Goal: Task Accomplishment & Management: Manage account settings

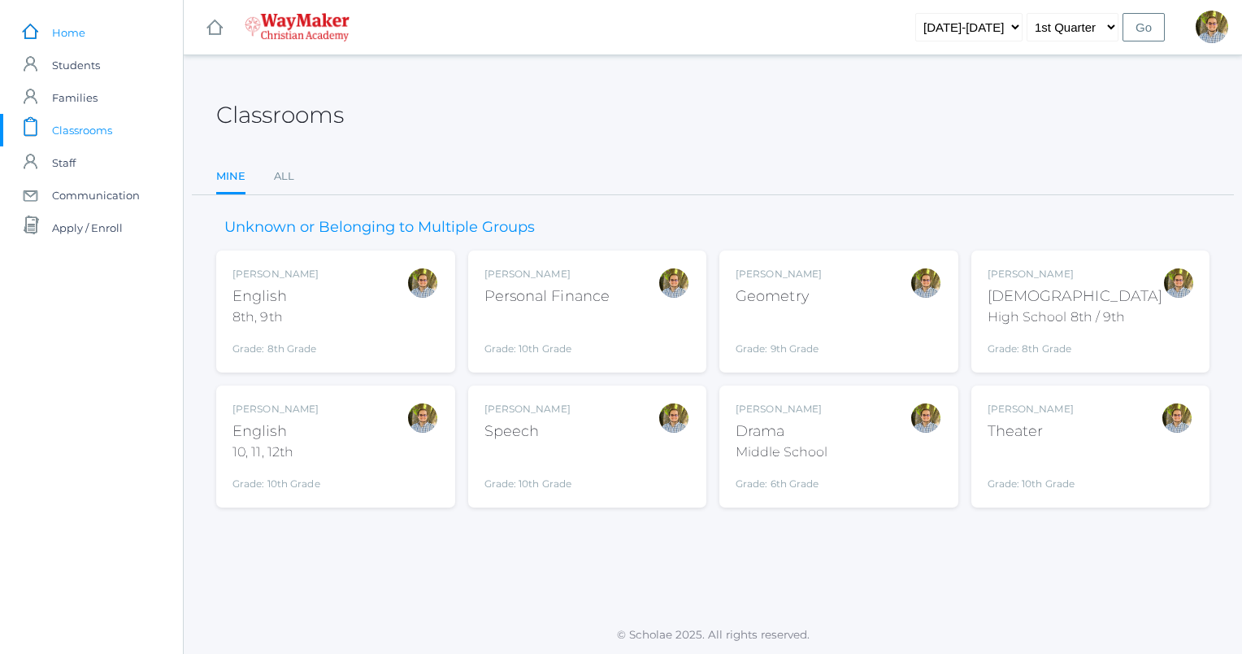
click at [115, 33] on link "icons/ui/navigation/home Created with Sketch. Home" at bounding box center [91, 32] width 183 height 33
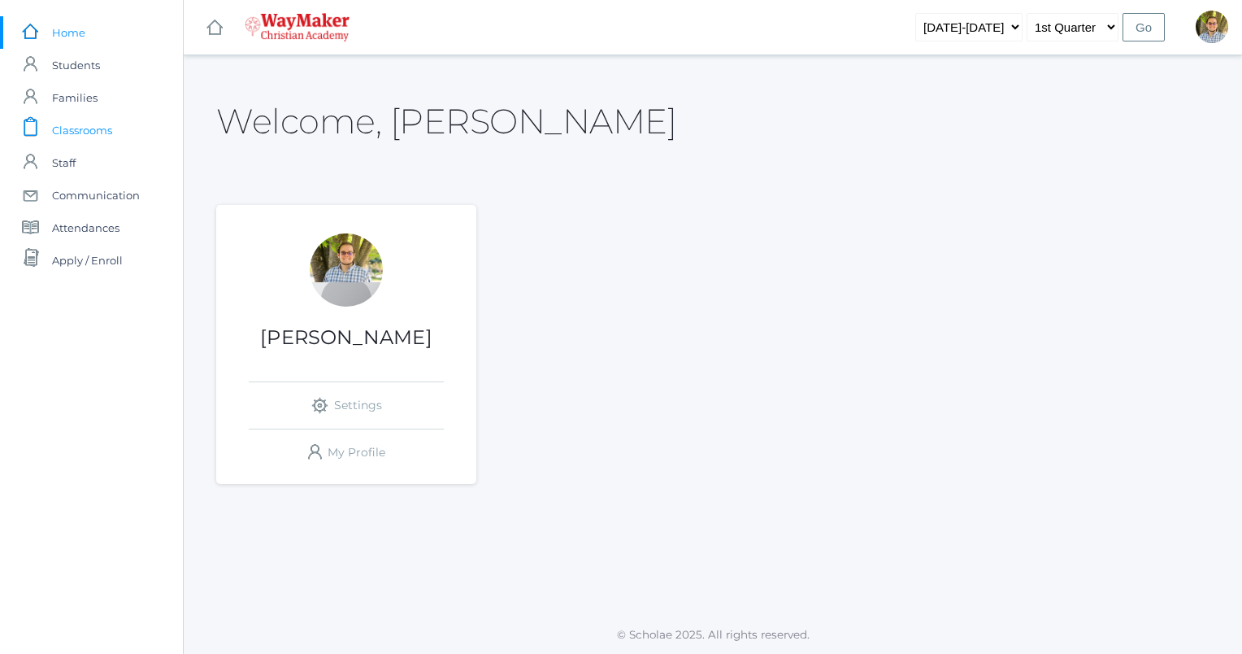
click at [84, 133] on span "Classrooms" at bounding box center [82, 130] width 60 height 33
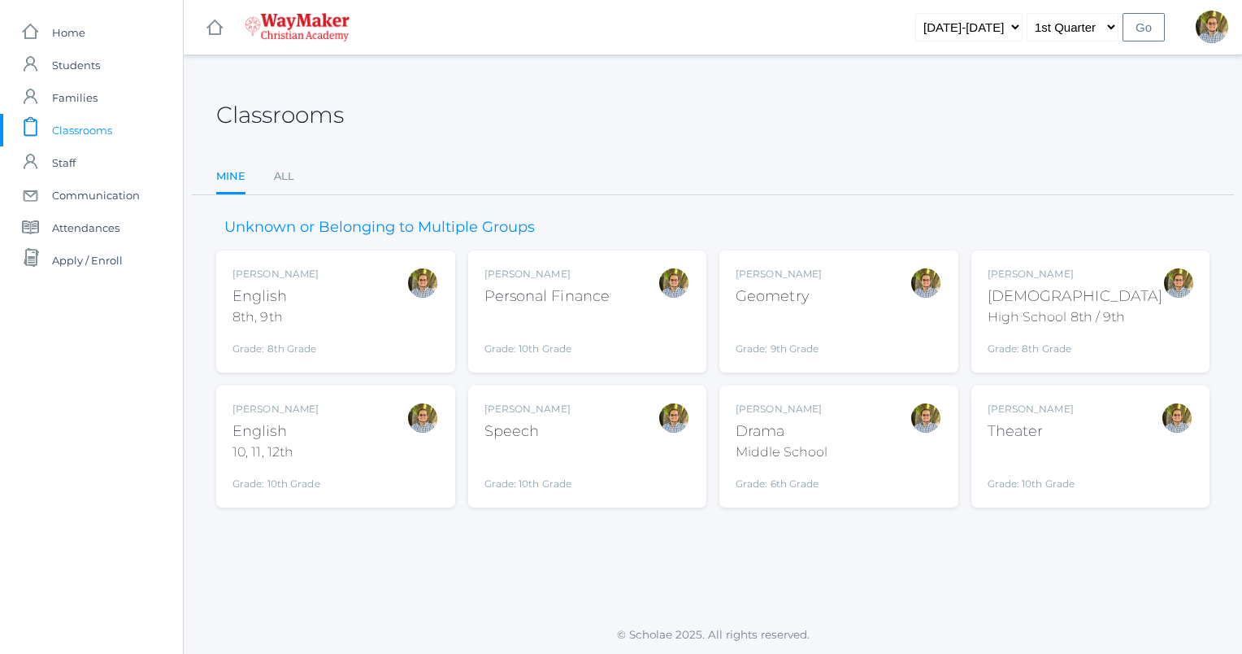
click at [371, 309] on div "[PERSON_NAME] [DEMOGRAPHIC_DATA] 8th, 9th Grade: 8th Grade 08ENGLISH" at bounding box center [336, 311] width 207 height 89
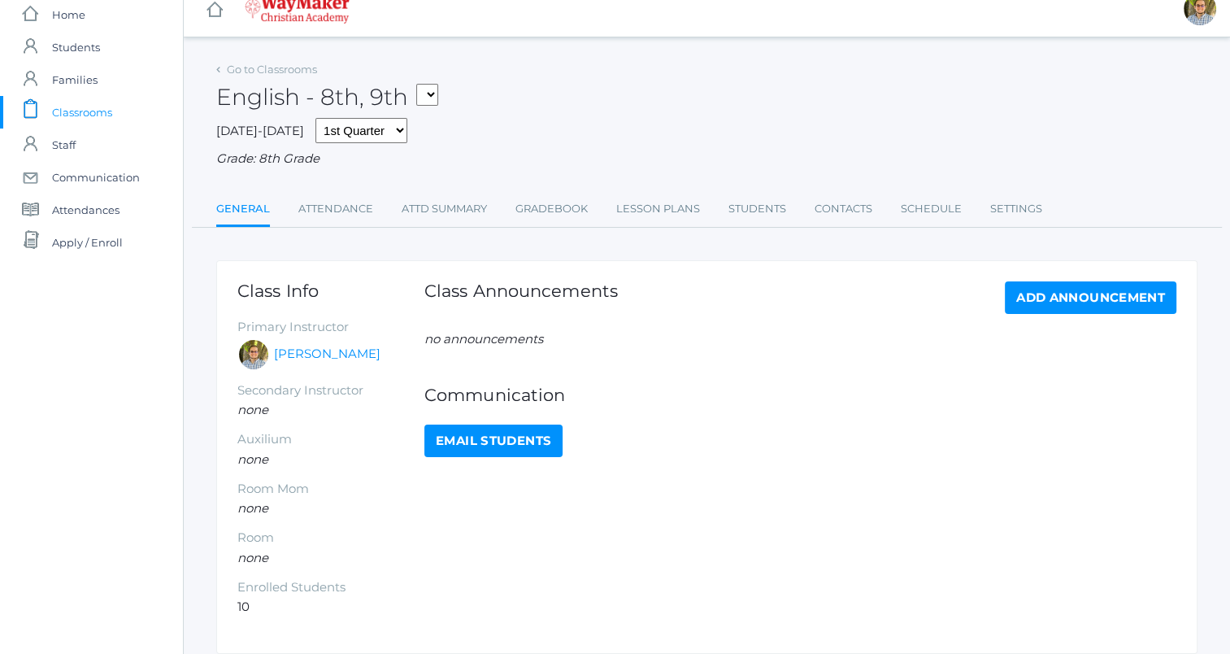
scroll to position [22, 0]
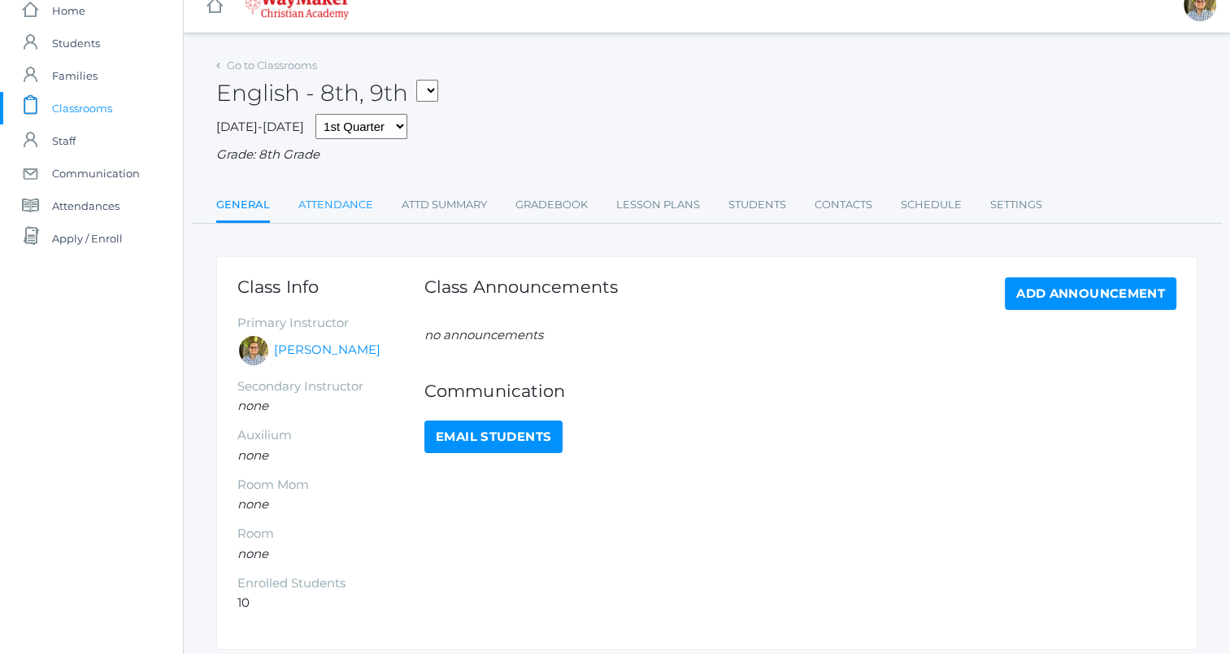
click at [336, 215] on link "Attendance" at bounding box center [335, 205] width 75 height 33
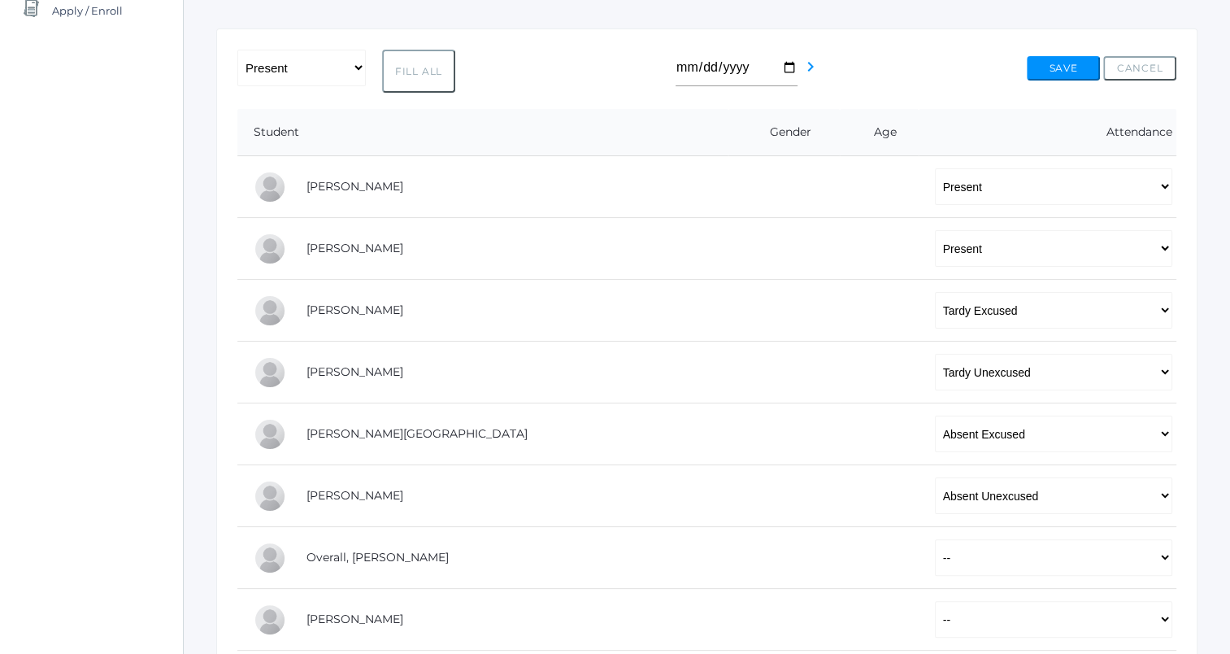
scroll to position [250, 0]
click at [982, 191] on select "-- Present Tardy Excused Tardy Unexcused Absent Excused Absent Unexcused" at bounding box center [1053, 186] width 237 height 37
click at [907, 54] on div "-- Present Tardy Excused Tardy Unexcused Absent Excused Absent Unexcused Fill A…" at bounding box center [706, 70] width 939 height 43
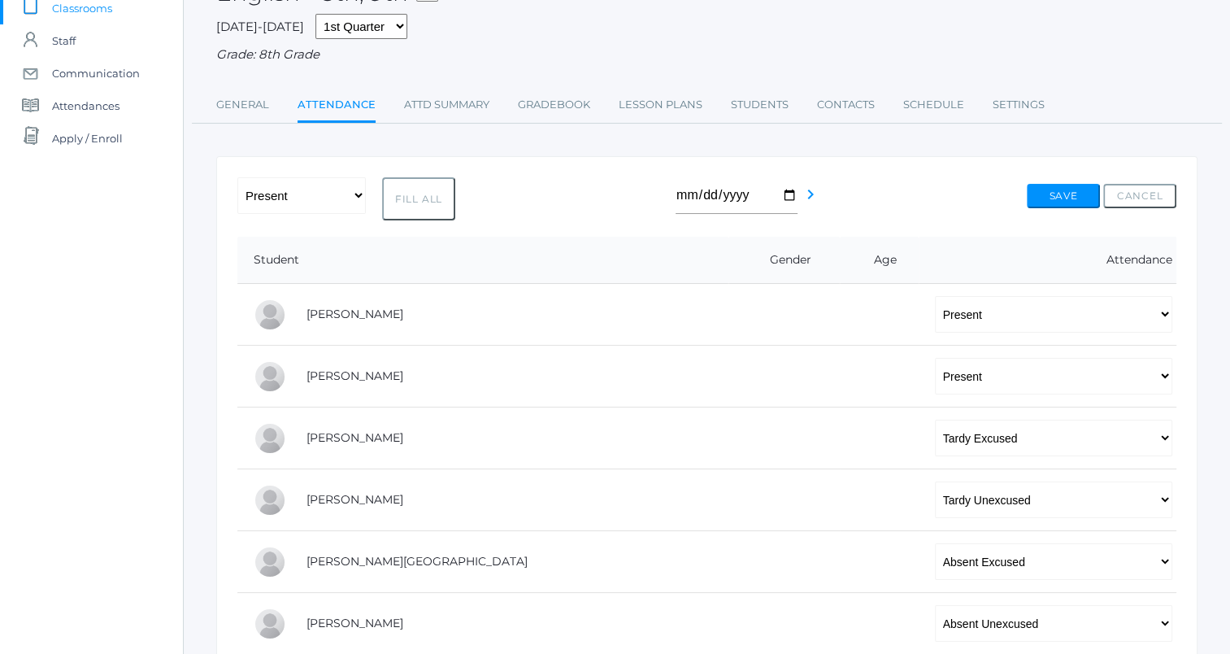
scroll to position [123, 0]
click at [935, 312] on select "-- Present Tardy Excused Tardy Unexcused Absent Excused Absent Unexcused" at bounding box center [1053, 313] width 237 height 37
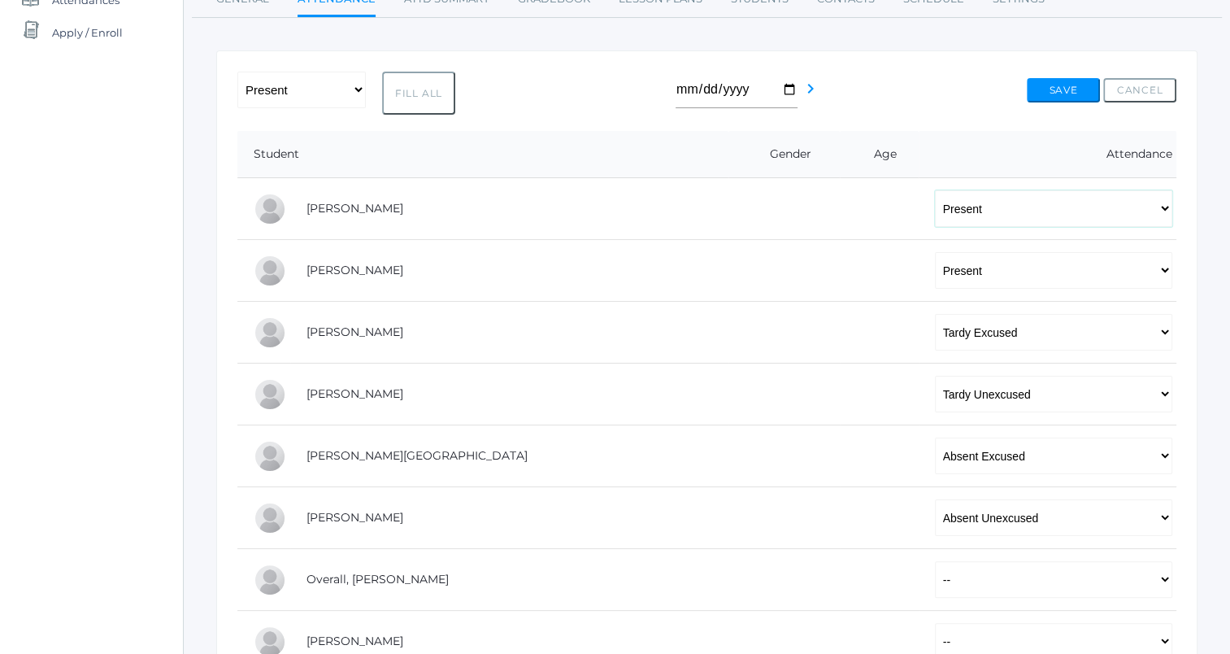
scroll to position [220, 0]
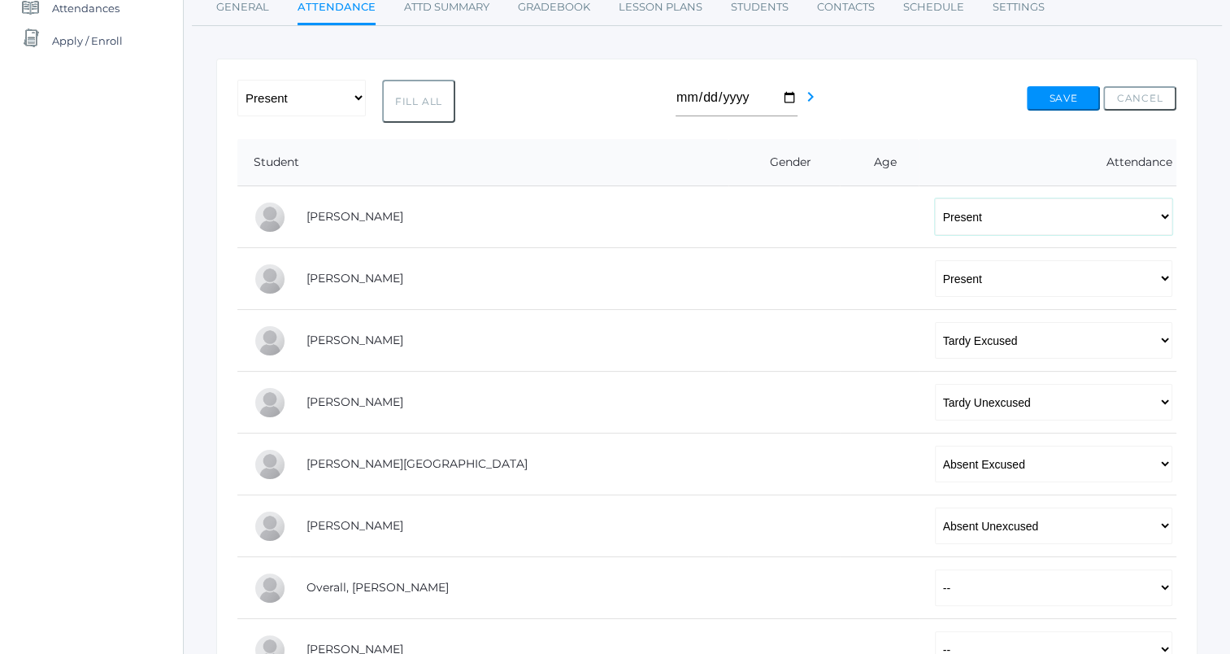
click at [935, 208] on select "-- Present Tardy Excused Tardy Unexcused Absent Excused Absent Unexcused" at bounding box center [1053, 216] width 237 height 37
click at [346, 100] on select "-- Present Tardy Excused Tardy Unexcused Absent Excused Absent Unexcused" at bounding box center [301, 98] width 128 height 37
click at [237, 80] on select "-- Present Tardy Excused Tardy Unexcused Absent Excused Absent Unexcused" at bounding box center [301, 98] width 128 height 37
click at [410, 105] on button "Fill All" at bounding box center [418, 101] width 73 height 43
select select "P"
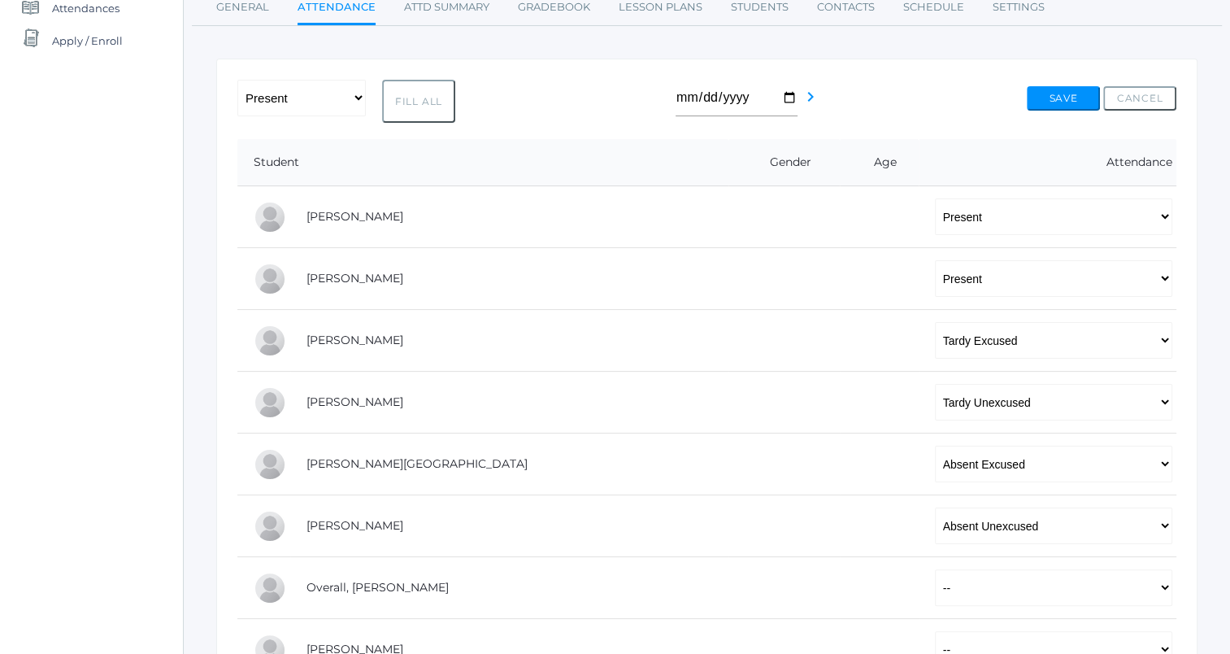
select select "P"
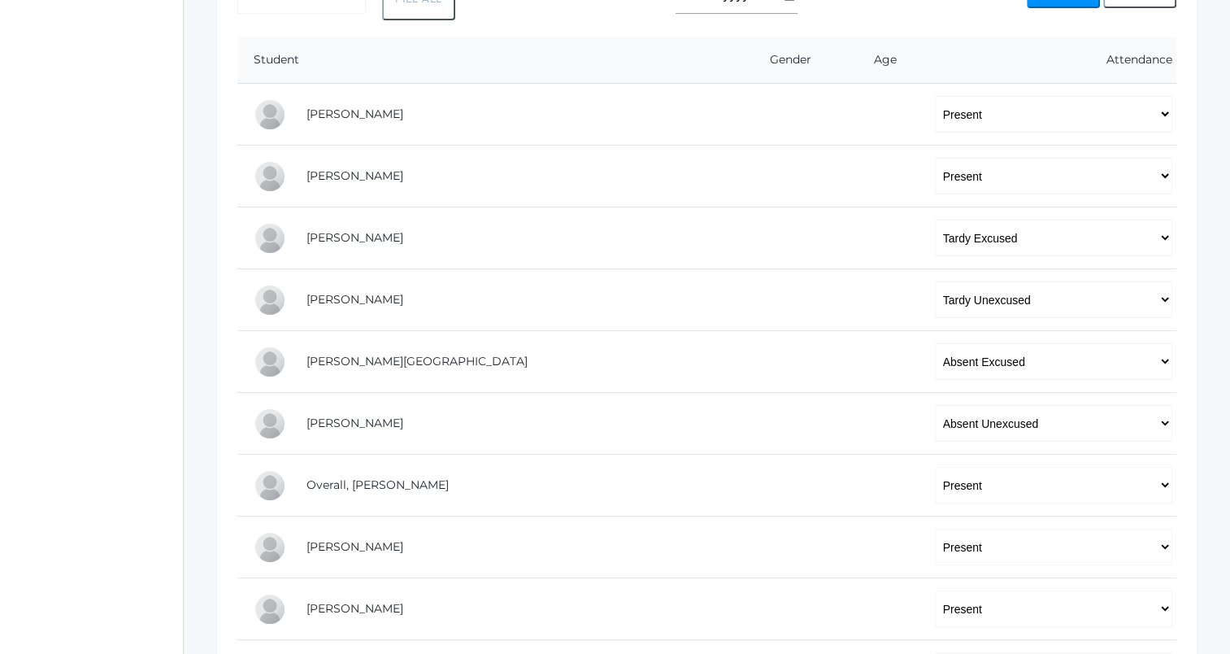
scroll to position [321, 0]
click at [956, 109] on select "-- Present Tardy Excused Tardy Unexcused Absent Excused Absent Unexcused" at bounding box center [1053, 115] width 237 height 37
click at [919, 71] on th "Attendance" at bounding box center [1048, 60] width 258 height 47
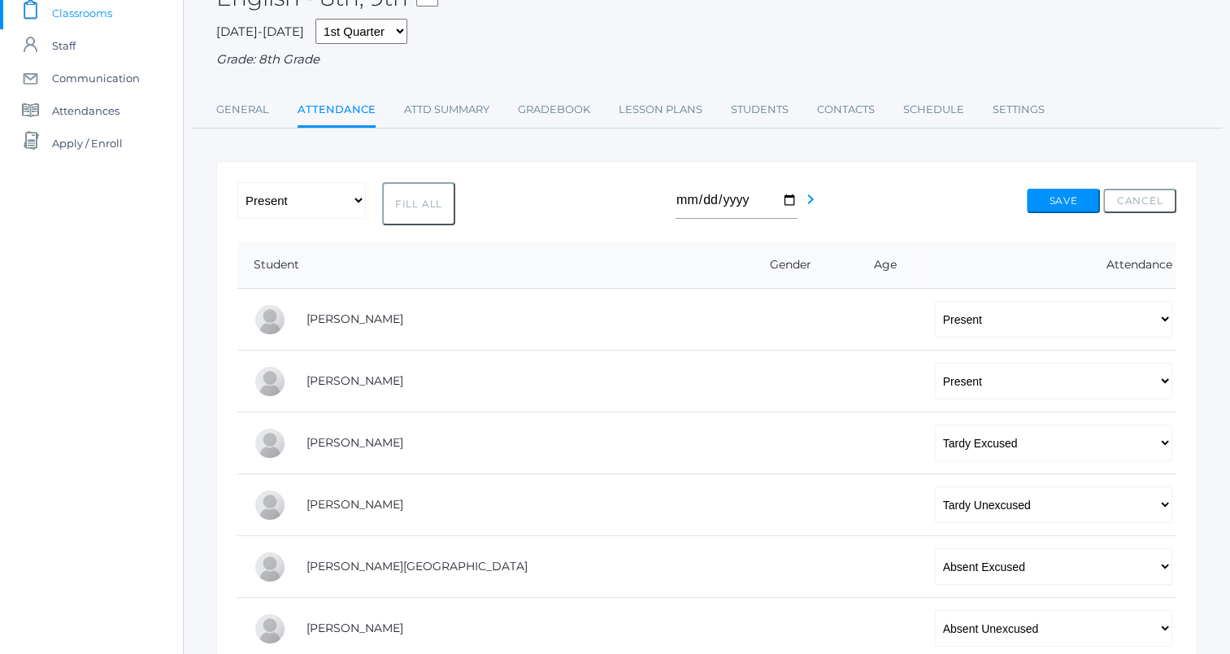
scroll to position [105, 0]
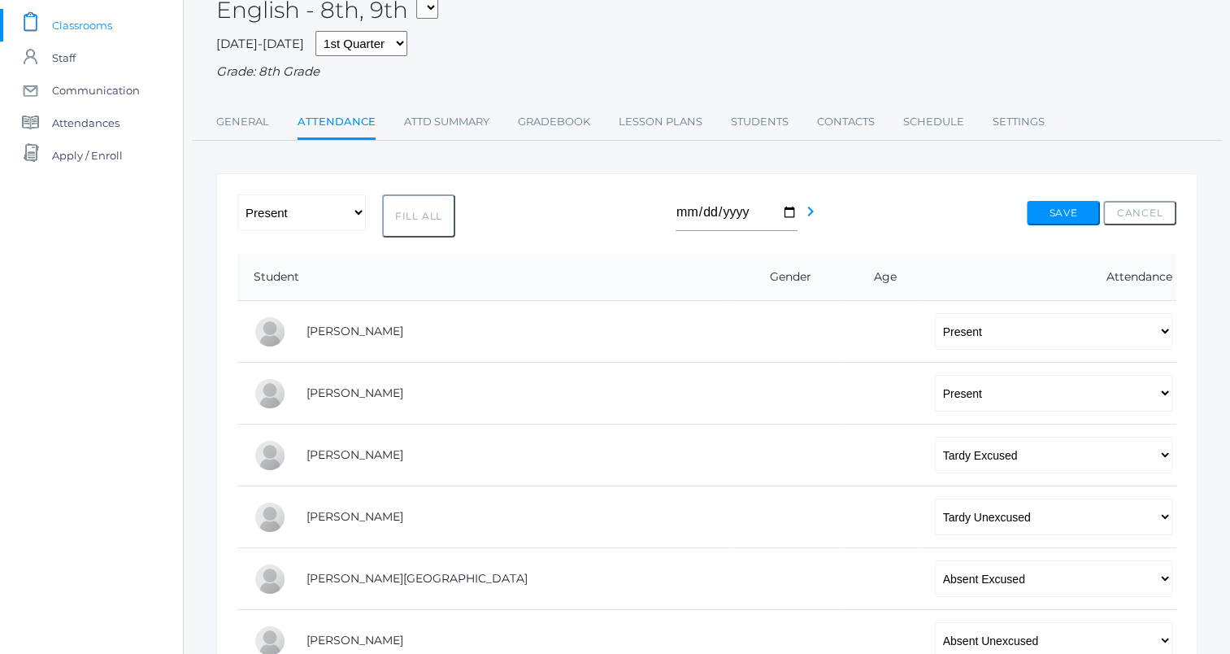
click at [328, 181] on div "-- Present Tardy Excused Tardy Unexcused Absent Excused Absent Unexcused Fill A…" at bounding box center [706, 580] width 981 height 814
click at [319, 207] on select "-- Present Tardy Excused Tardy Unexcused Absent Excused Absent Unexcused" at bounding box center [301, 212] width 128 height 37
click at [237, 194] on select "-- Present Tardy Excused Tardy Unexcused Absent Excused Absent Unexcused" at bounding box center [301, 212] width 128 height 37
click at [410, 209] on button "Fill All" at bounding box center [418, 215] width 73 height 43
click at [415, 224] on button "Fill All" at bounding box center [418, 215] width 73 height 43
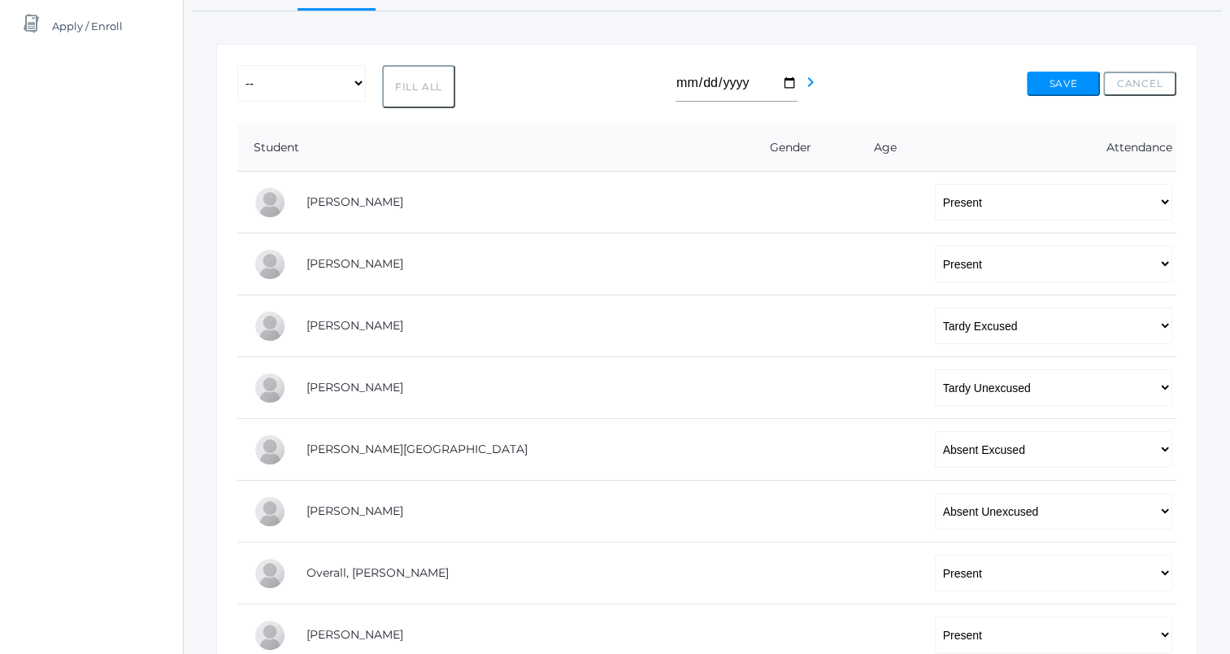
scroll to position [218, 0]
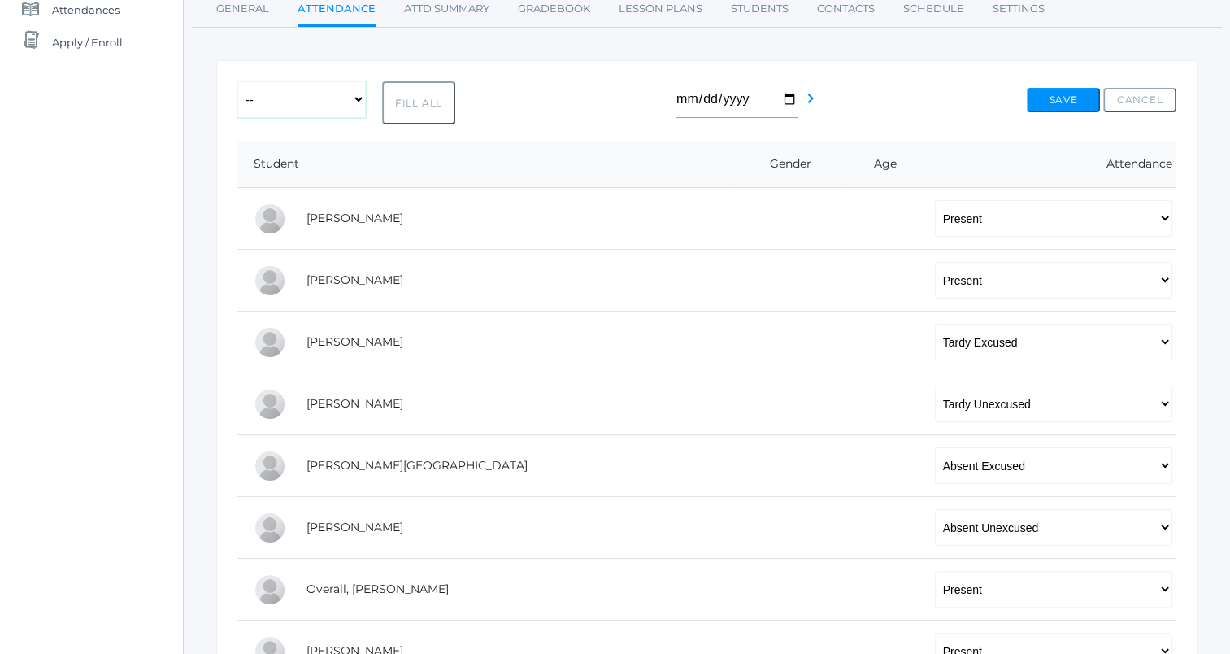
click at [355, 93] on select "-- Present Tardy Excused Tardy Unexcused Absent Excused Absent Unexcused" at bounding box center [301, 99] width 128 height 37
select select "P"
click at [237, 81] on select "-- Present Tardy Excused Tardy Unexcused Absent Excused Absent Unexcused" at bounding box center [301, 99] width 128 height 37
click at [414, 94] on button "Fill All" at bounding box center [418, 102] width 73 height 43
click at [453, 6] on link "Attd Summary" at bounding box center [446, 9] width 85 height 33
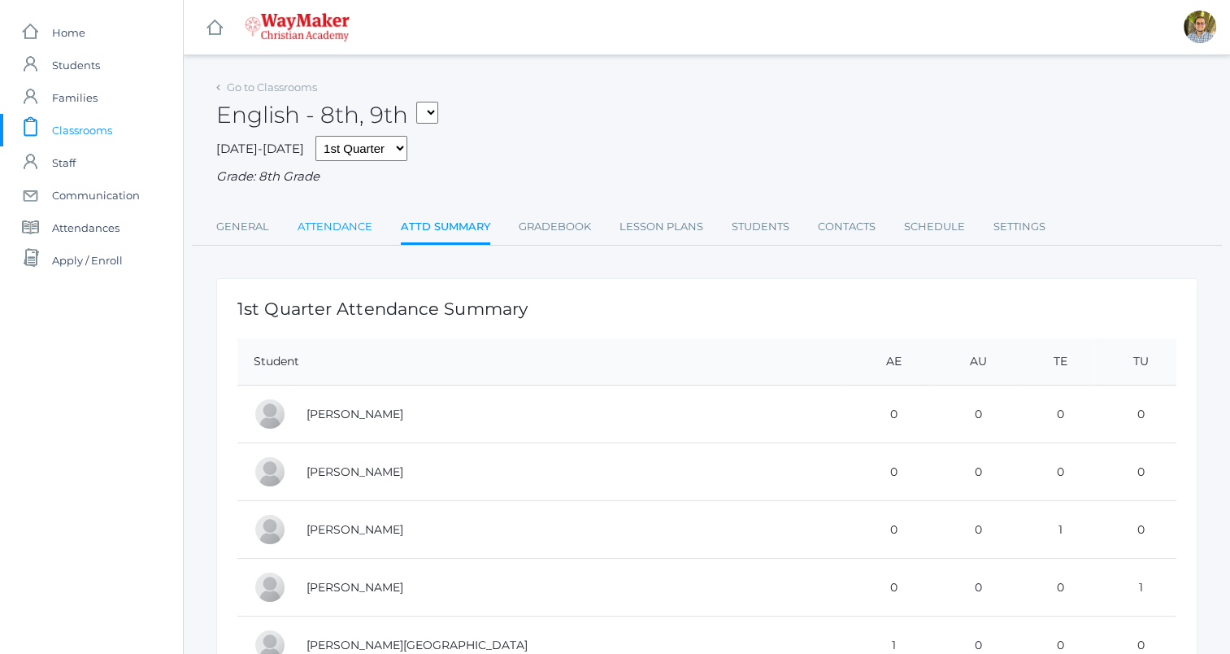
click at [332, 238] on link "Attendance" at bounding box center [335, 227] width 75 height 33
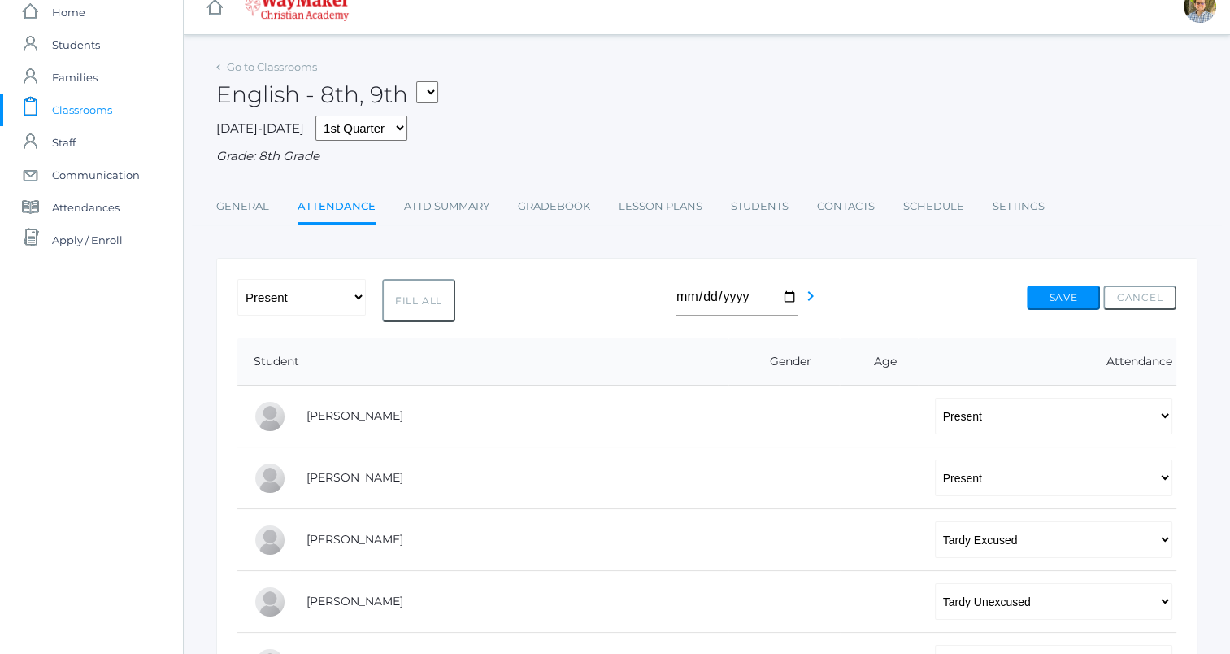
scroll to position [20, 0]
click at [447, 214] on link "Attd Summary" at bounding box center [446, 207] width 85 height 33
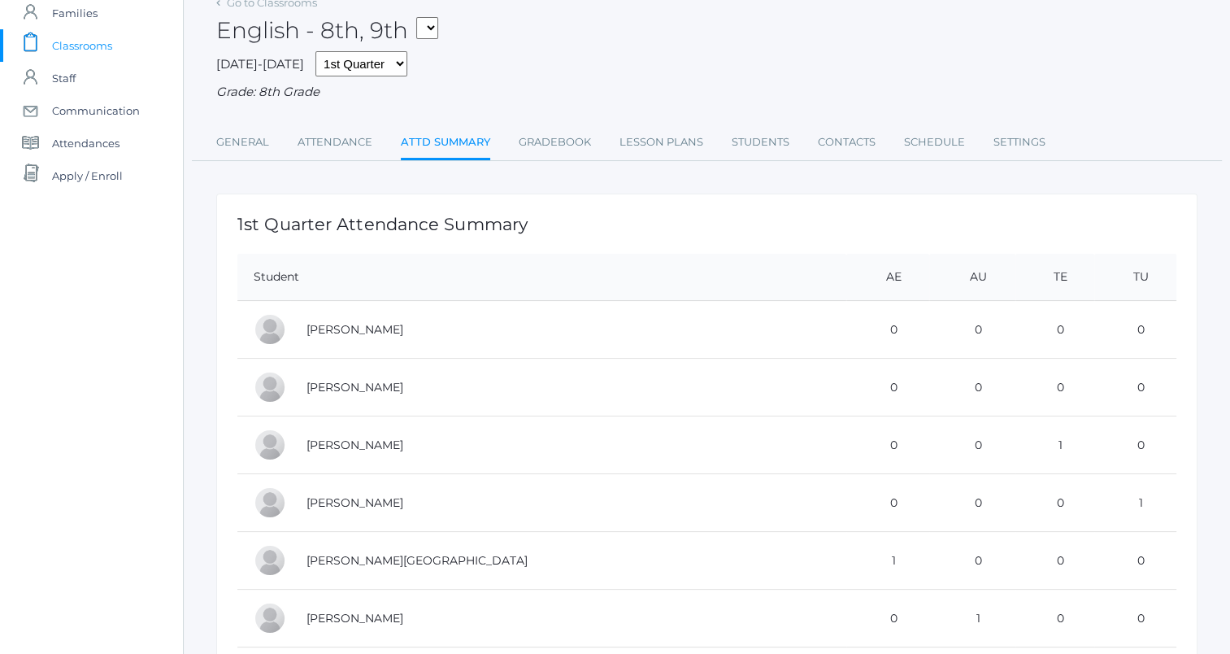
scroll to position [78, 0]
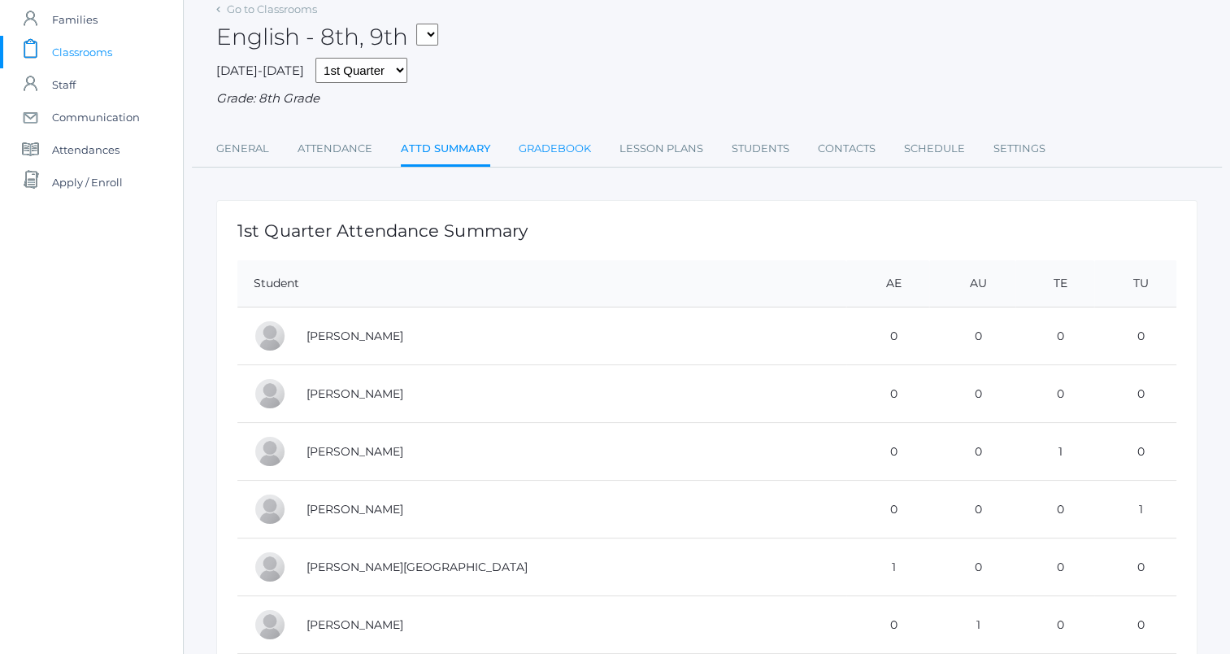
click at [572, 150] on link "Gradebook" at bounding box center [555, 149] width 72 height 33
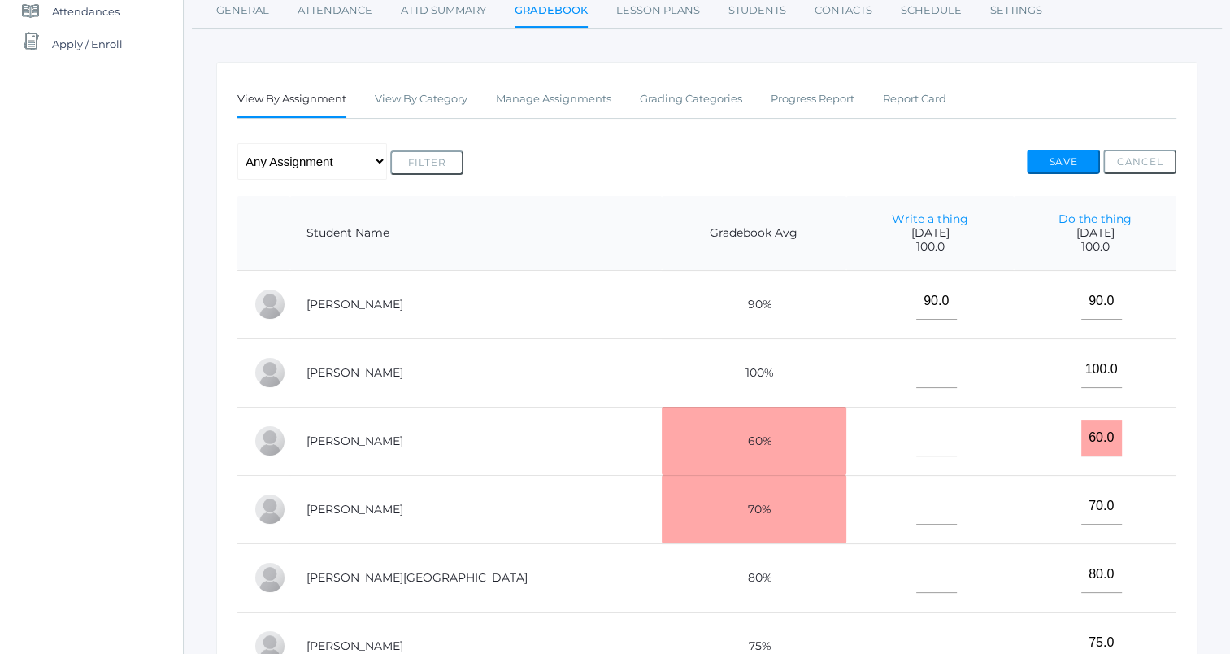
scroll to position [217, 0]
click at [690, 104] on link "Grading Categories" at bounding box center [691, 98] width 102 height 33
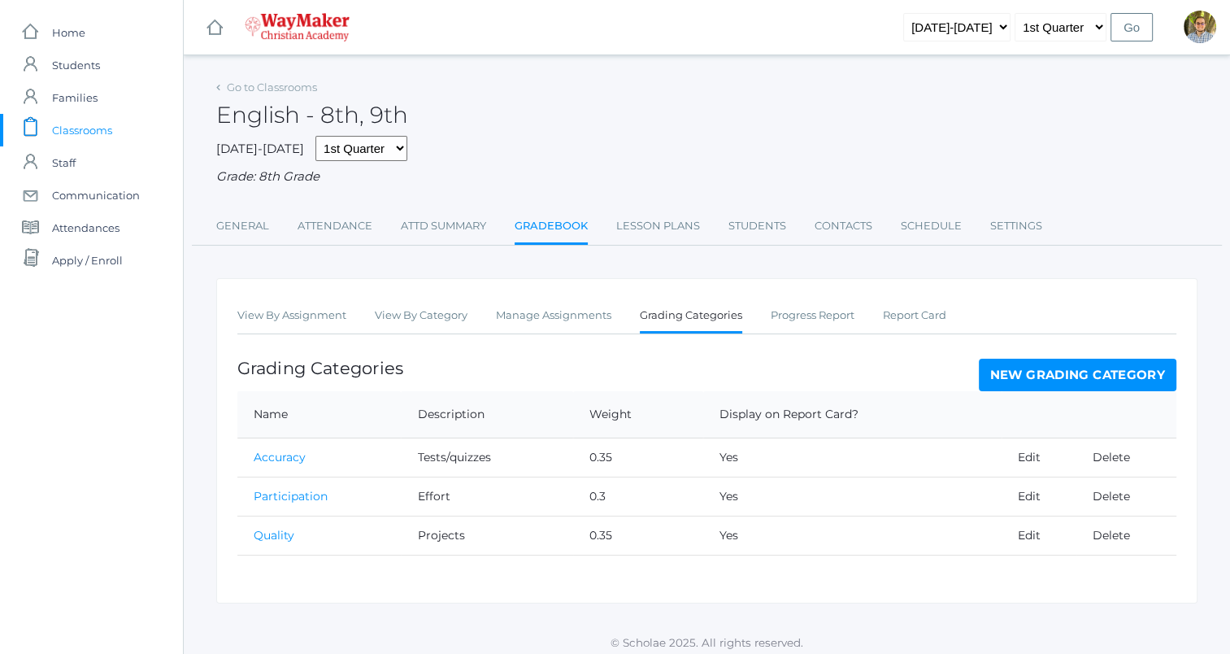
click at [1053, 384] on link "New Grading Category" at bounding box center [1078, 375] width 198 height 33
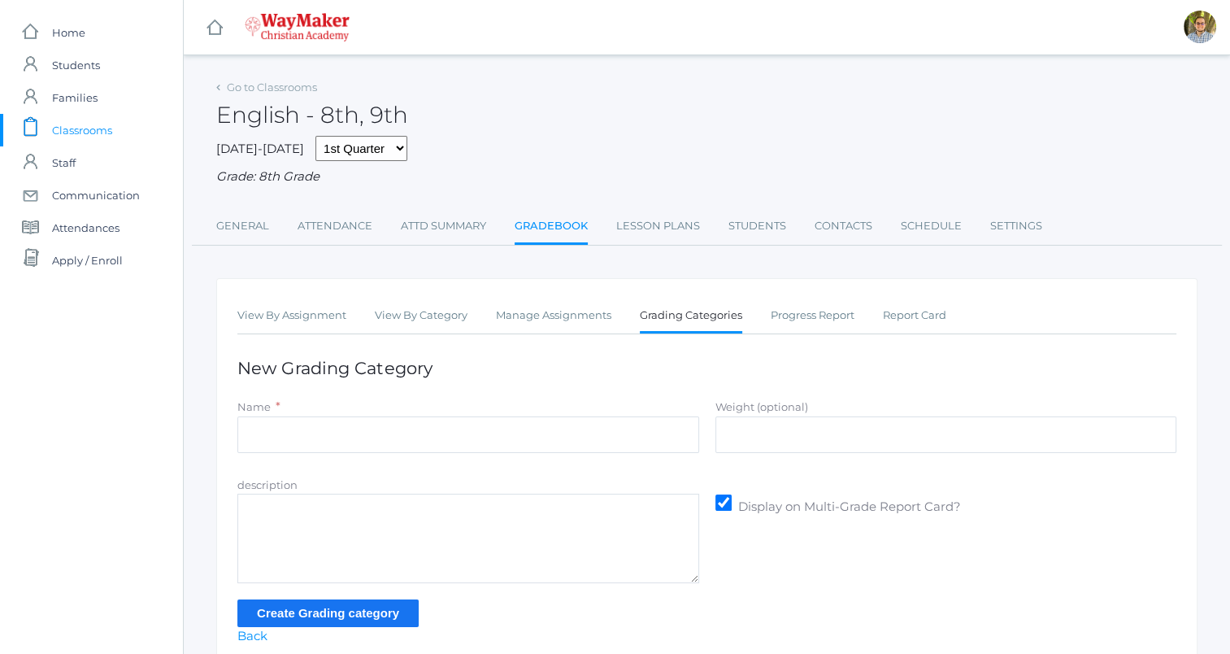
scroll to position [72, 0]
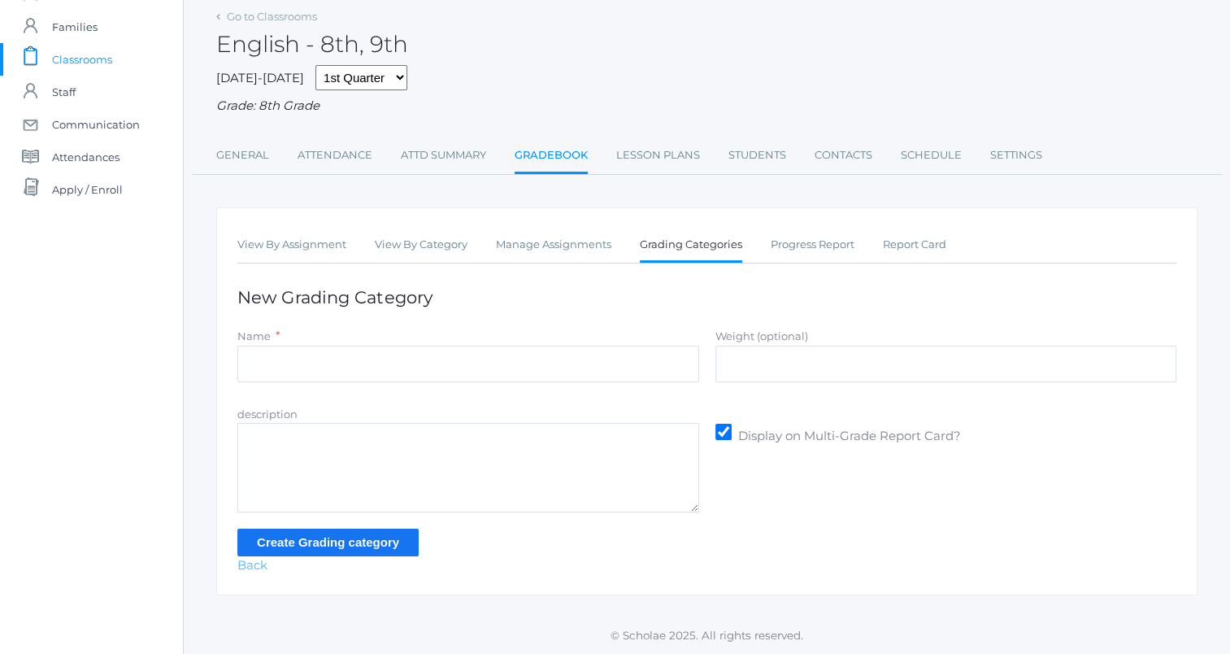
click at [254, 563] on link "Back" at bounding box center [252, 564] width 30 height 15
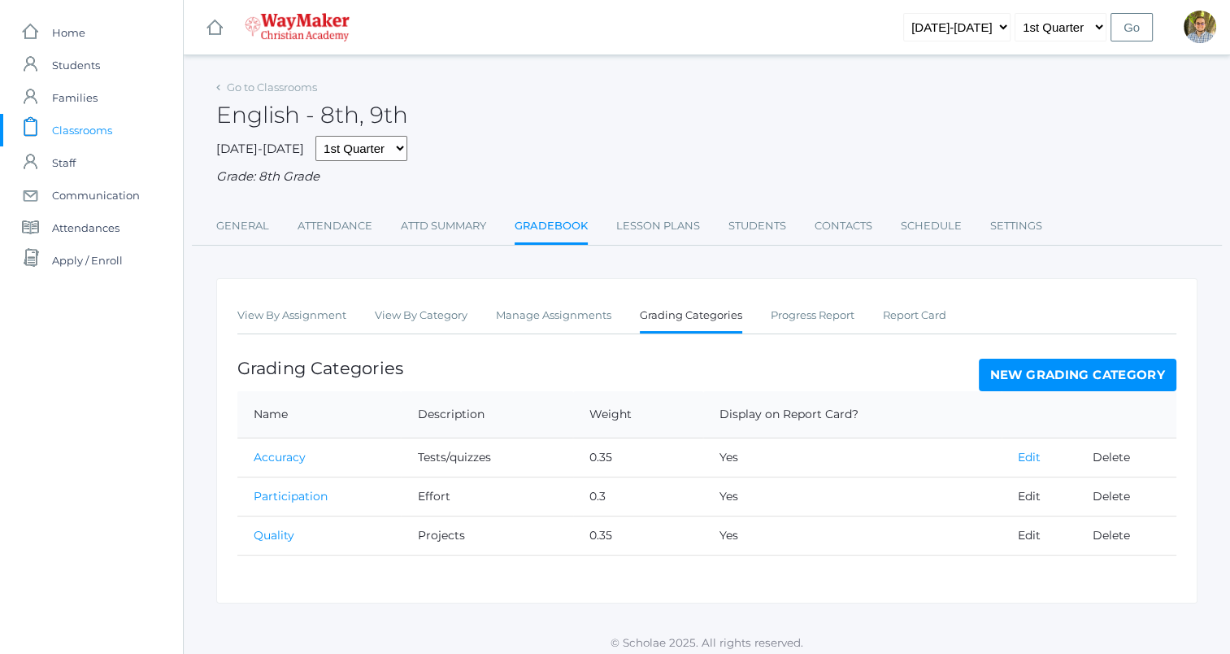
click at [1024, 459] on link "Edit" at bounding box center [1029, 457] width 23 height 15
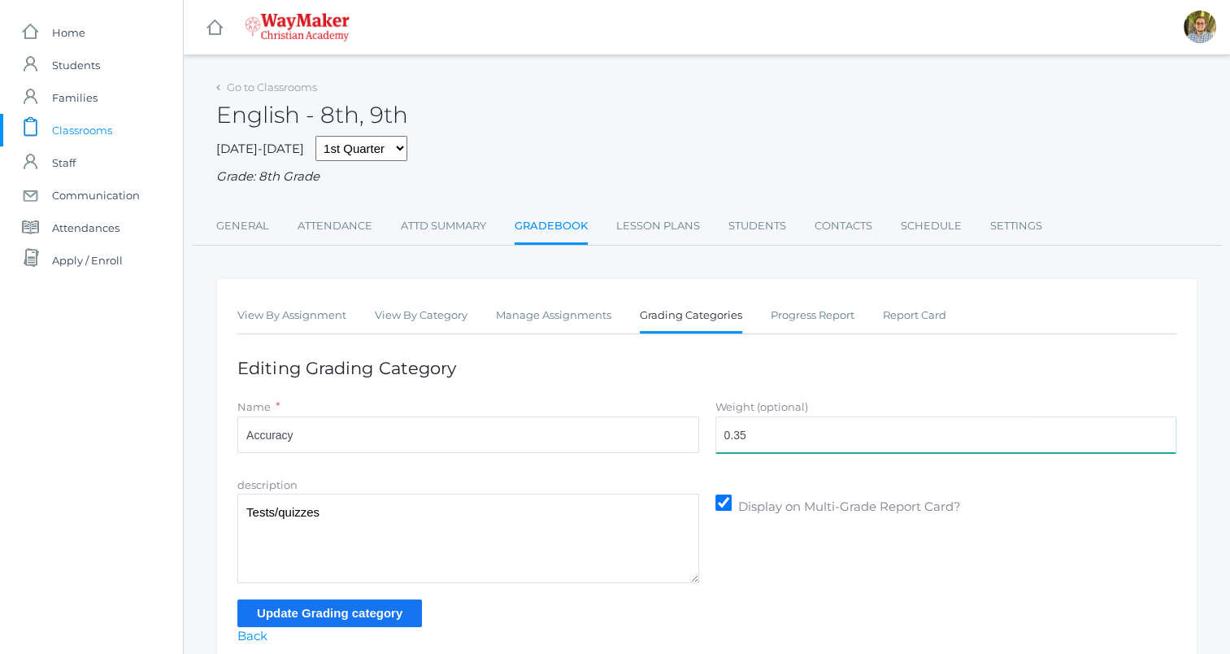
click at [767, 430] on input "0.35" at bounding box center [947, 434] width 462 height 37
type input "0"
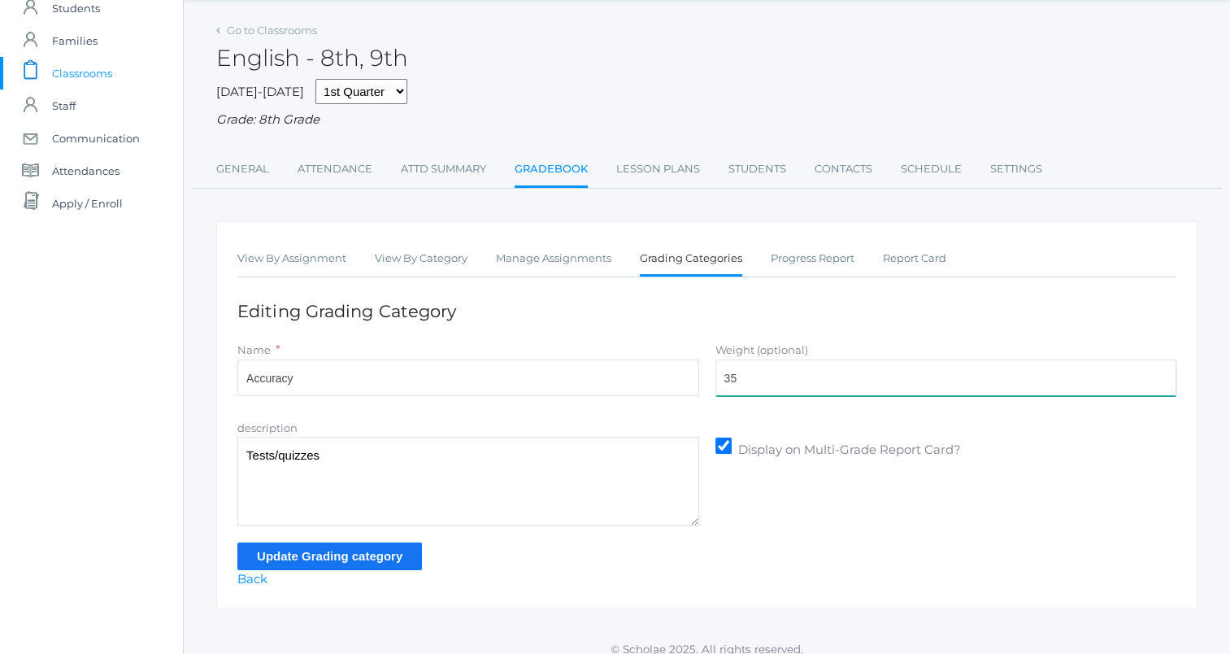
scroll to position [72, 0]
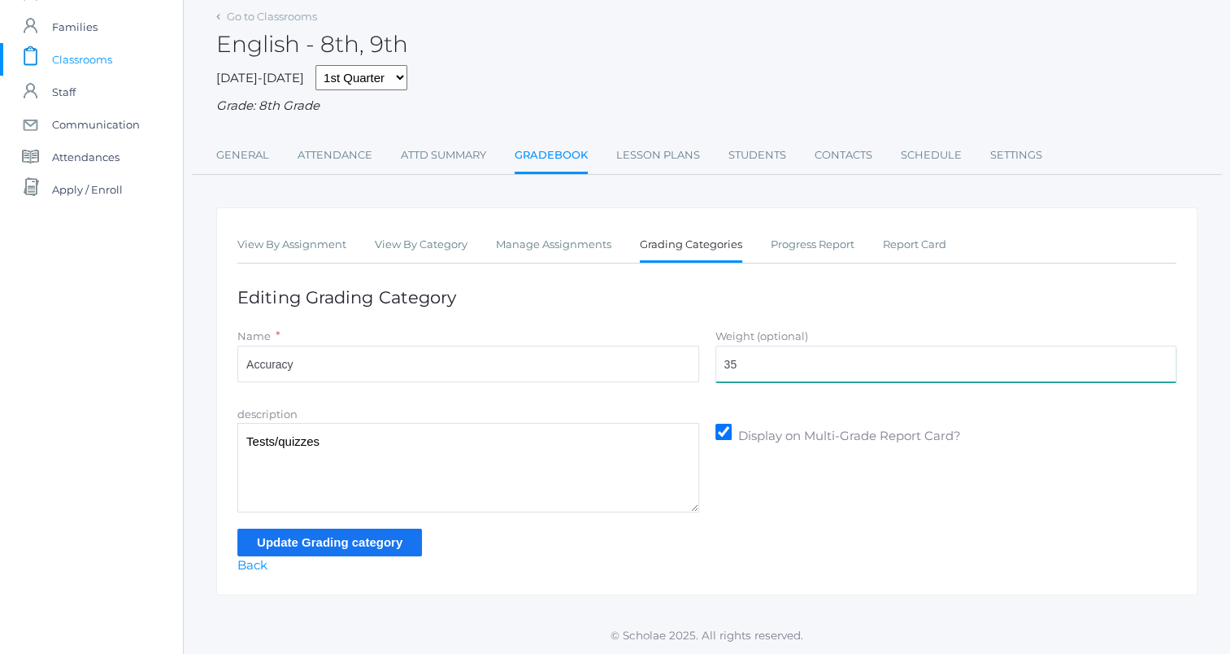
type input "35"
click at [374, 546] on input "Update Grading category" at bounding box center [329, 542] width 185 height 27
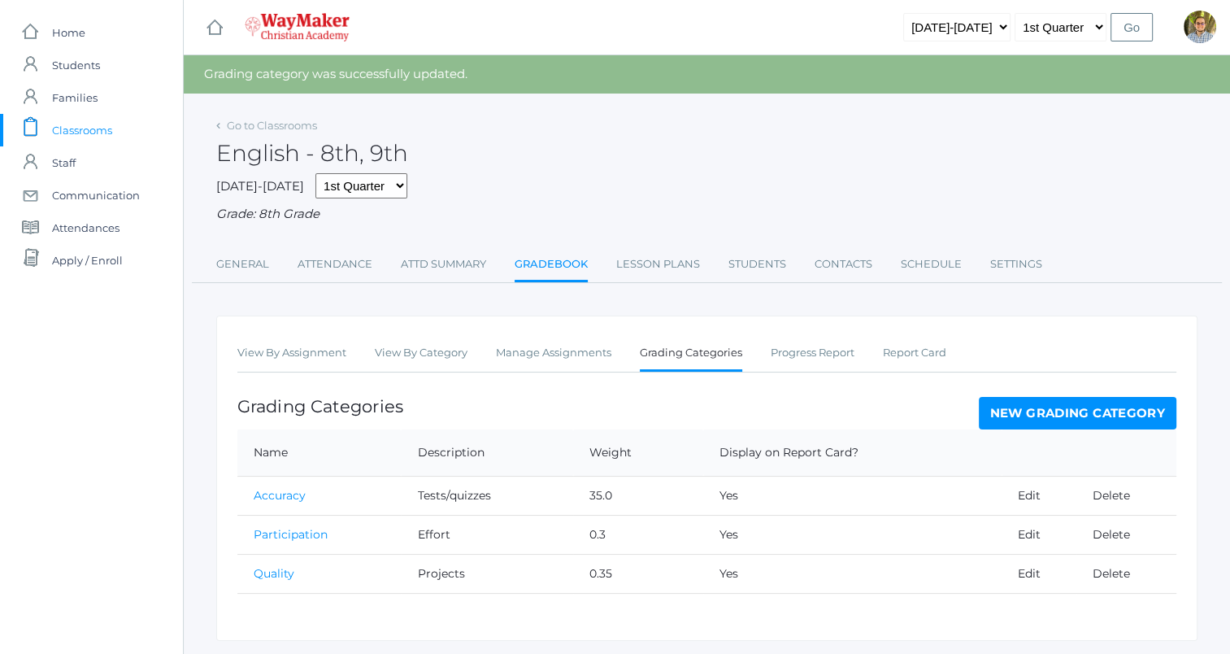
scroll to position [46, 0]
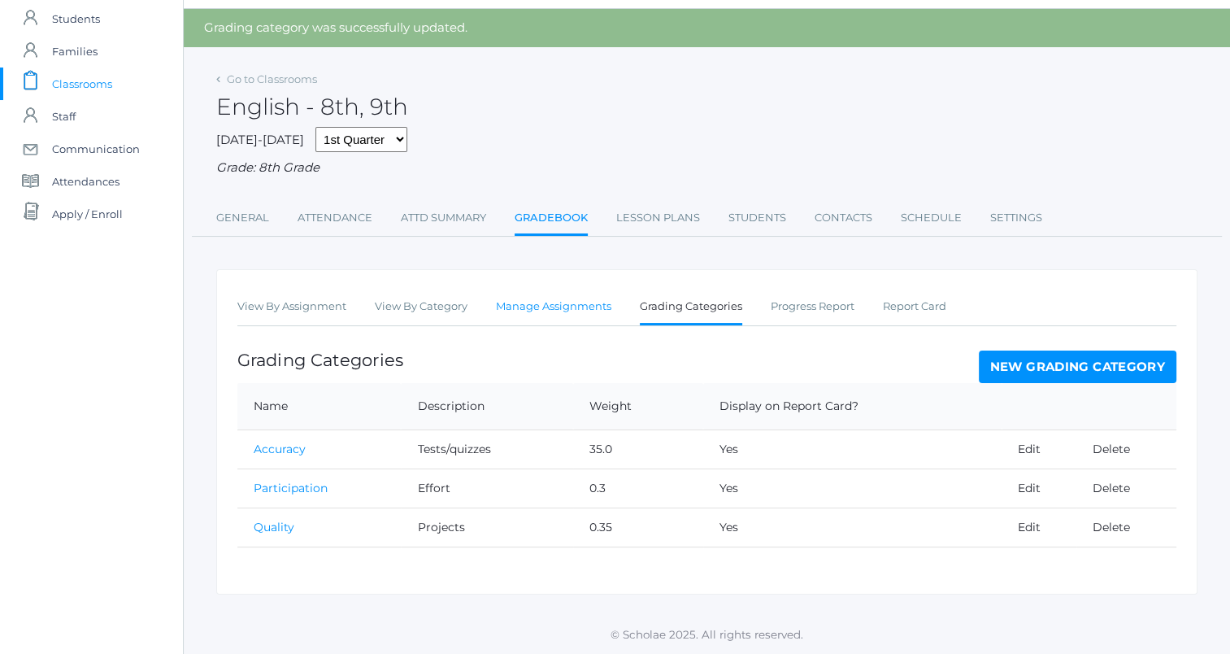
click at [553, 315] on link "Manage Assignments" at bounding box center [553, 306] width 115 height 33
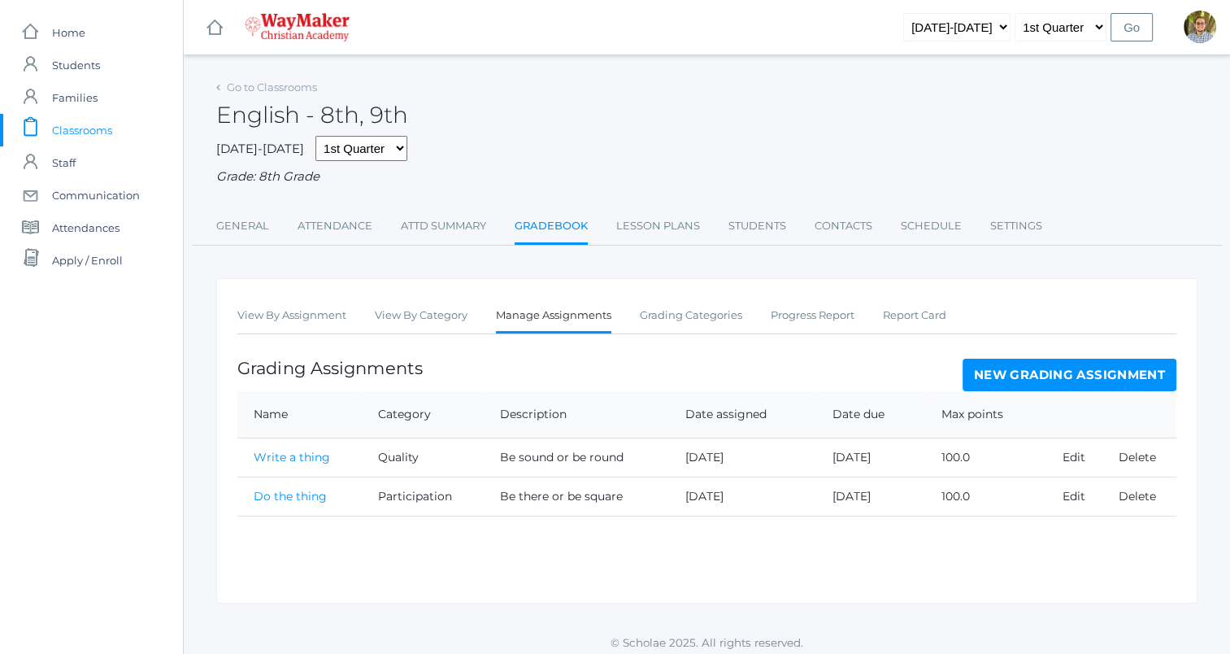
click at [1057, 368] on link "New Grading Assignment" at bounding box center [1070, 375] width 214 height 33
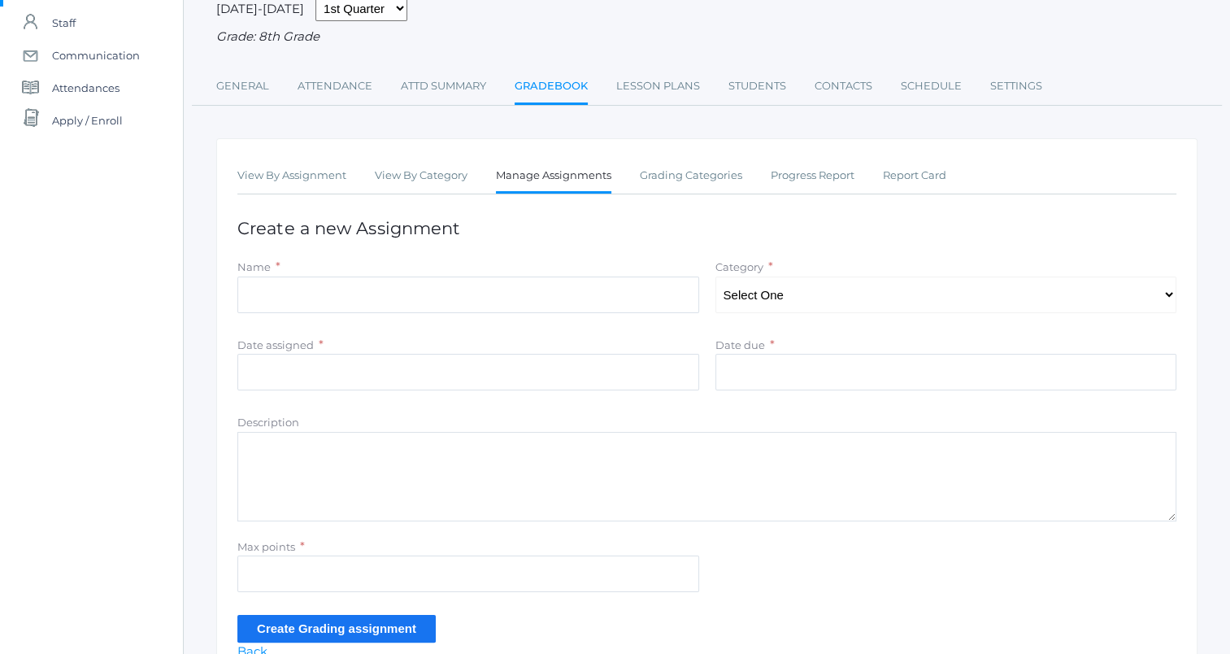
scroll to position [226, 0]
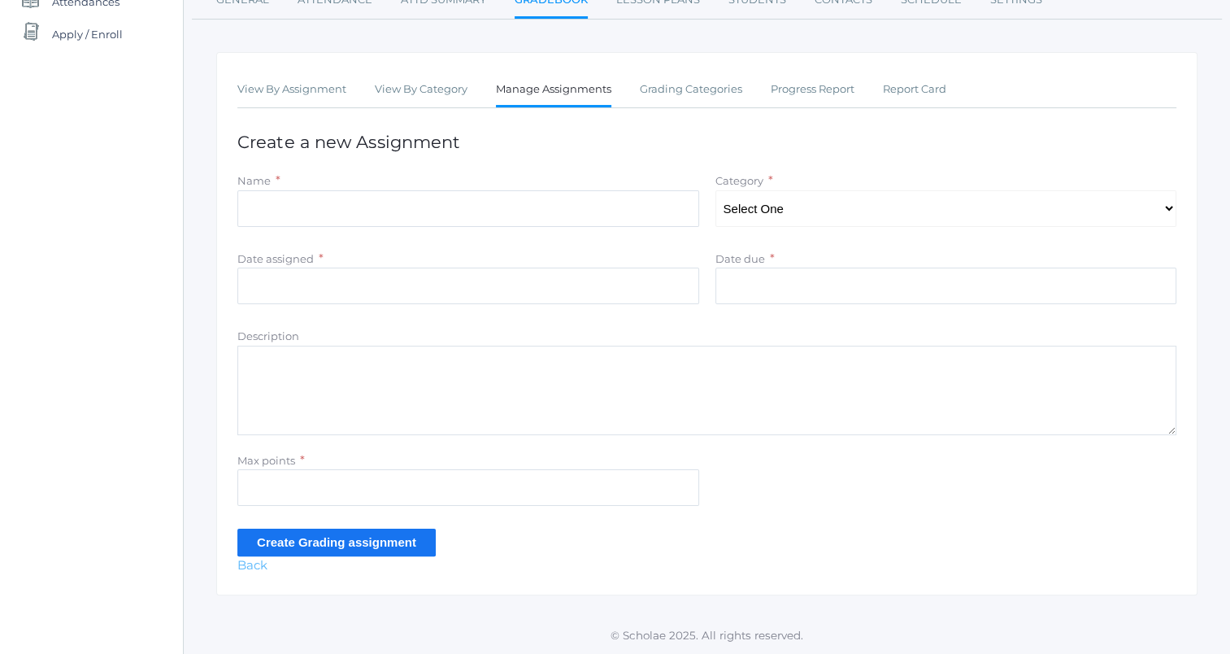
click at [244, 564] on link "Back" at bounding box center [252, 564] width 30 height 15
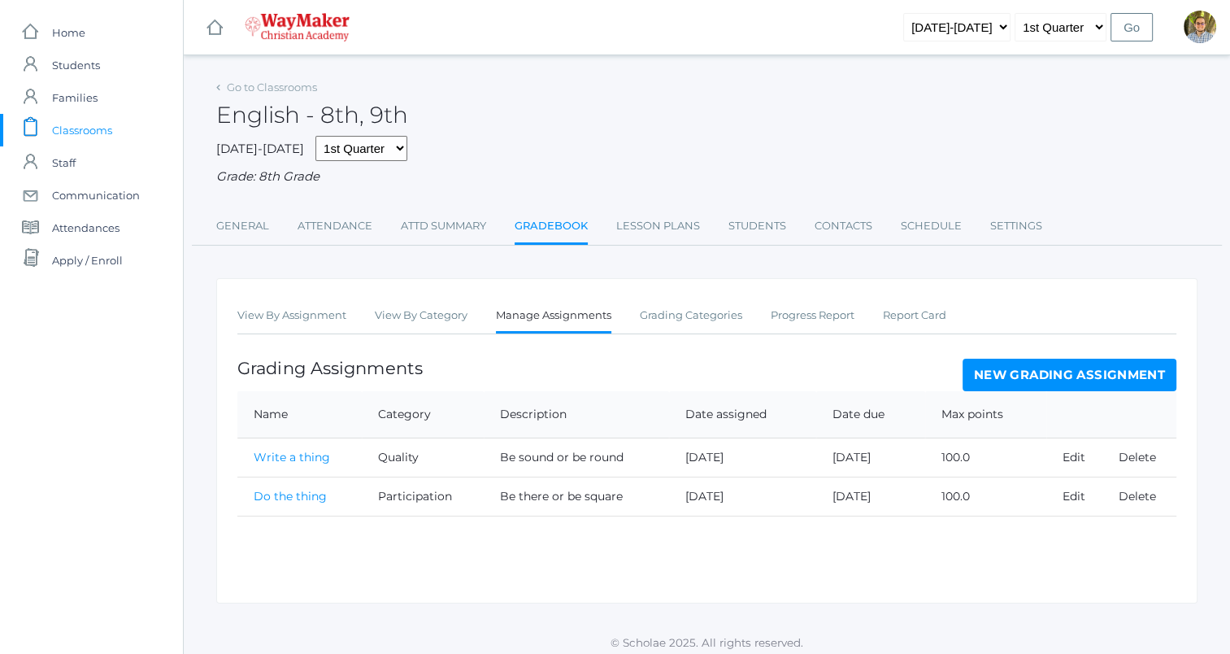
scroll to position [9, 0]
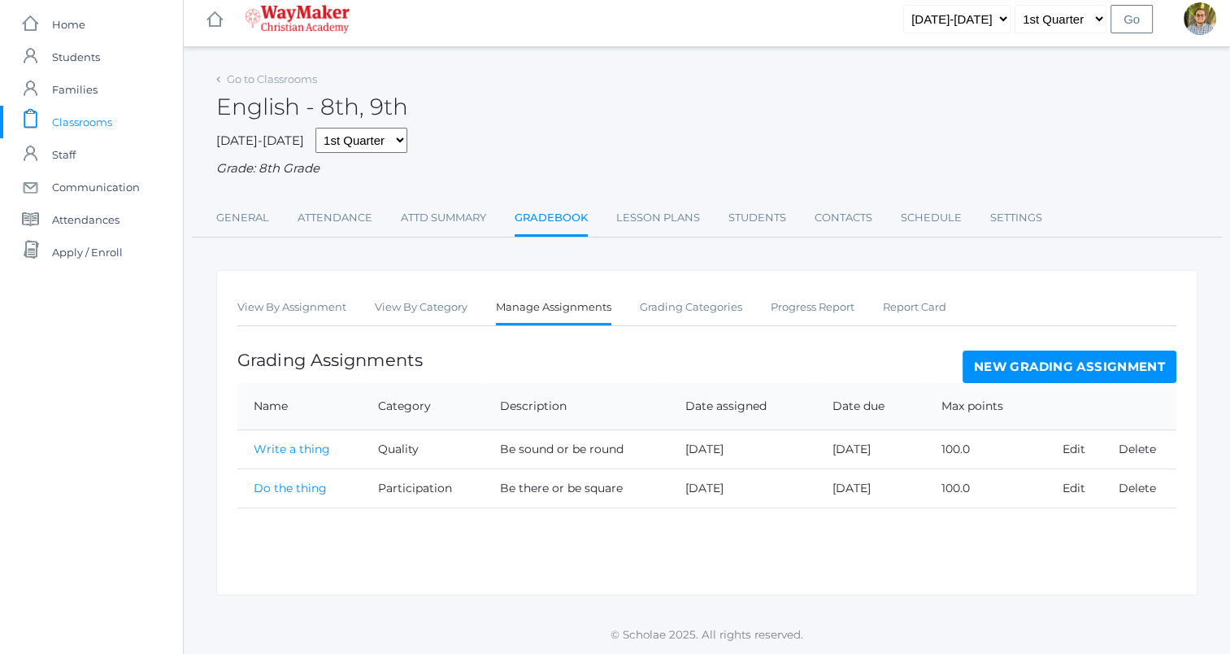
click at [1129, 371] on link "New Grading Assignment" at bounding box center [1070, 366] width 214 height 33
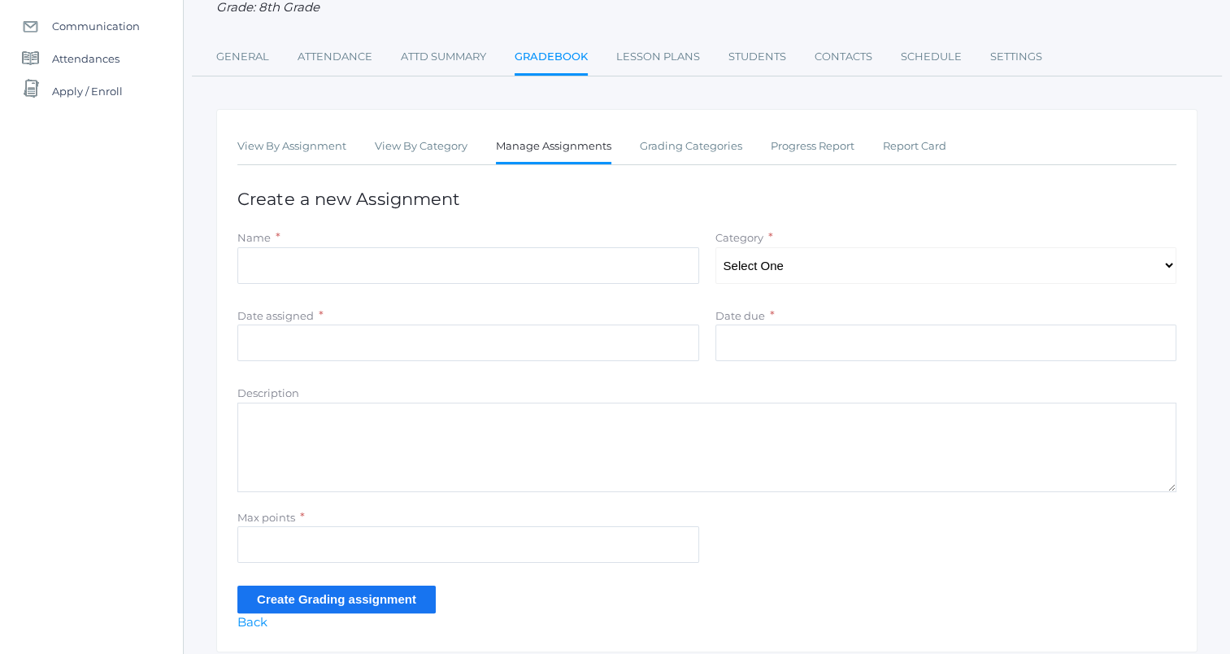
scroll to position [172, 0]
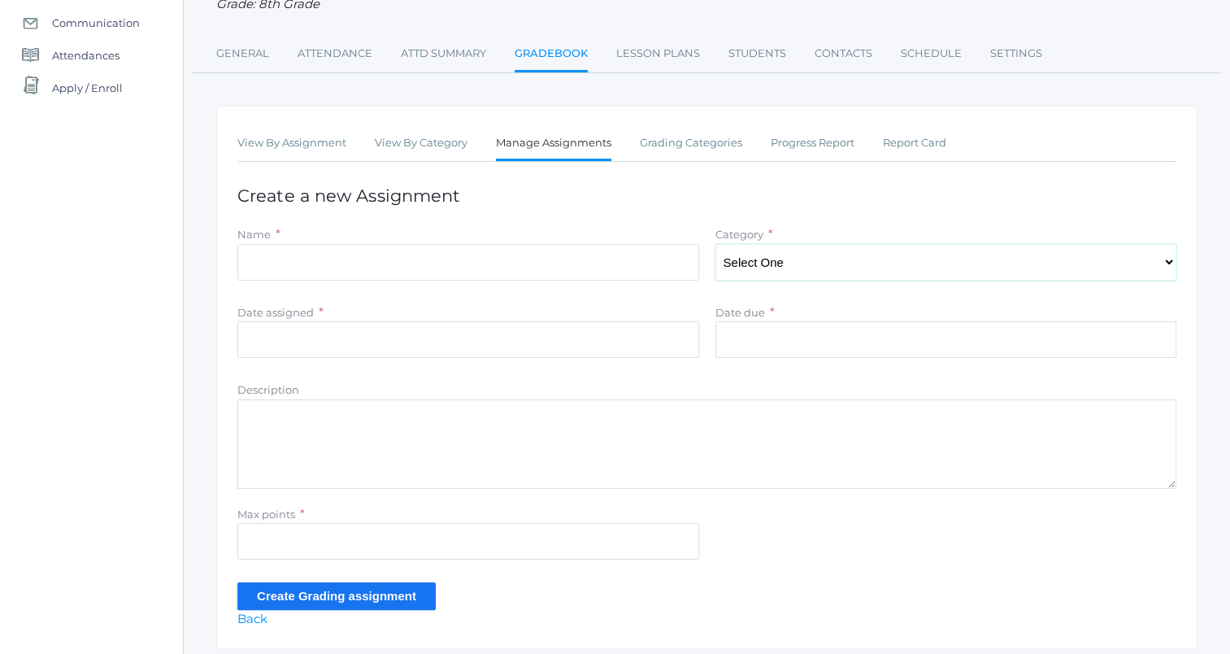
click at [813, 263] on select "Select One Quality Accuracy Participation" at bounding box center [947, 262] width 462 height 37
click at [824, 196] on h1 "Create a new Assignment" at bounding box center [706, 195] width 939 height 19
click at [802, 257] on select "Select One Quality Accuracy Participation" at bounding box center [947, 262] width 462 height 37
click at [798, 229] on div "Category * Select One Quality Accuracy Participation" at bounding box center [947, 252] width 462 height 55
click at [848, 260] on select "Select One Quality Accuracy Participation" at bounding box center [947, 262] width 462 height 37
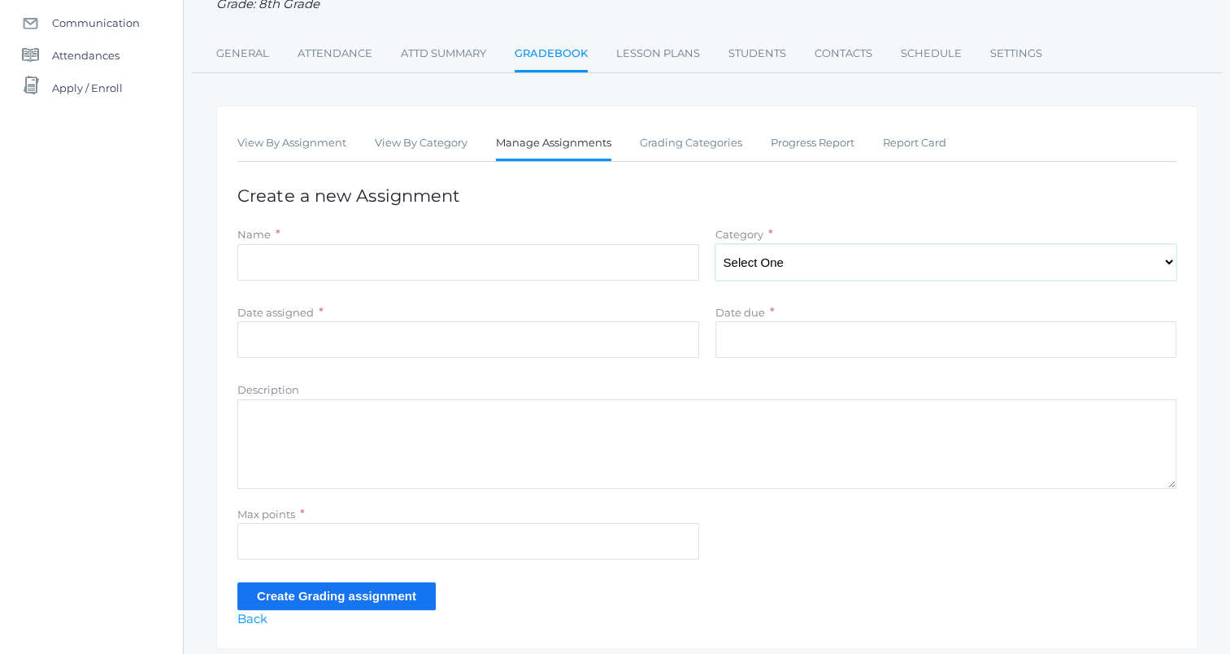
select select "1067"
click at [716, 244] on select "Select One Quality Accuracy Participation" at bounding box center [947, 262] width 462 height 37
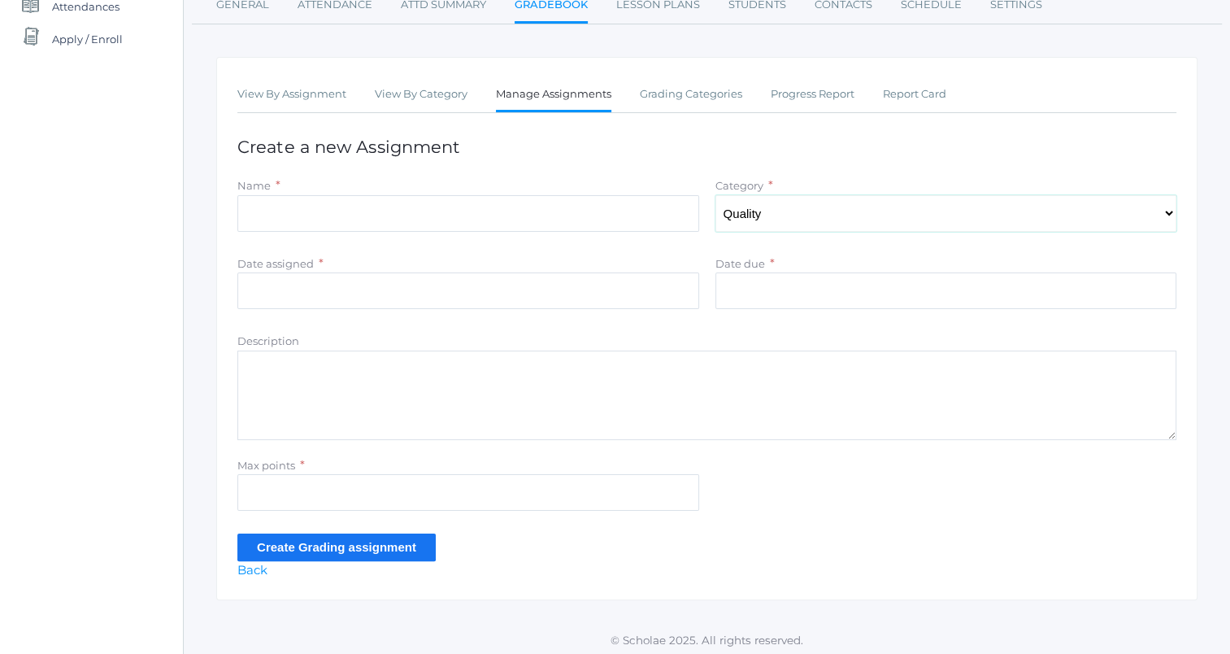
scroll to position [226, 0]
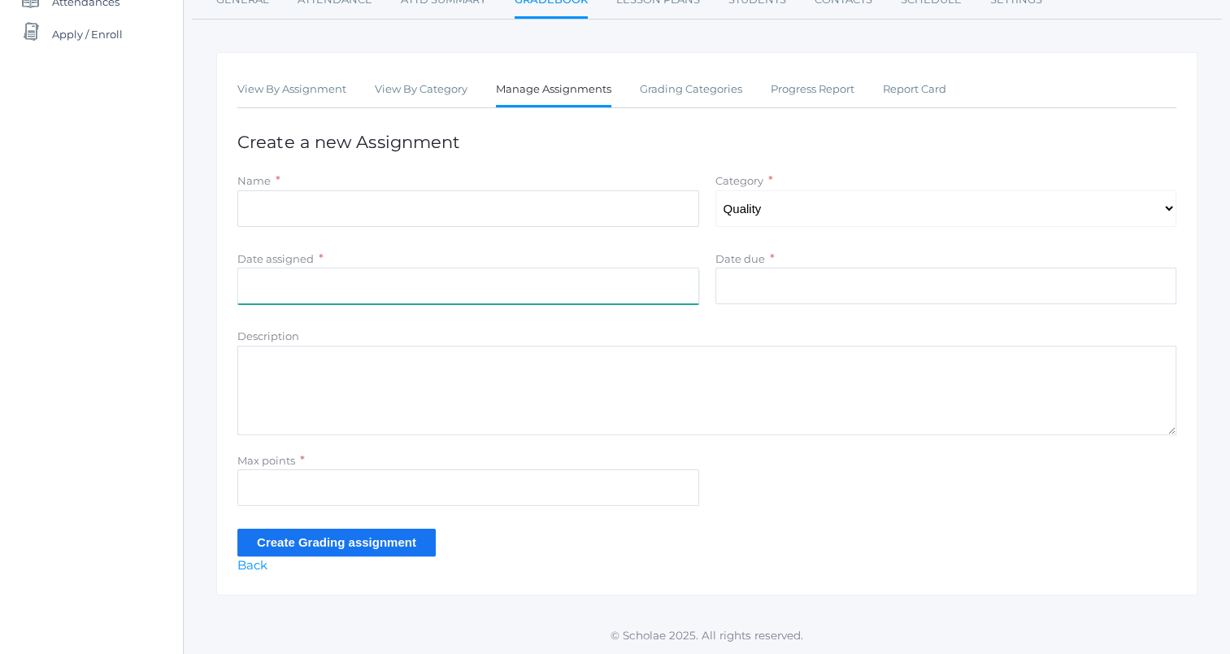
click at [503, 289] on input "Date assigned" at bounding box center [468, 286] width 462 height 37
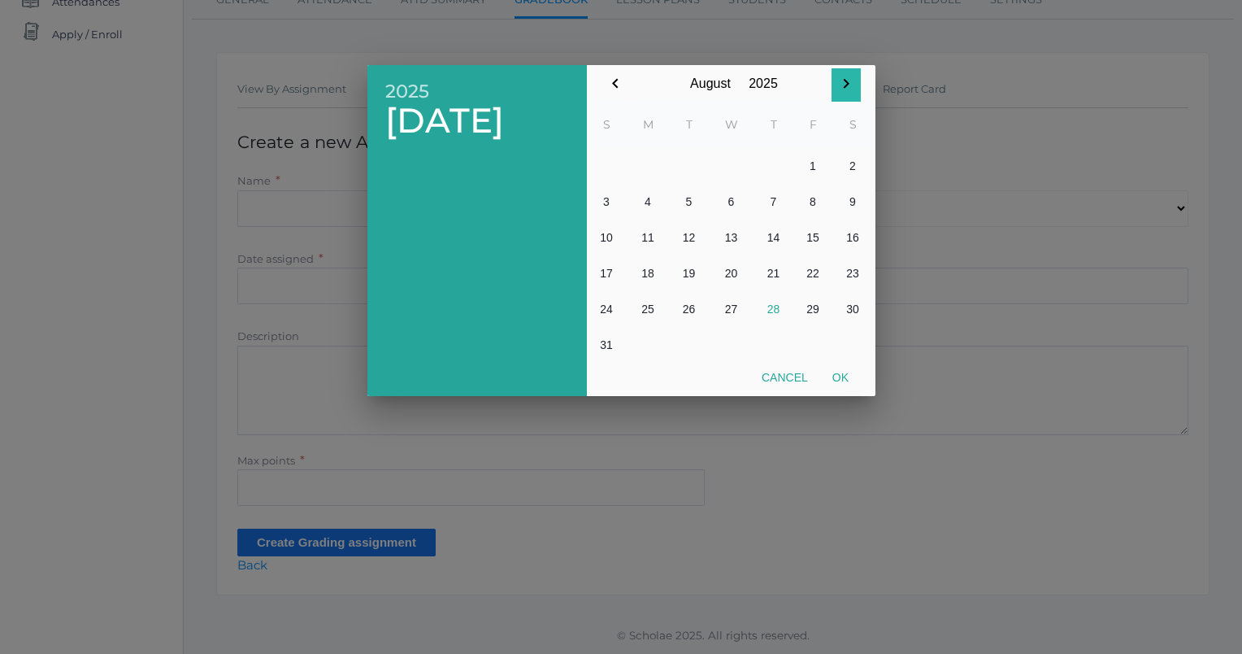
click at [849, 89] on icon "button" at bounding box center [847, 84] width 20 height 20
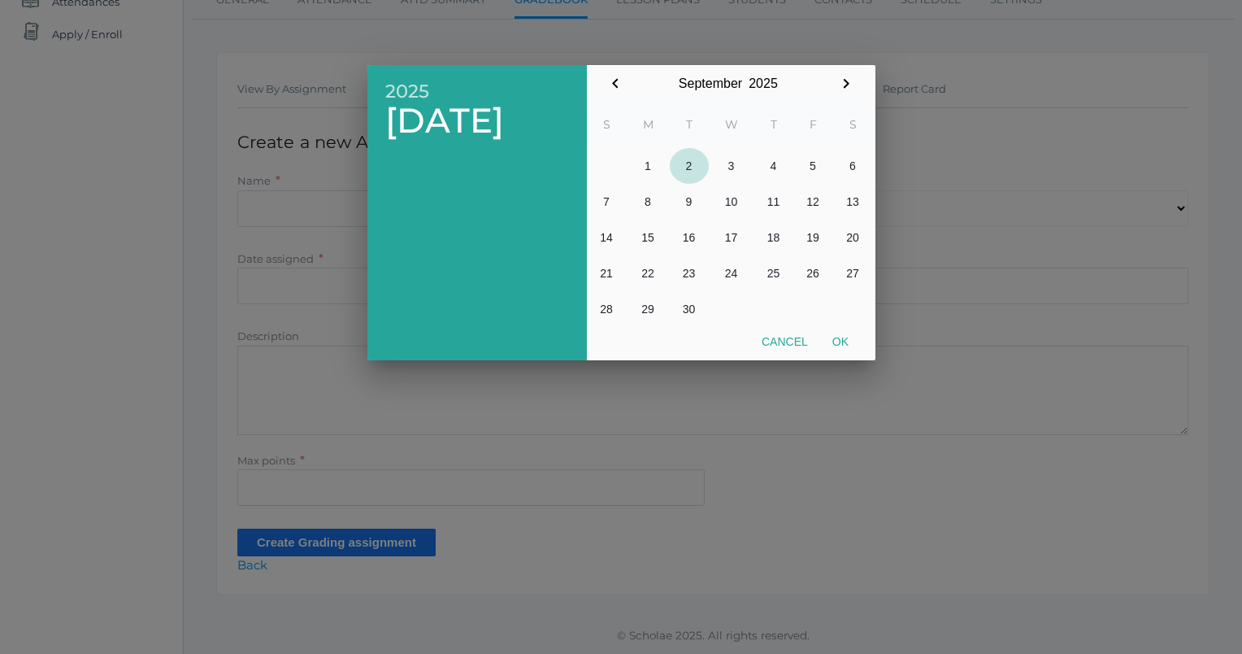
click at [686, 164] on button "2" at bounding box center [689, 166] width 39 height 36
click at [848, 342] on button "Ok" at bounding box center [840, 341] width 41 height 29
type input "2025-09-02"
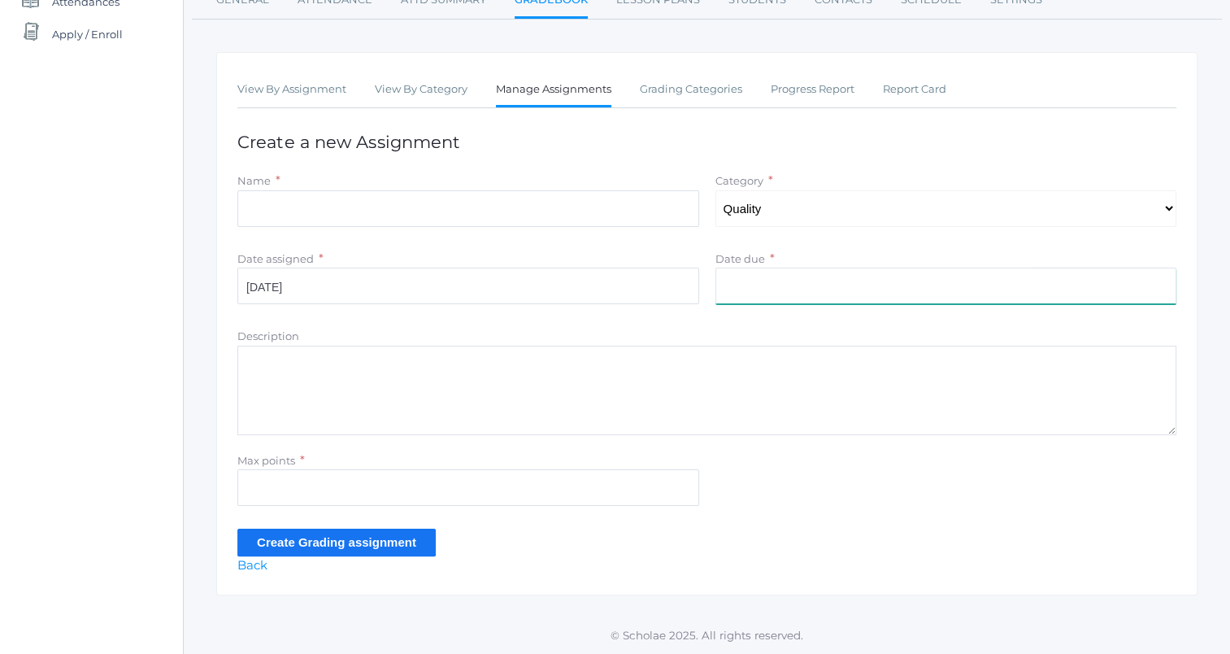
click at [894, 288] on input "Date due" at bounding box center [947, 286] width 462 height 37
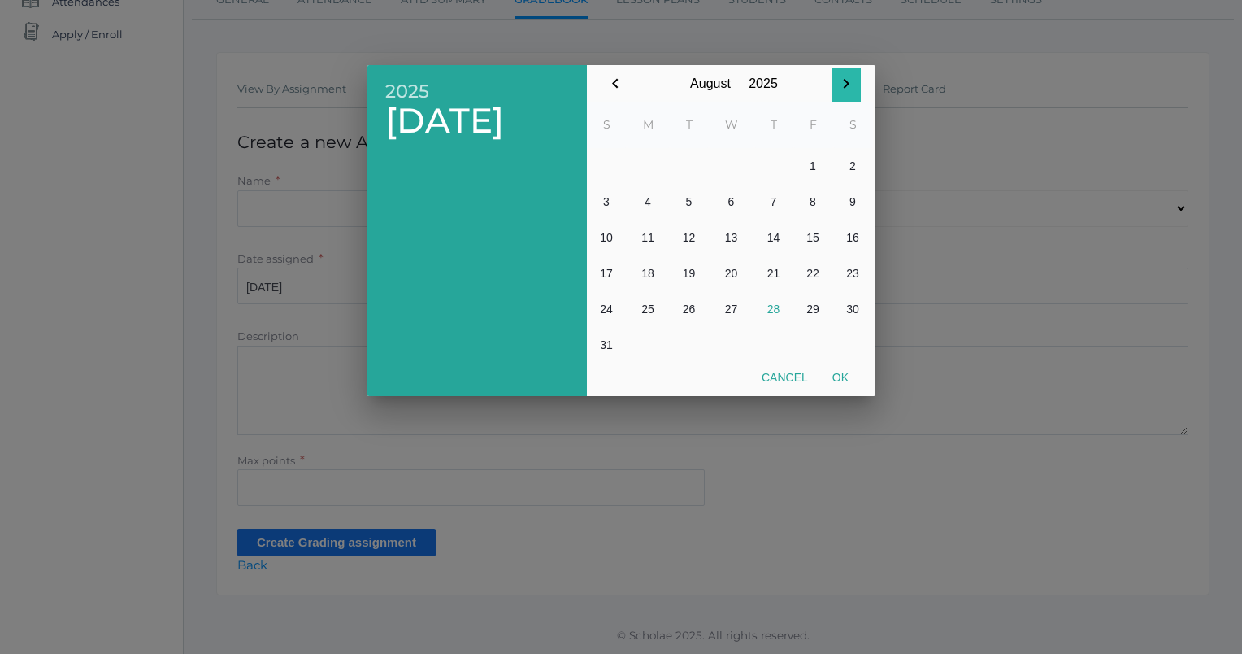
click at [847, 77] on icon "button" at bounding box center [847, 84] width 20 height 20
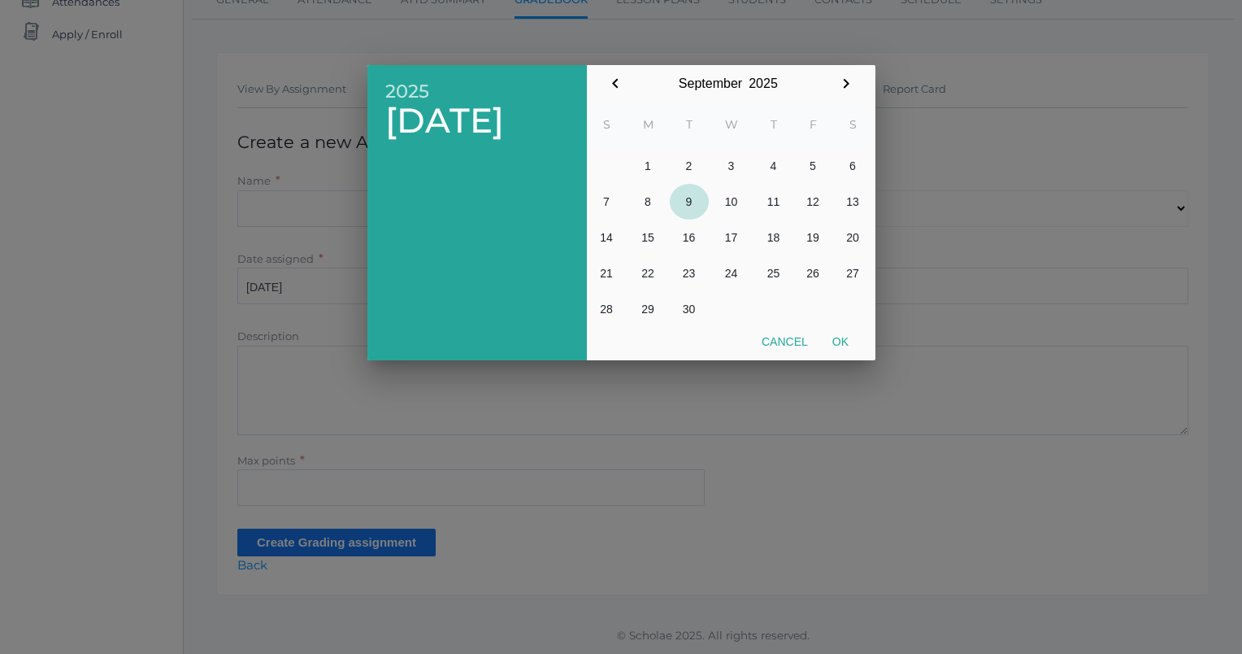
click at [696, 202] on button "9" at bounding box center [689, 202] width 39 height 36
click at [852, 345] on button "Ok" at bounding box center [840, 341] width 41 height 29
type input "[DATE]"
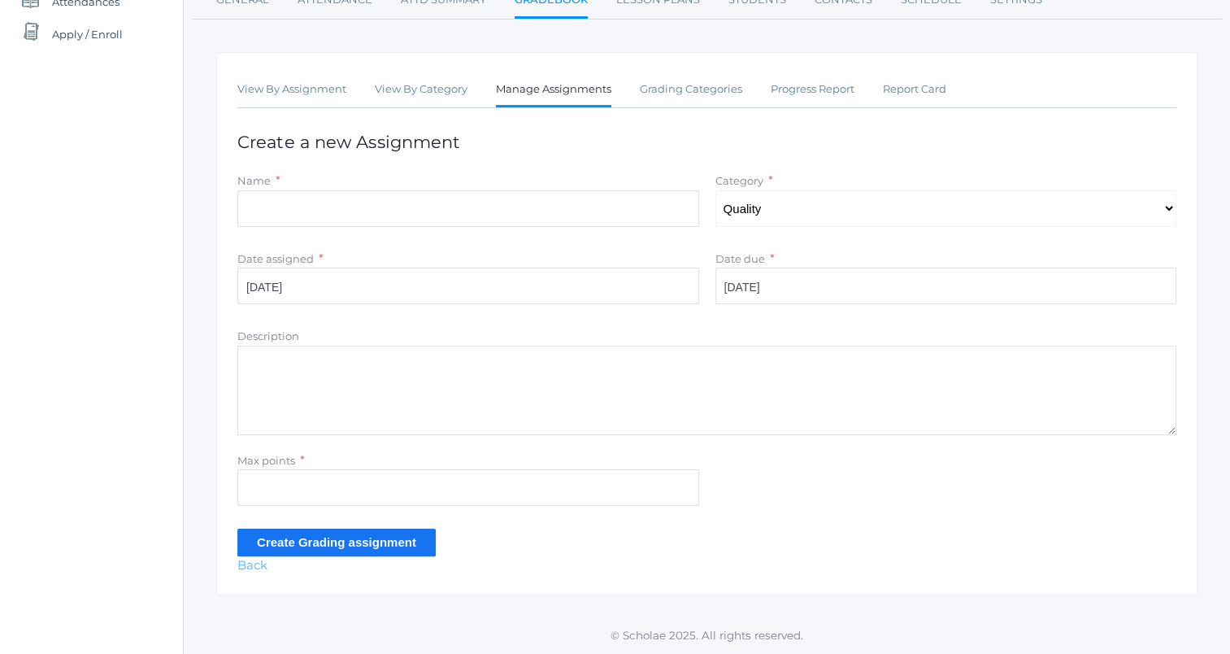
click at [252, 568] on link "Back" at bounding box center [252, 564] width 30 height 15
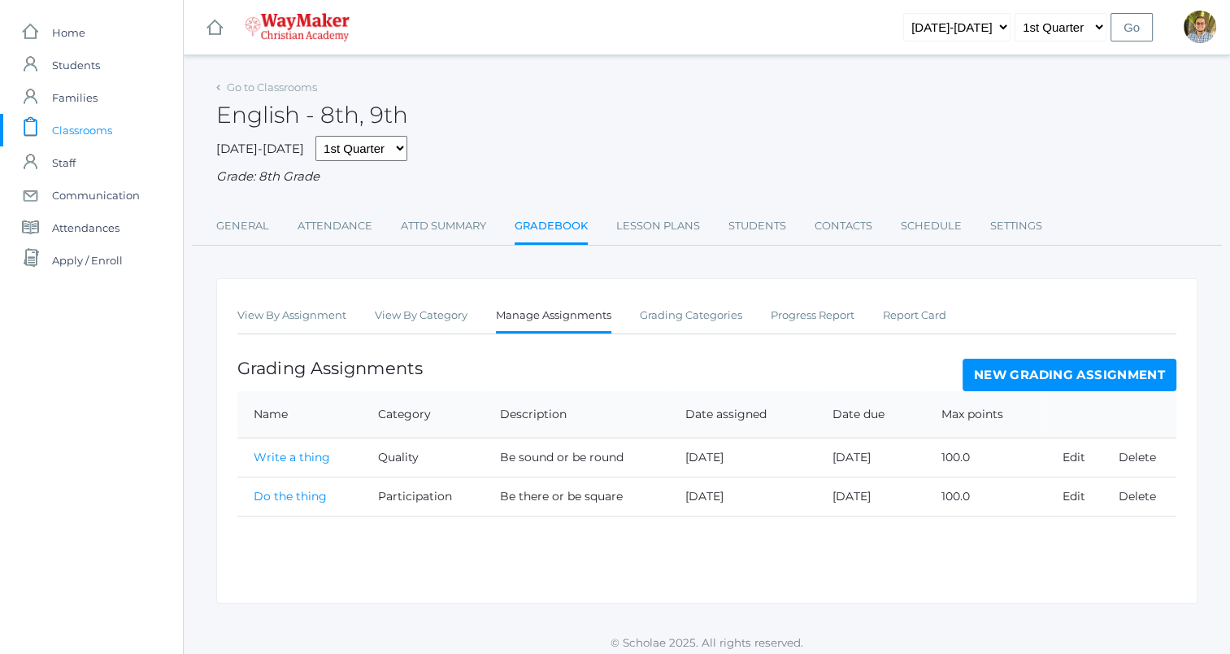
scroll to position [9, 0]
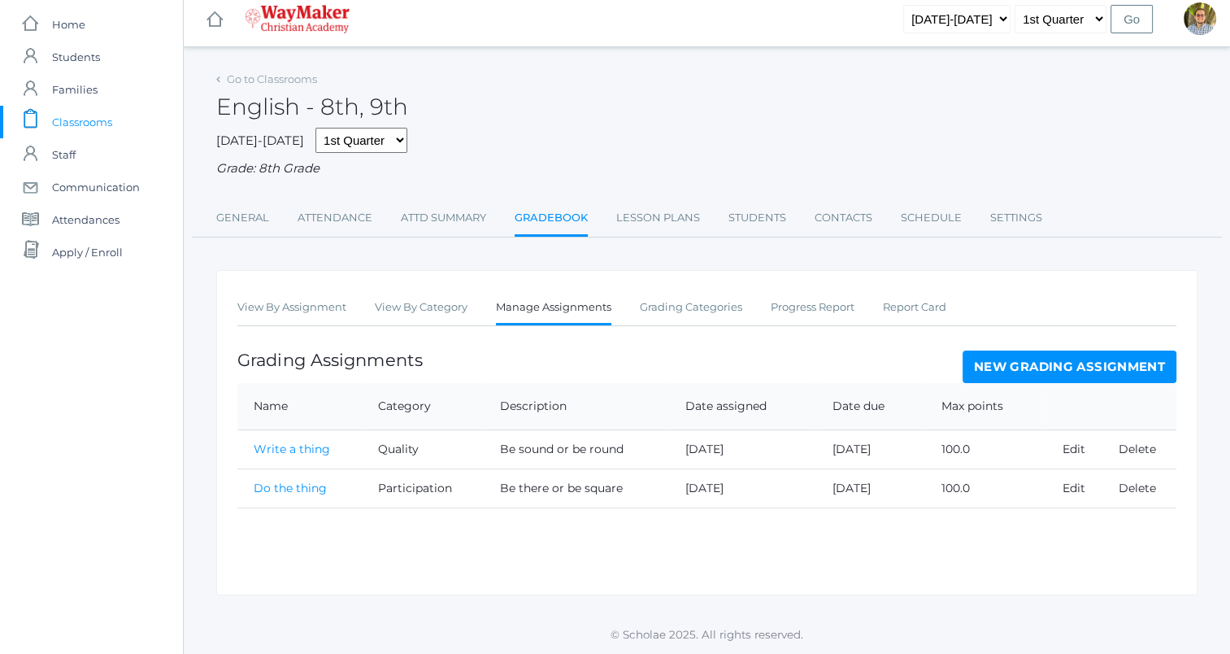
click at [997, 367] on link "New Grading Assignment" at bounding box center [1070, 366] width 214 height 33
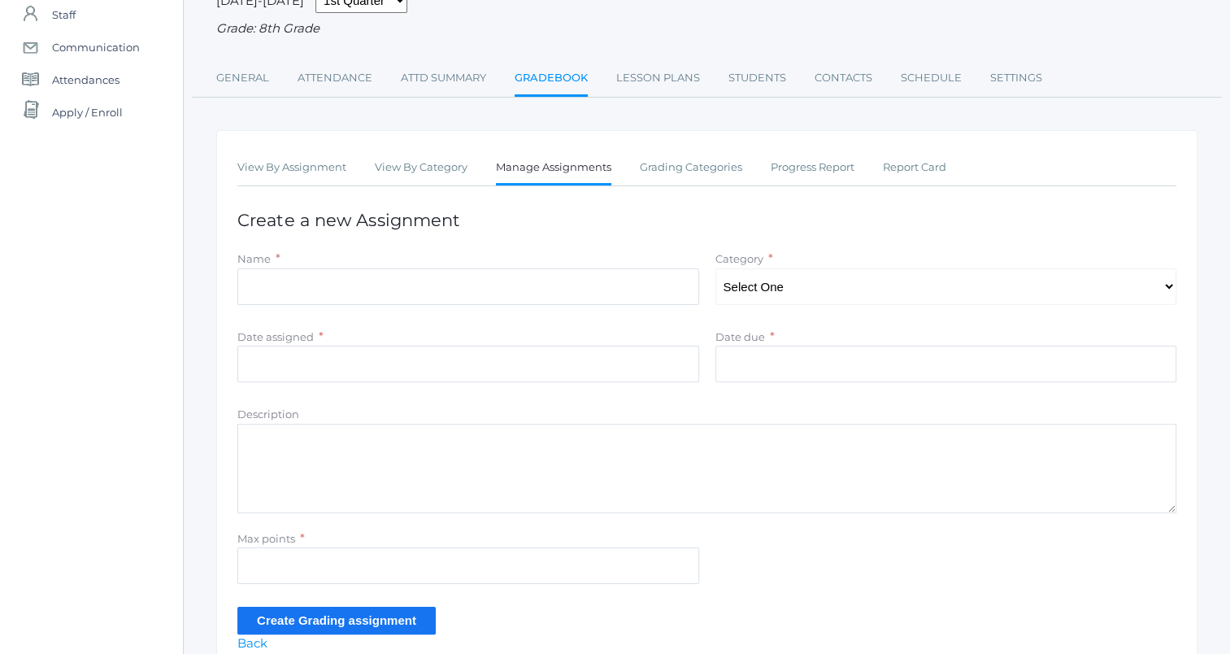
scroll to position [226, 0]
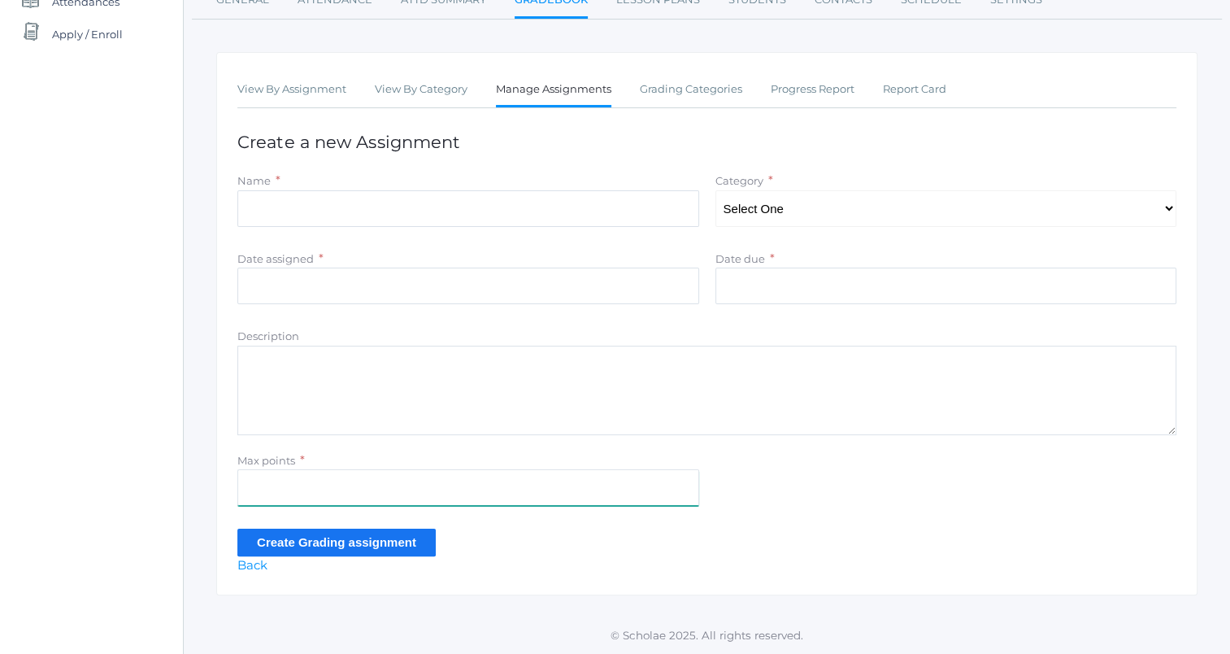
click at [546, 485] on input "Max points" at bounding box center [468, 487] width 462 height 37
click at [888, 494] on div "Max points *" at bounding box center [706, 482] width 955 height 62
click at [262, 569] on link "Back" at bounding box center [252, 564] width 30 height 15
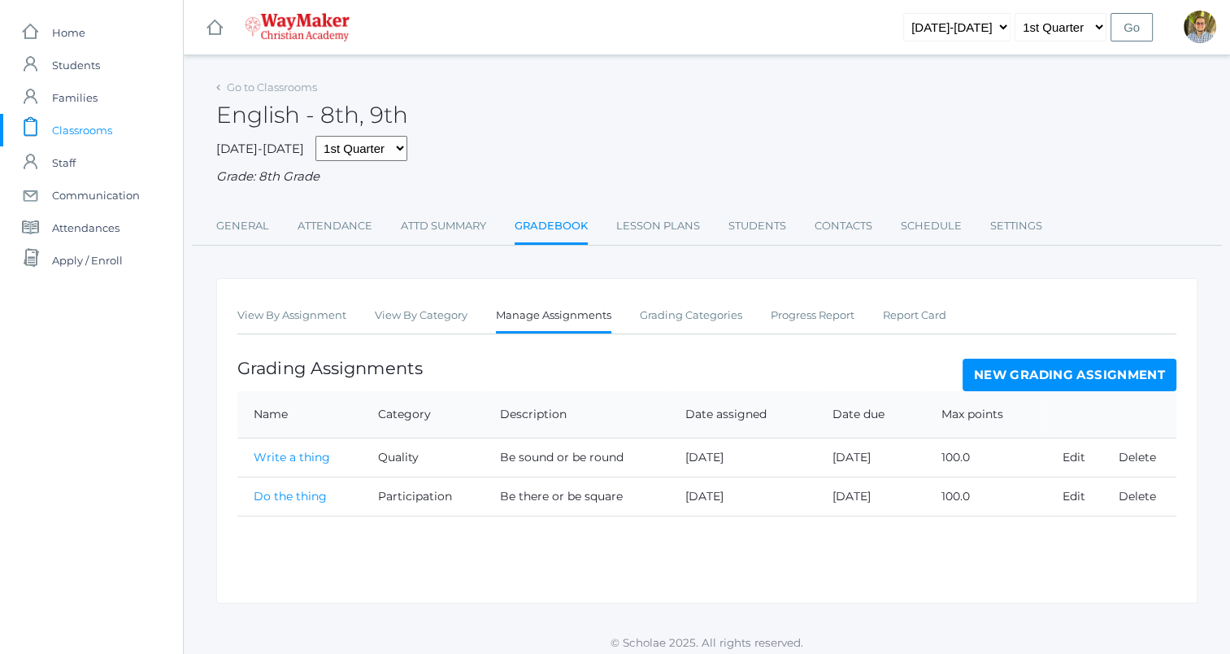
scroll to position [9, 0]
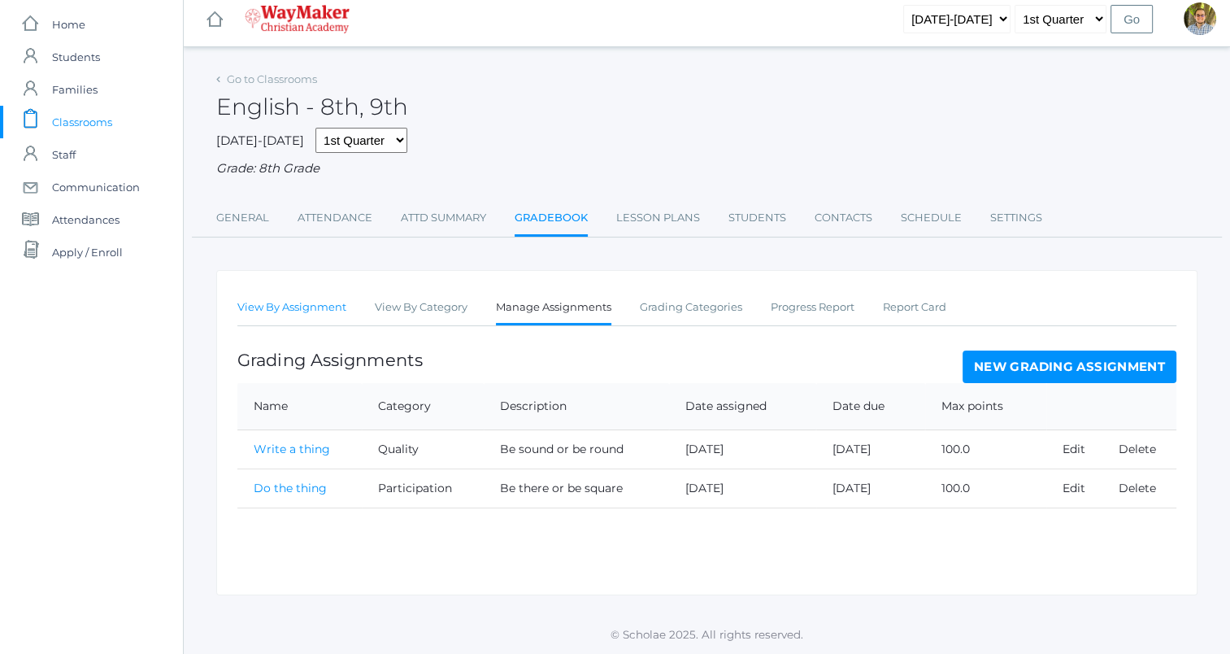
click at [298, 302] on link "View By Assignment" at bounding box center [291, 307] width 109 height 33
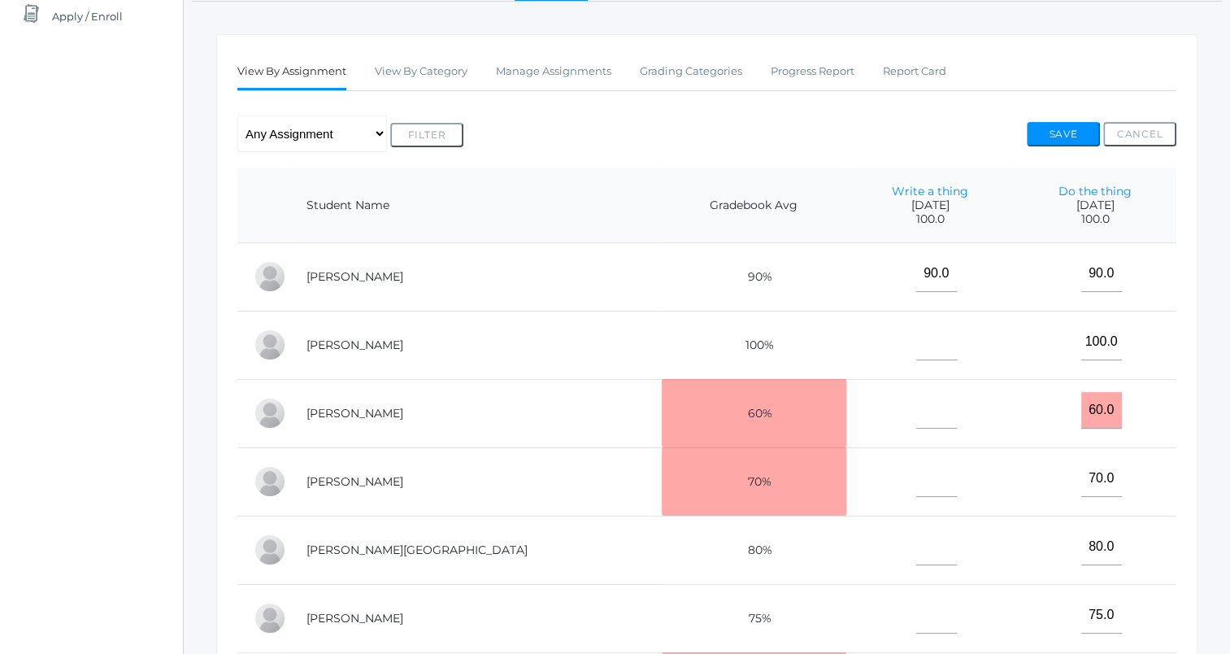
scroll to position [247, 0]
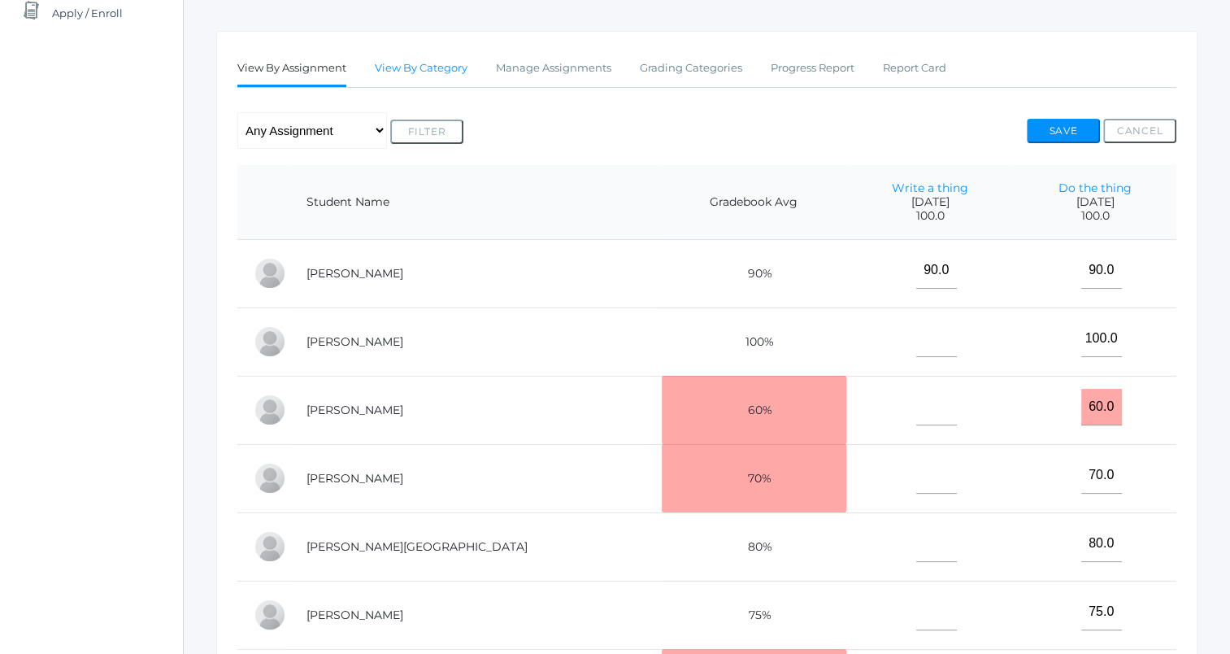
click at [426, 68] on link "View By Category" at bounding box center [421, 68] width 93 height 33
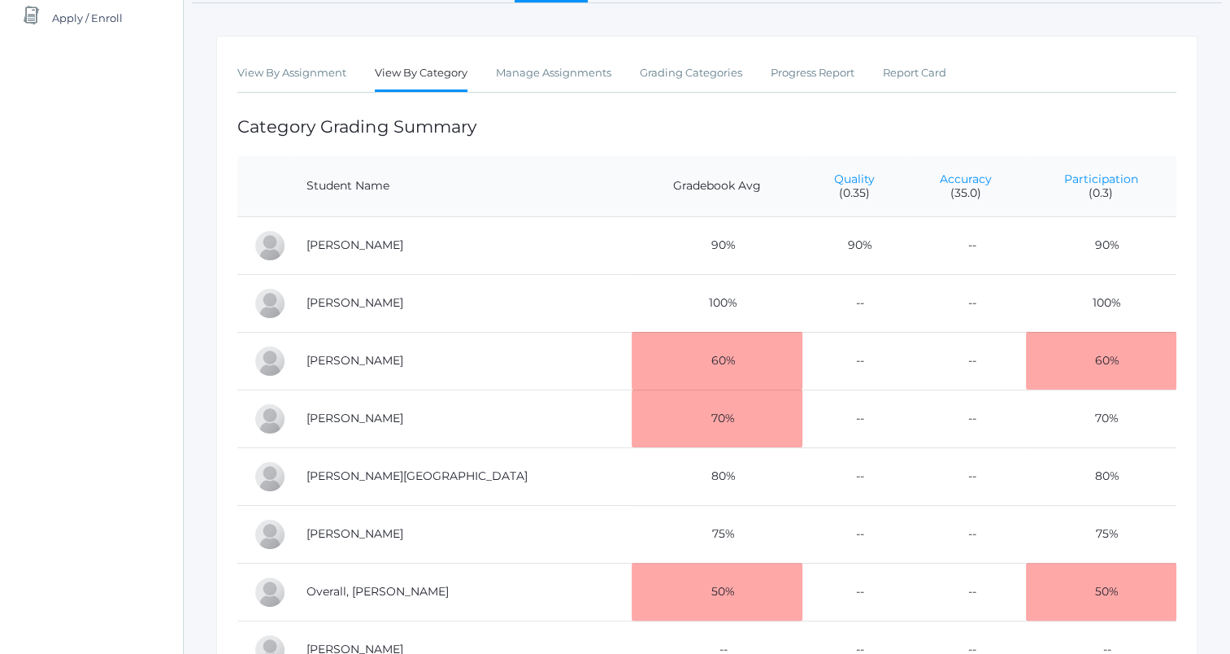
scroll to position [243, 0]
click at [834, 176] on link "Quality" at bounding box center [854, 178] width 41 height 15
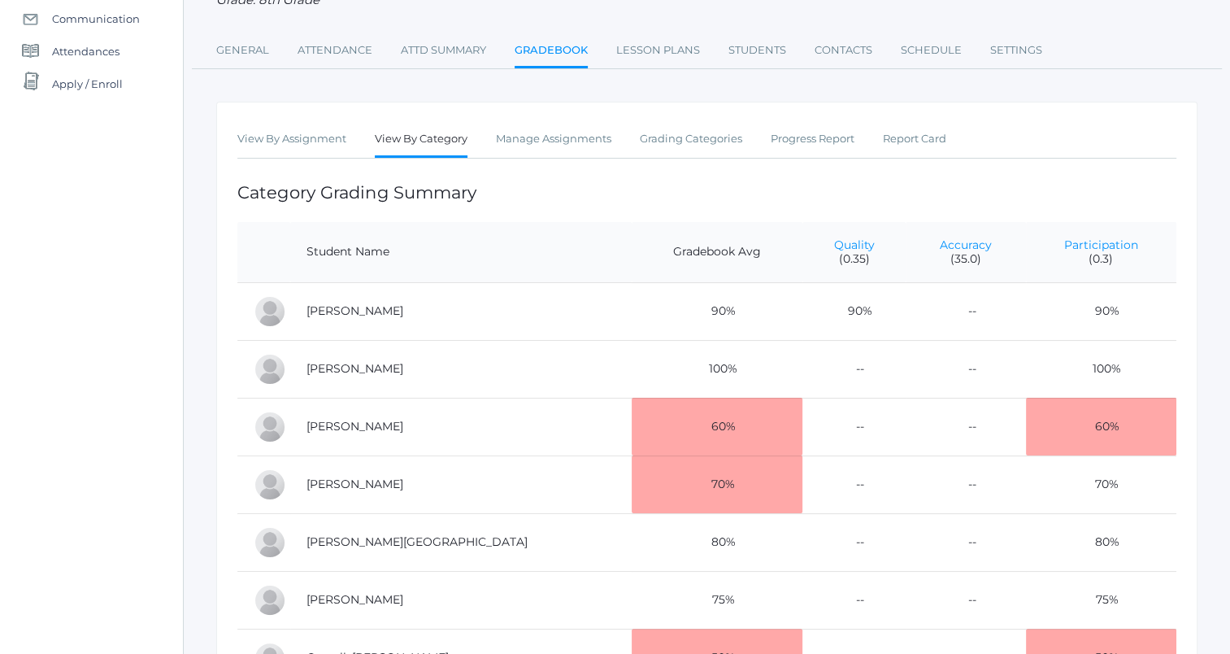
scroll to position [177, 0]
click at [309, 150] on link "View By Assignment" at bounding box center [291, 138] width 109 height 33
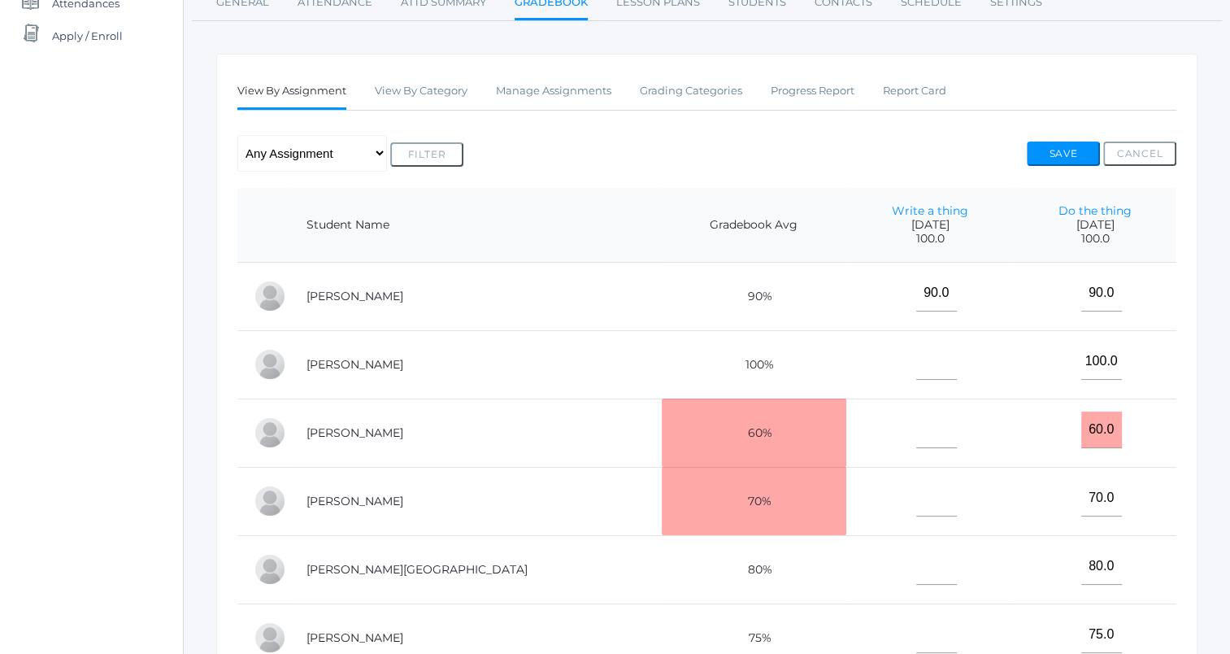
scroll to position [233, 0]
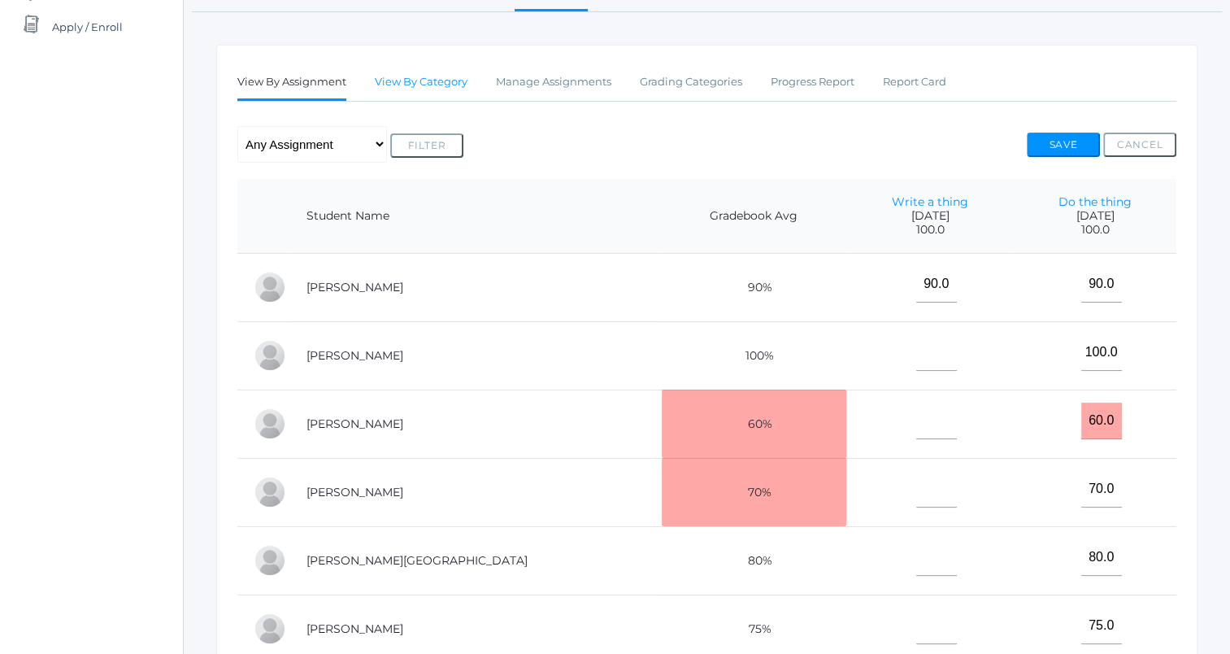
click at [415, 84] on link "View By Category" at bounding box center [421, 82] width 93 height 33
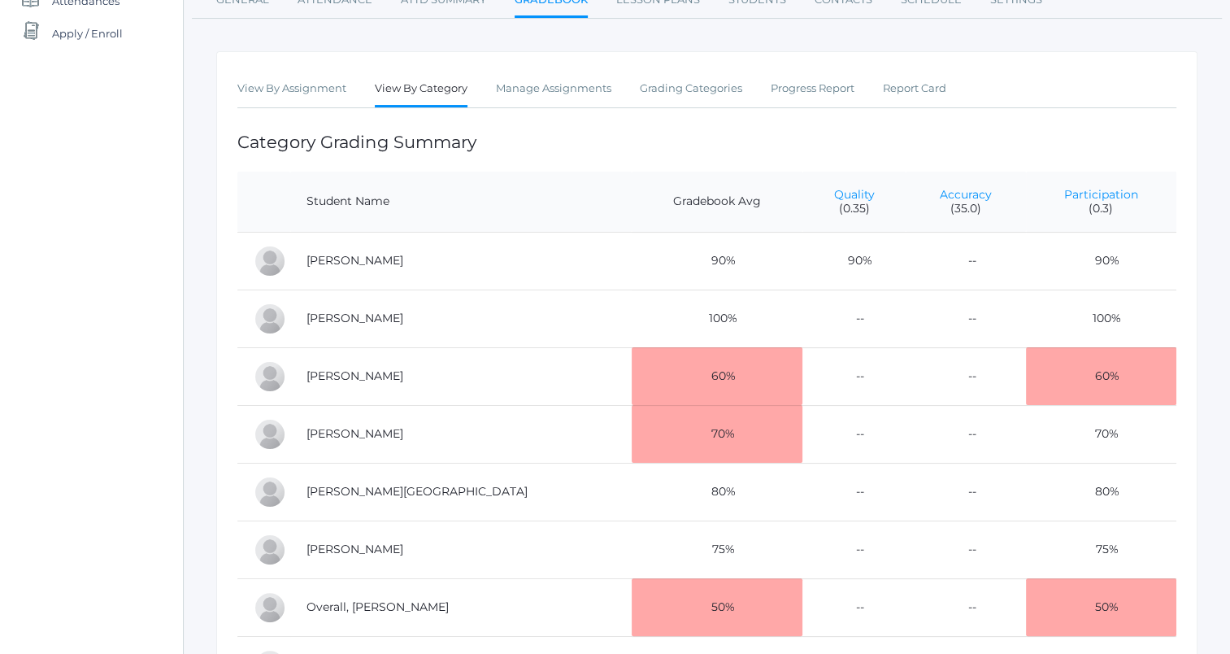
scroll to position [220, 0]
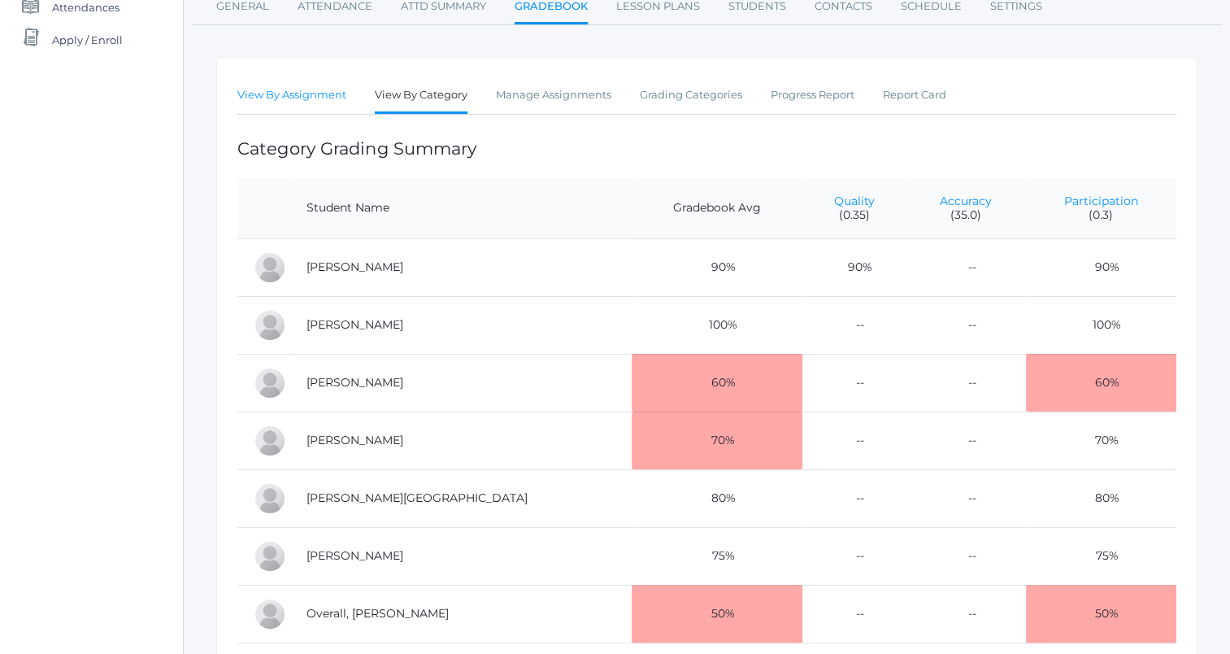
click at [302, 97] on link "View By Assignment" at bounding box center [291, 95] width 109 height 33
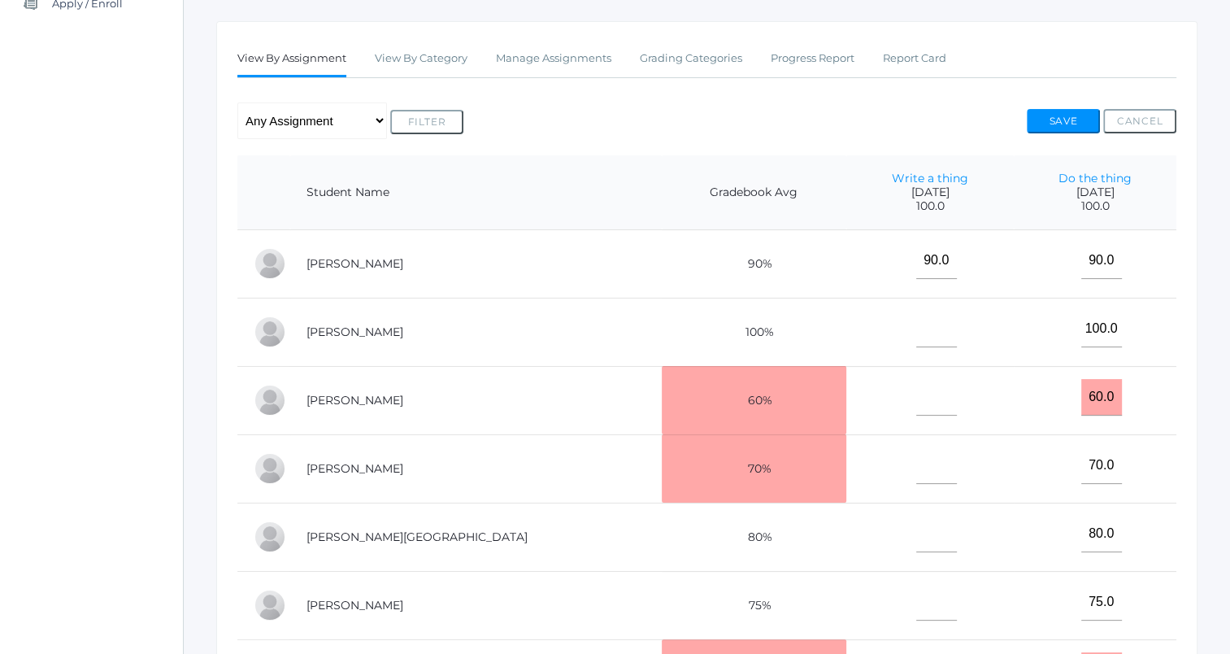
scroll to position [262, 0]
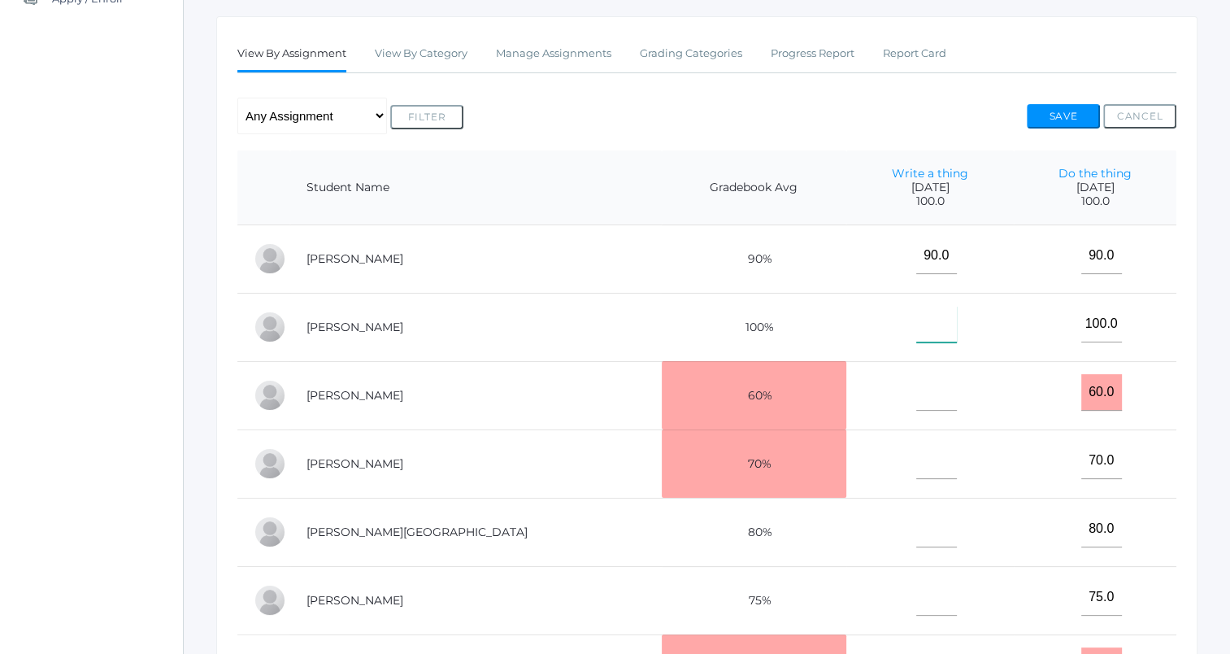
click at [916, 325] on input"] "text" at bounding box center [936, 324] width 41 height 37
type input"] "60"
click at [944, 150] on th "Write a thing 2025-09-09 100.0" at bounding box center [930, 187] width 168 height 75
click at [1070, 114] on button "Save" at bounding box center [1063, 116] width 73 height 24
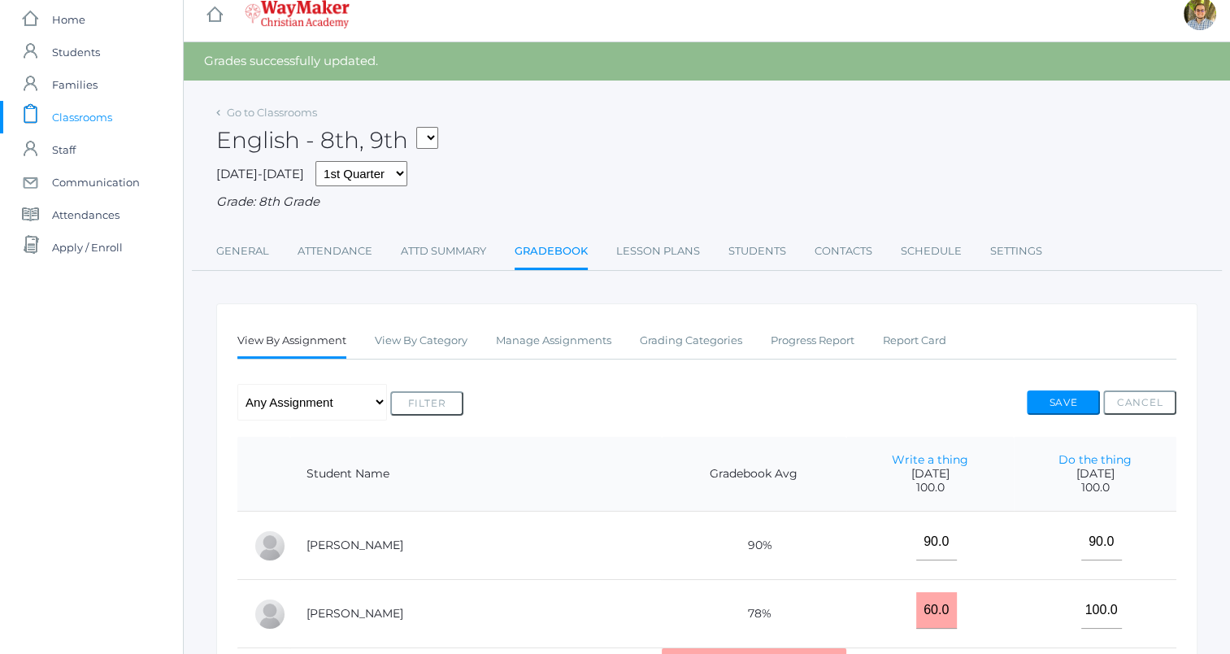
scroll to position [7, 0]
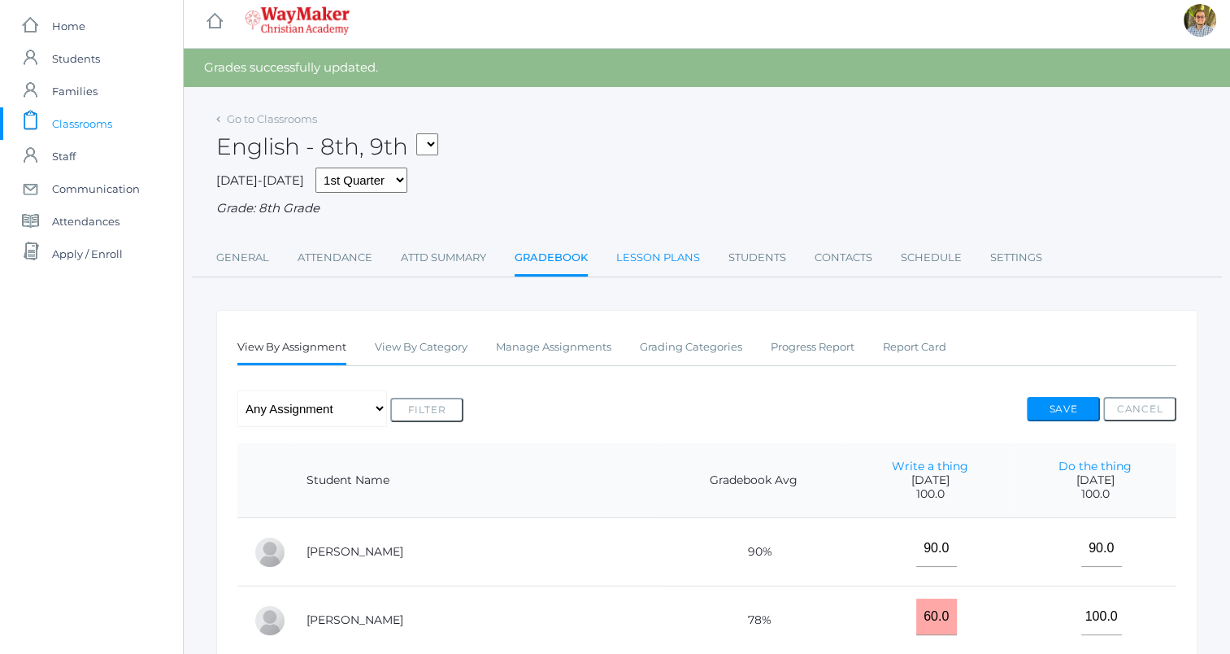
click at [663, 253] on link "Lesson Plans" at bounding box center [658, 257] width 84 height 33
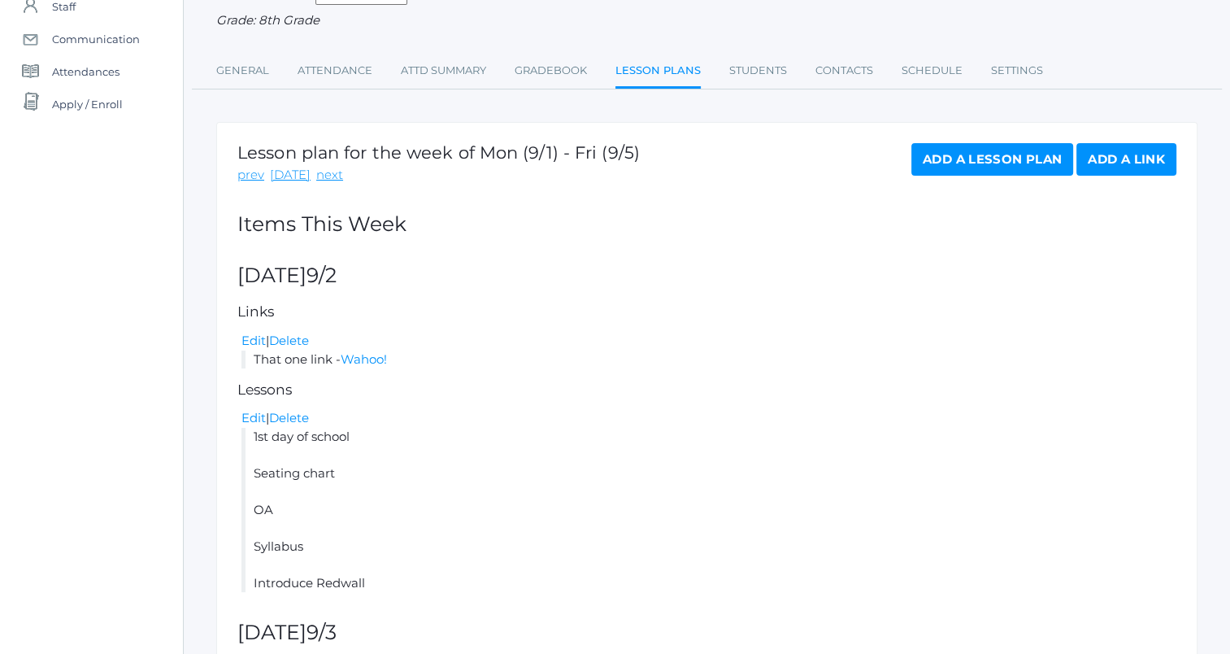
scroll to position [159, 0]
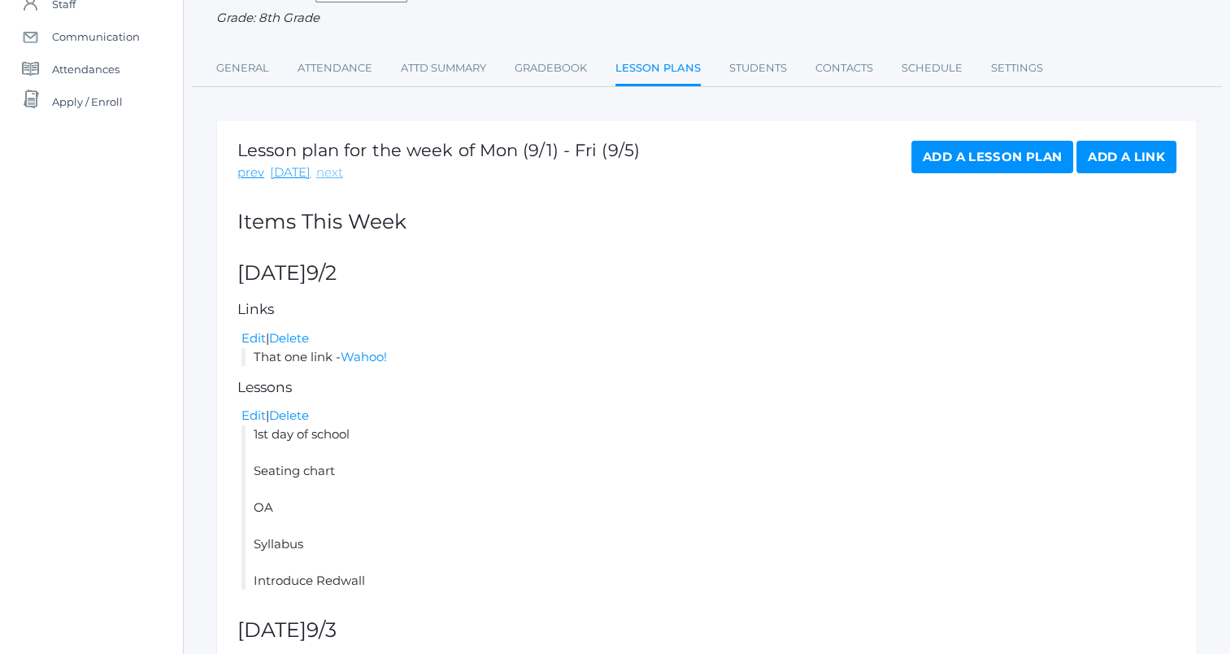
click at [328, 180] on link "next" at bounding box center [329, 172] width 27 height 19
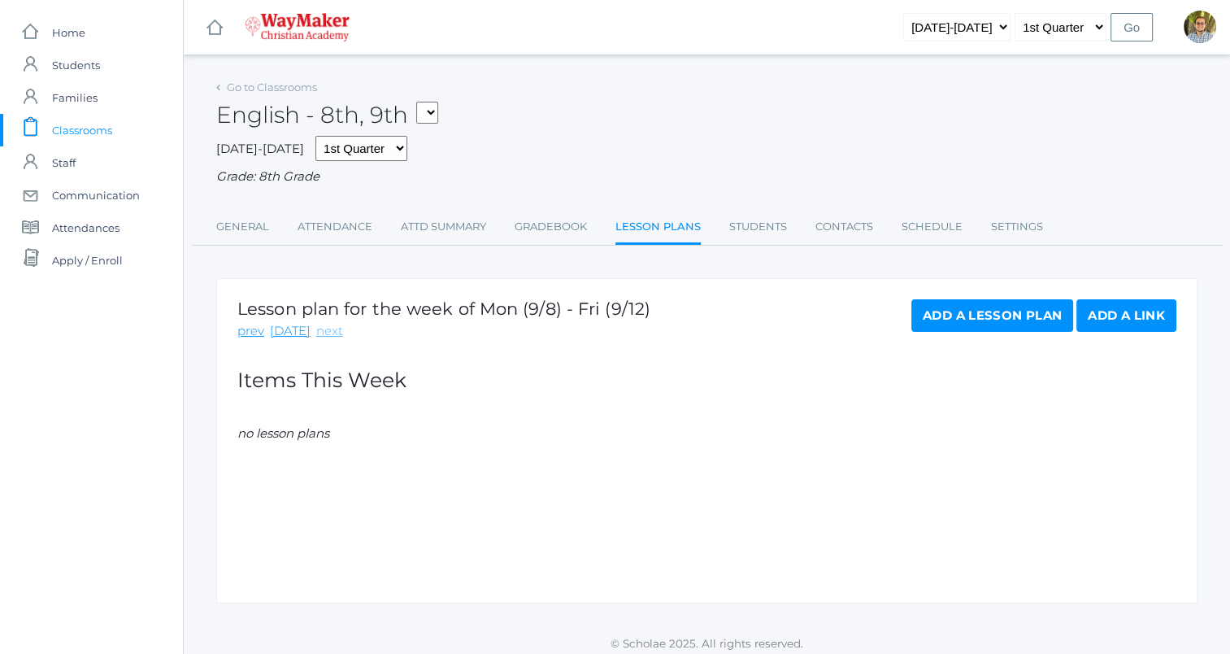
click at [316, 325] on link "next" at bounding box center [329, 331] width 27 height 19
click at [246, 333] on link "prev" at bounding box center [250, 331] width 27 height 19
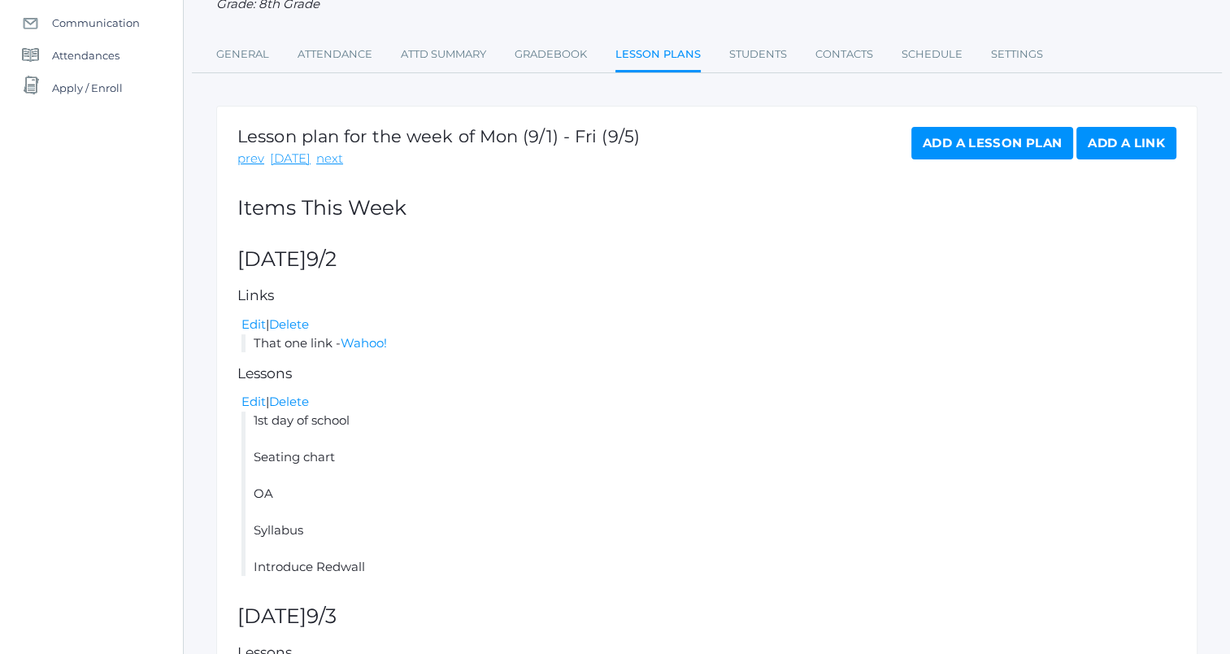
scroll to position [172, 0]
click at [990, 144] on link "Add a Lesson Plan" at bounding box center [992, 143] width 162 height 33
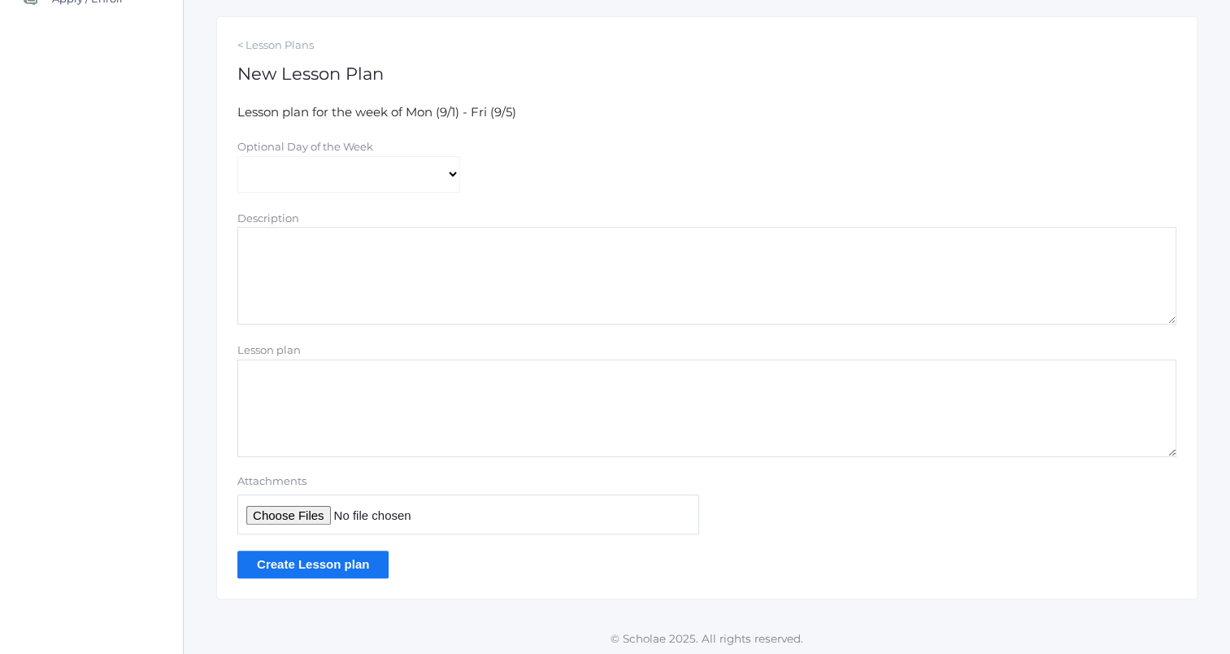
scroll to position [263, 0]
click at [429, 176] on select "Monday Tuesday Wednesday Thursday Friday" at bounding box center [348, 173] width 223 height 37
select select "2025-09-02"
click at [237, 155] on select "Monday Tuesday Wednesday Thursday Friday" at bounding box center [348, 173] width 223 height 37
click at [509, 287] on textarea "Description" at bounding box center [706, 275] width 939 height 98
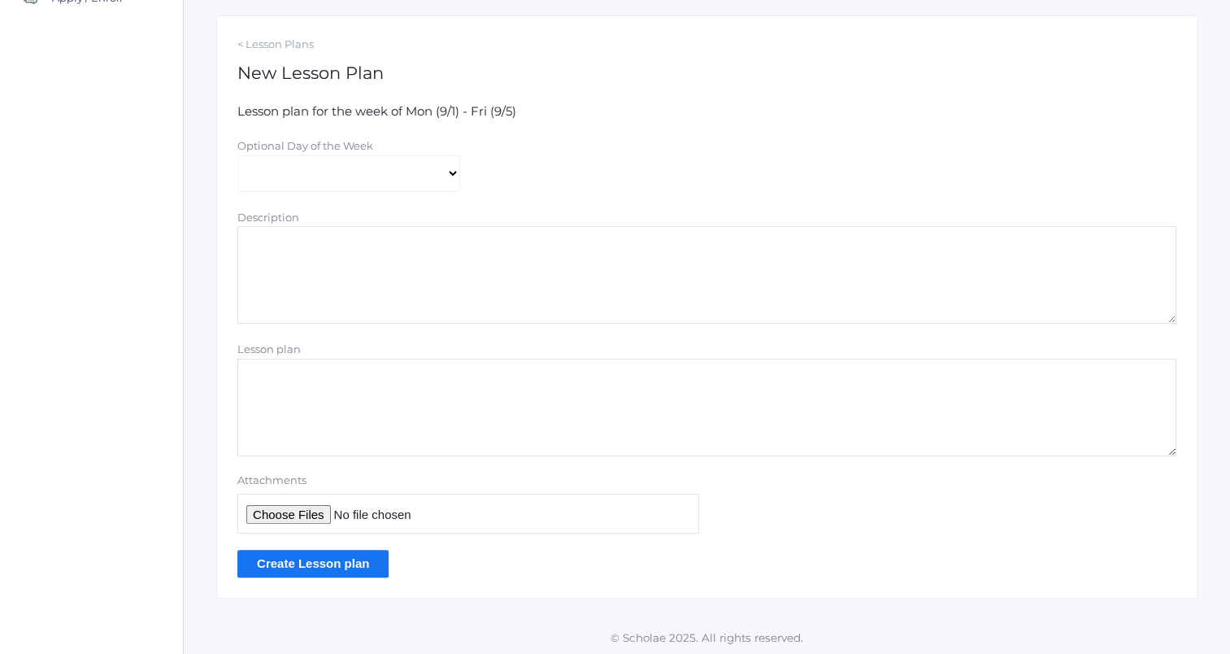
click at [748, 399] on textarea "Lesson plan" at bounding box center [706, 408] width 939 height 98
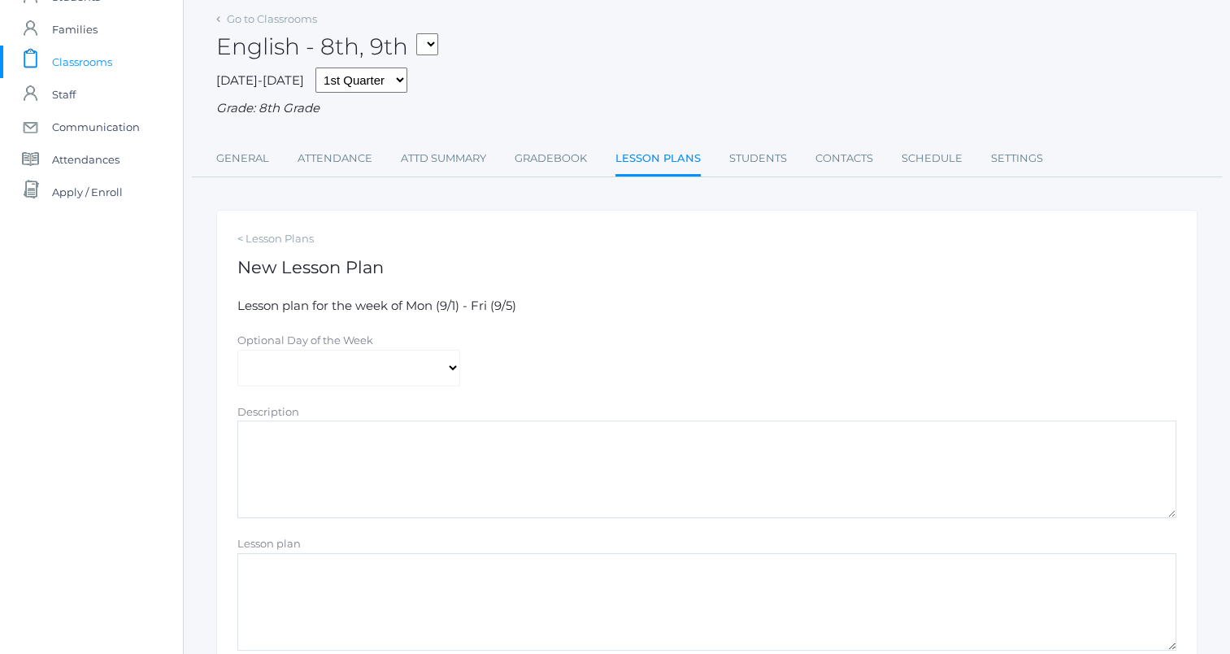
scroll to position [63, 0]
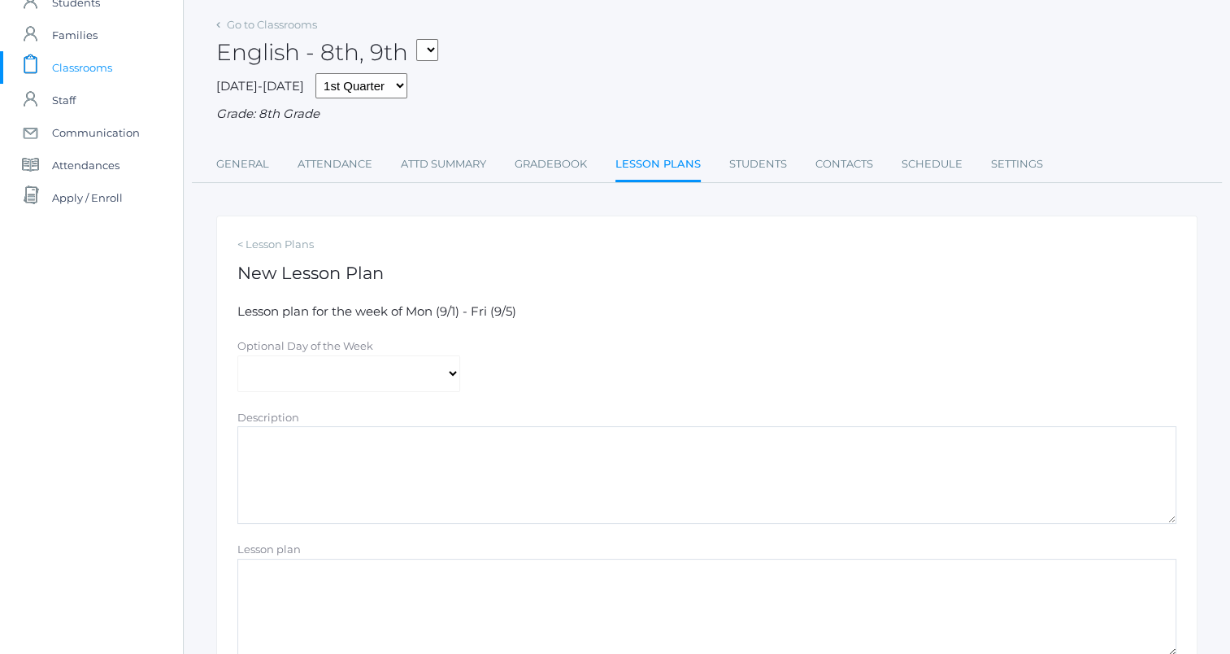
click at [664, 172] on link "Lesson Plans" at bounding box center [658, 165] width 85 height 35
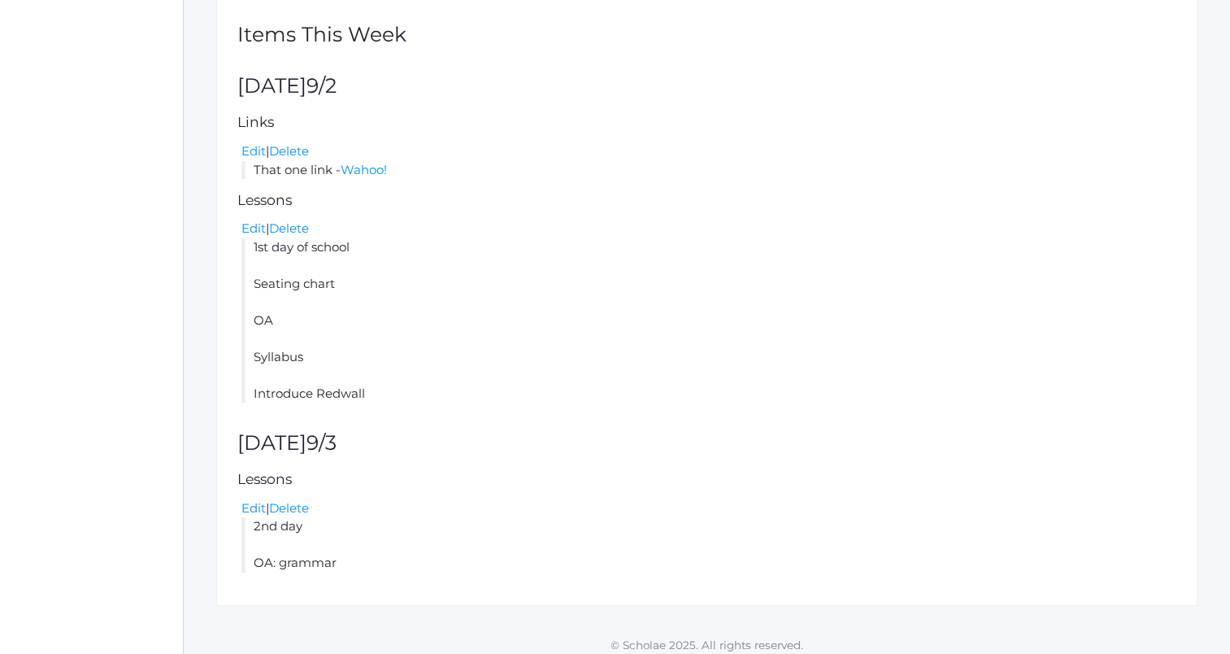
scroll to position [357, 0]
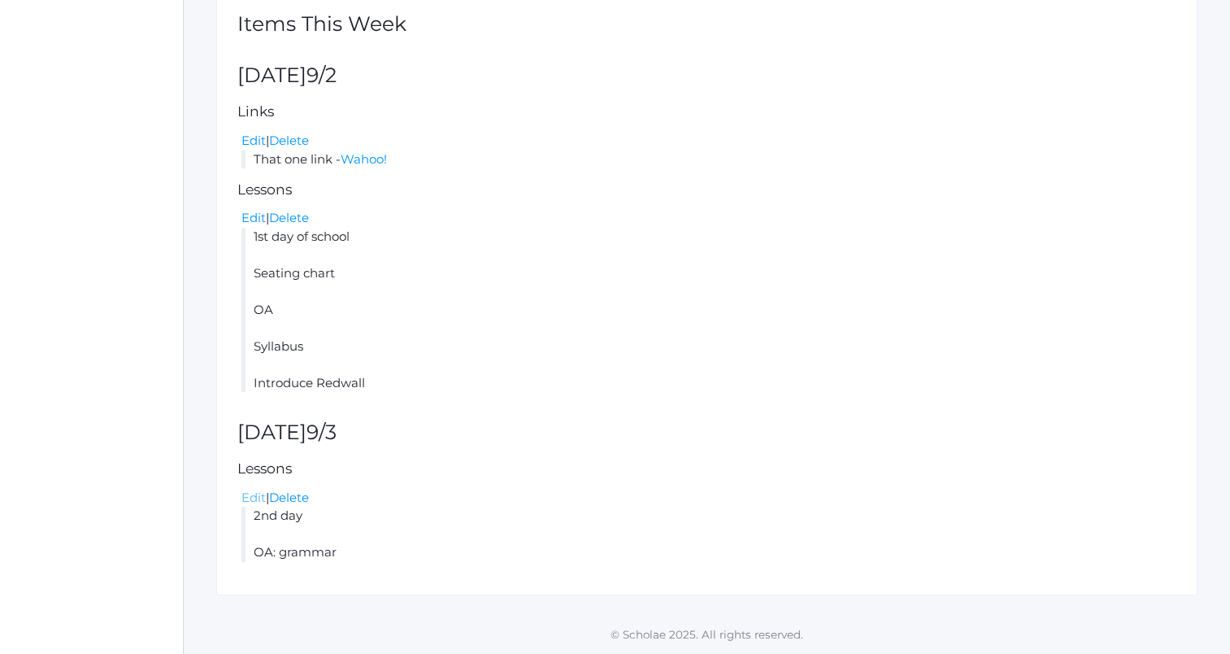
click at [250, 495] on link "Edit" at bounding box center [253, 496] width 24 height 15
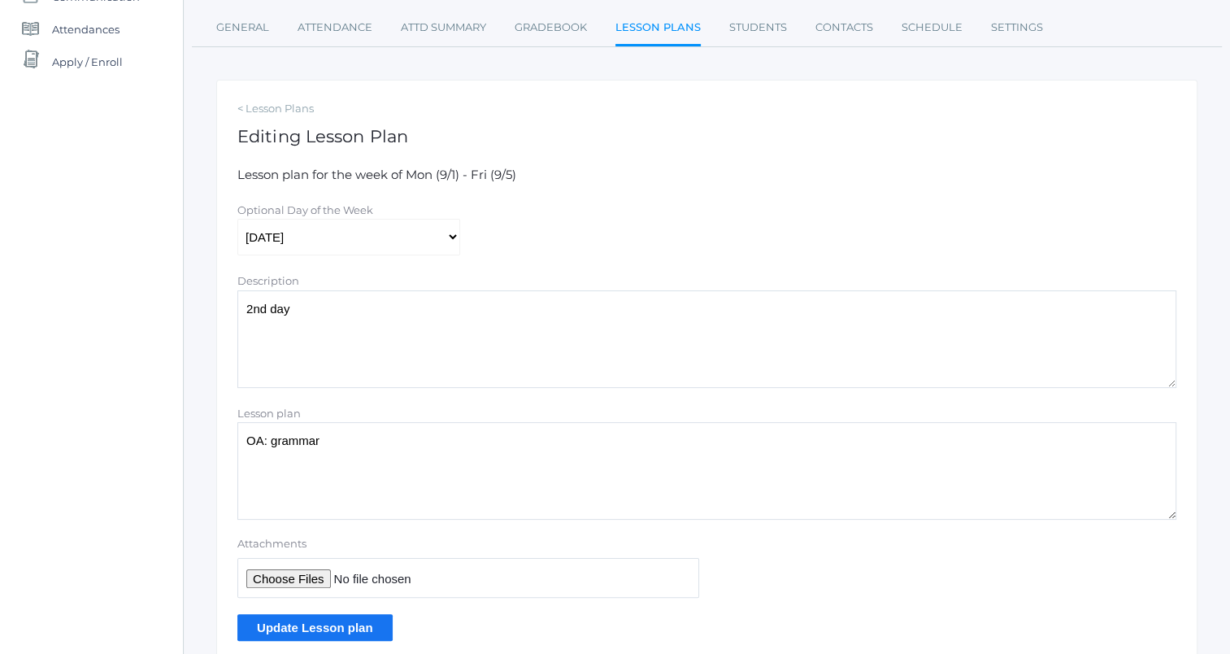
scroll to position [265, 0]
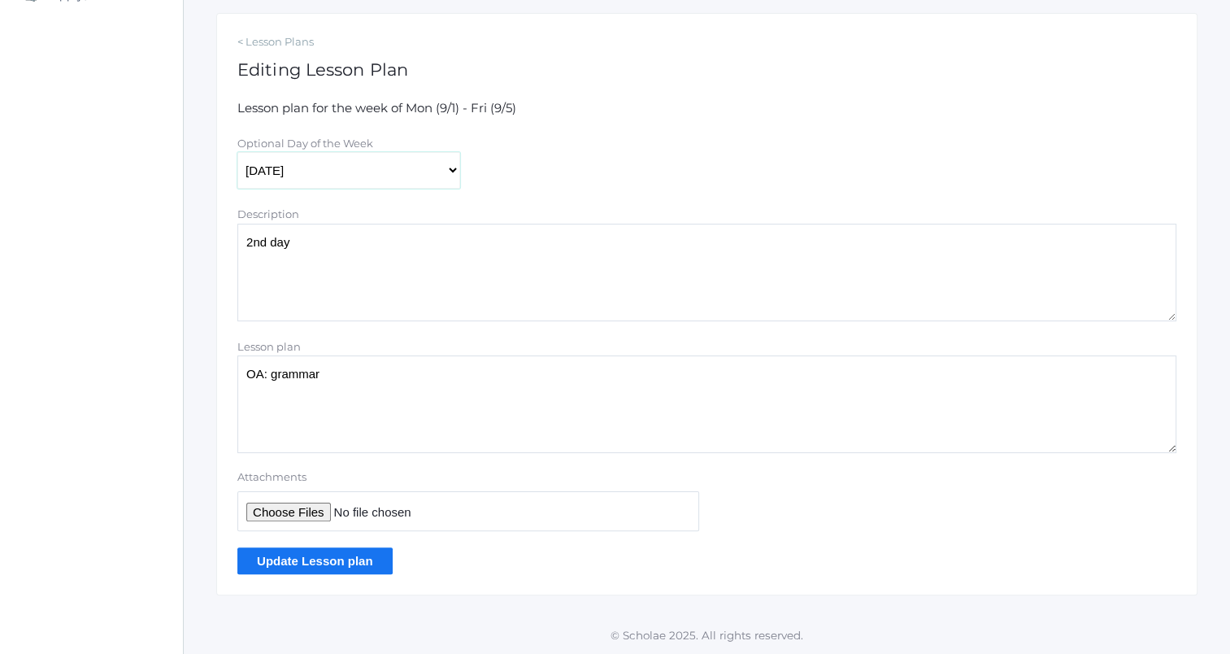
click at [379, 169] on select "Monday Tuesday Wednesday Thursday Friday" at bounding box center [348, 170] width 223 height 37
click at [581, 172] on div "Optional Day of the Week Monday Tuesday Wednesday Thursday Friday" at bounding box center [706, 161] width 955 height 55
click at [351, 174] on select "Monday Tuesday Wednesday Thursday Friday" at bounding box center [348, 170] width 223 height 37
click at [603, 150] on div "Optional Day of the Week Monday Tuesday Wednesday Thursday Friday" at bounding box center [706, 161] width 955 height 55
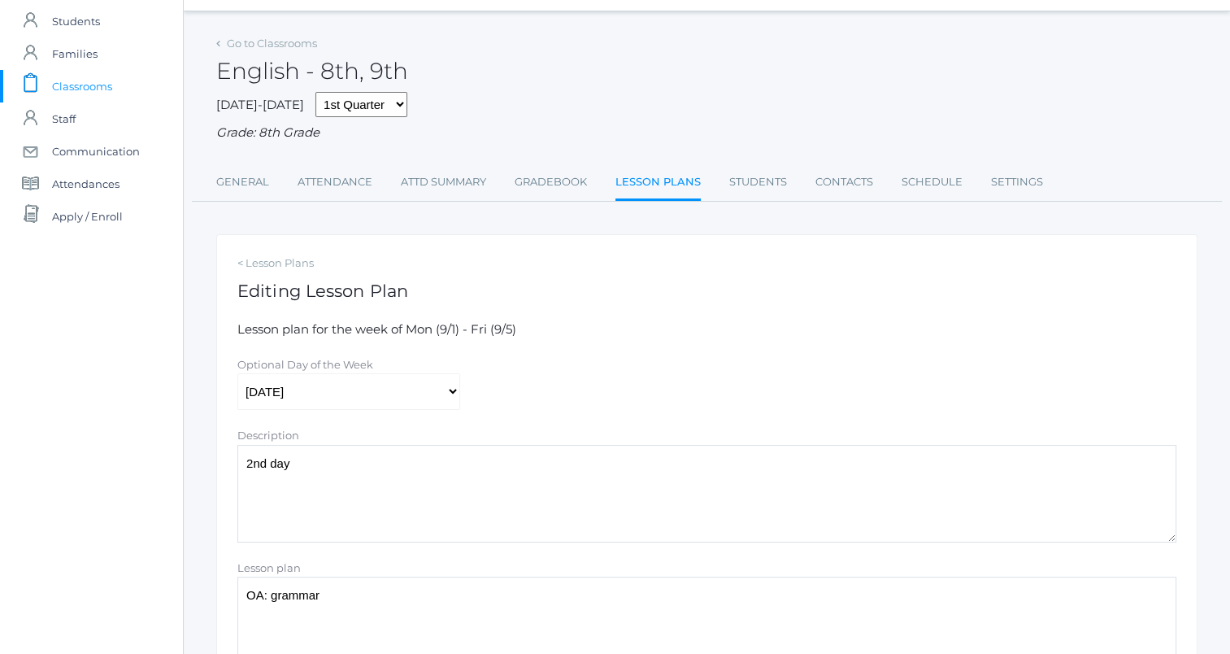
scroll to position [41, 0]
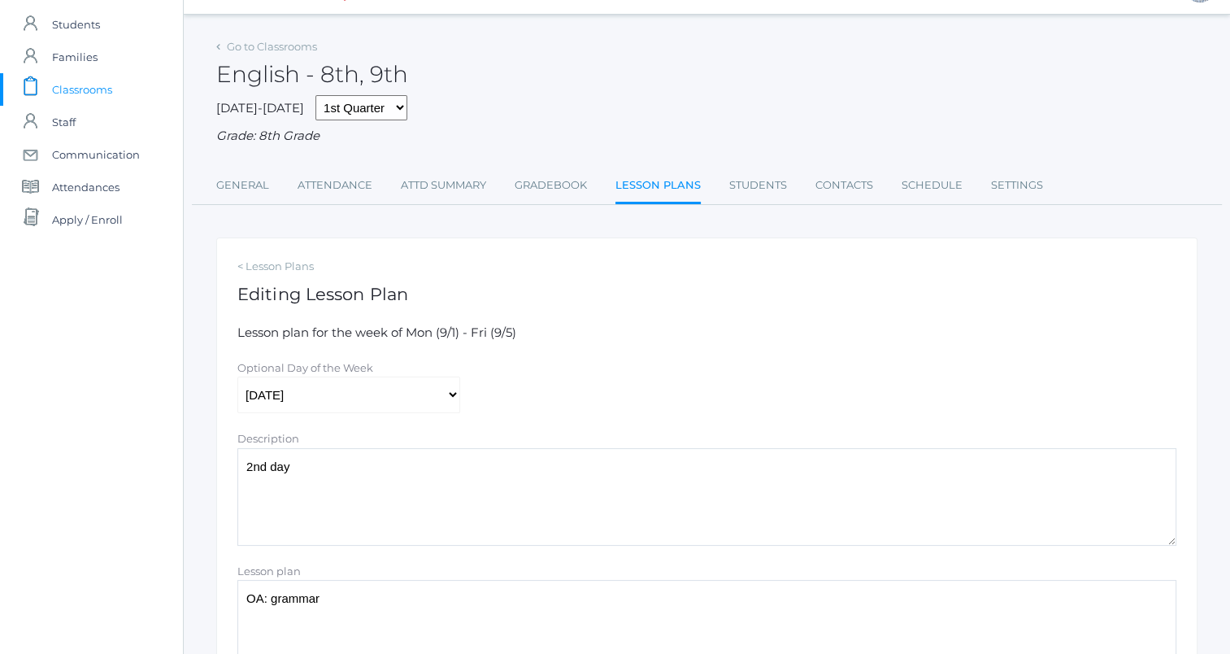
click at [672, 193] on link "Lesson Plans" at bounding box center [658, 186] width 85 height 35
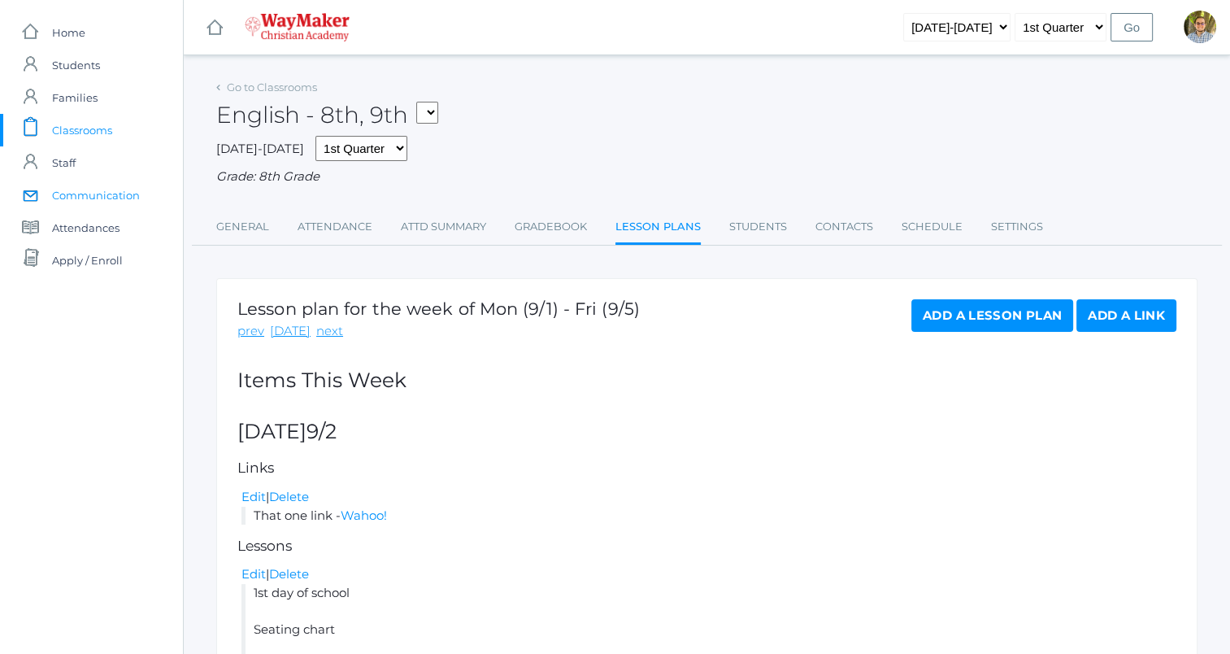
click at [85, 198] on span "Communication" at bounding box center [96, 195] width 88 height 33
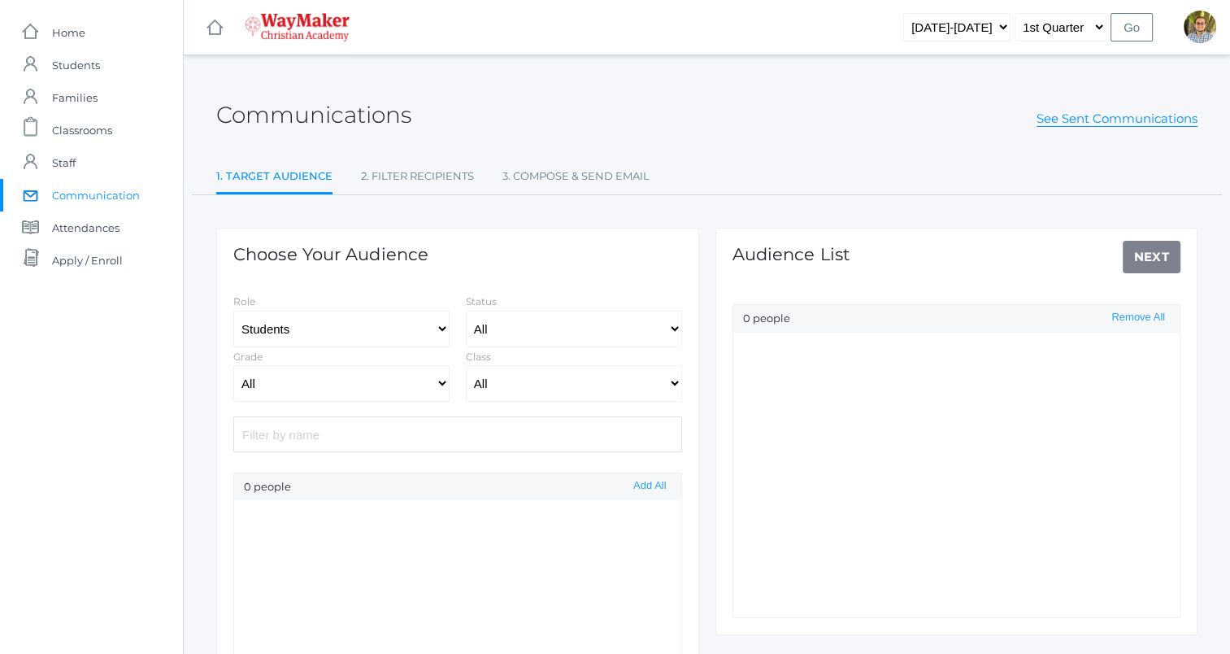
select select "Enrolled"
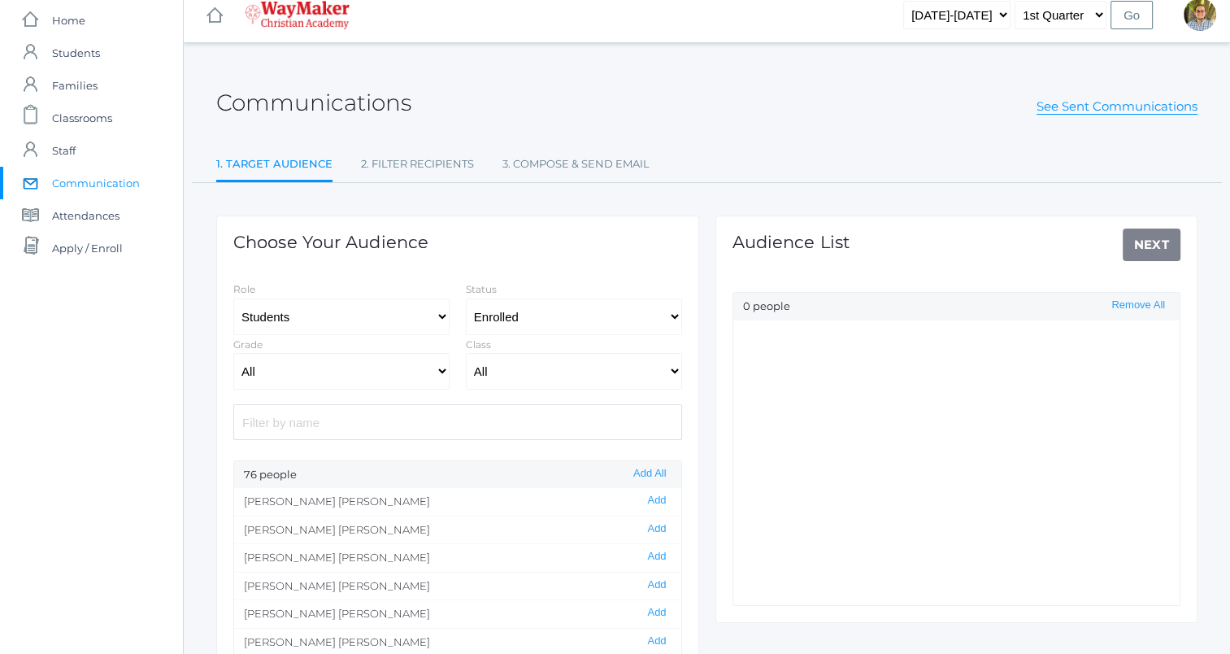
scroll to position [13, 0]
click at [355, 314] on select "Students Staff" at bounding box center [341, 316] width 216 height 37
click at [233, 298] on select "Students Staff" at bounding box center [341, 316] width 216 height 37
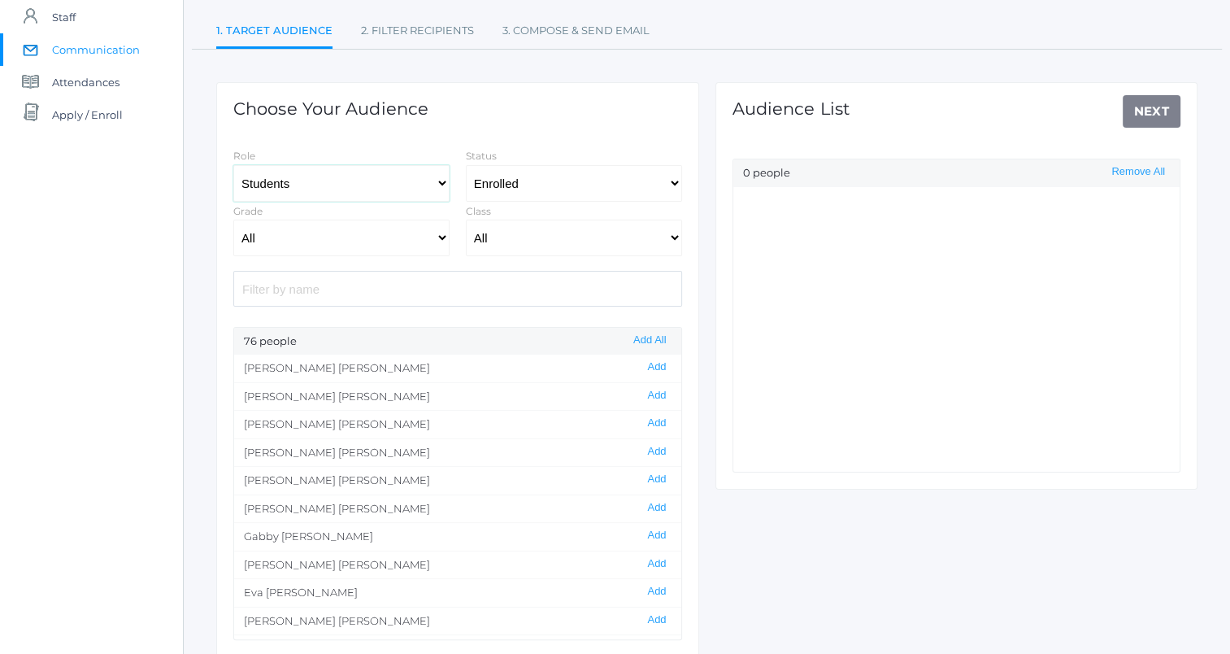
scroll to position [0, 0]
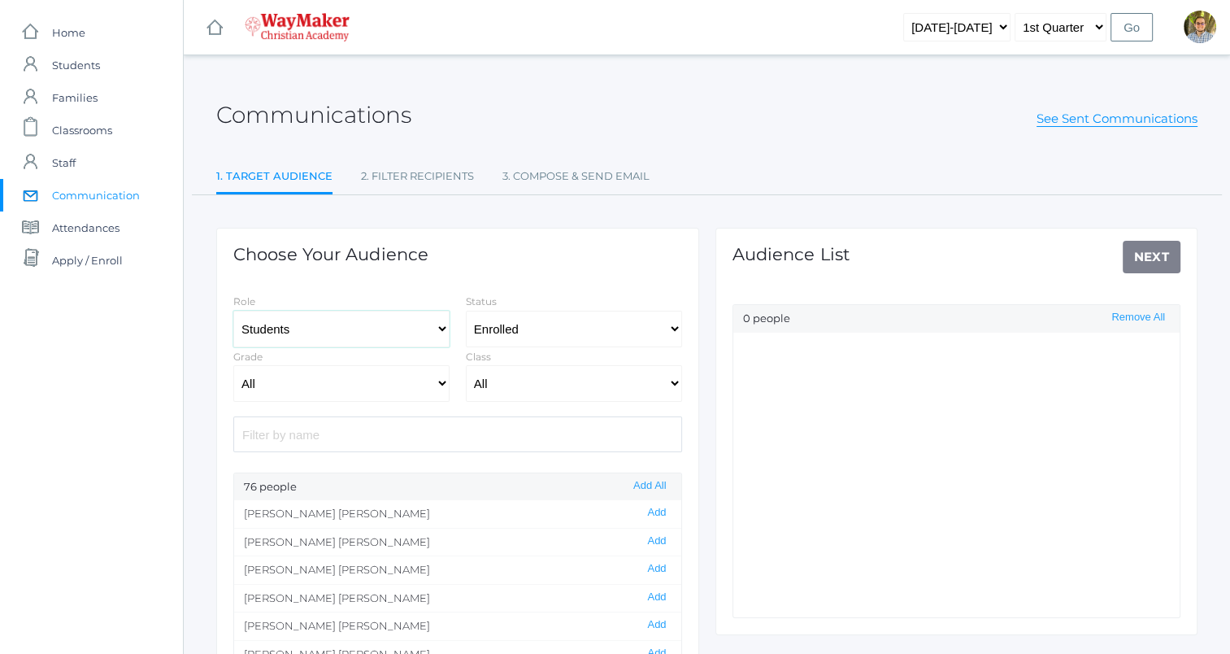
click at [348, 331] on select "Students Staff" at bounding box center [341, 329] width 216 height 37
select select "1"
click at [233, 311] on select "Students Staff" at bounding box center [341, 329] width 216 height 37
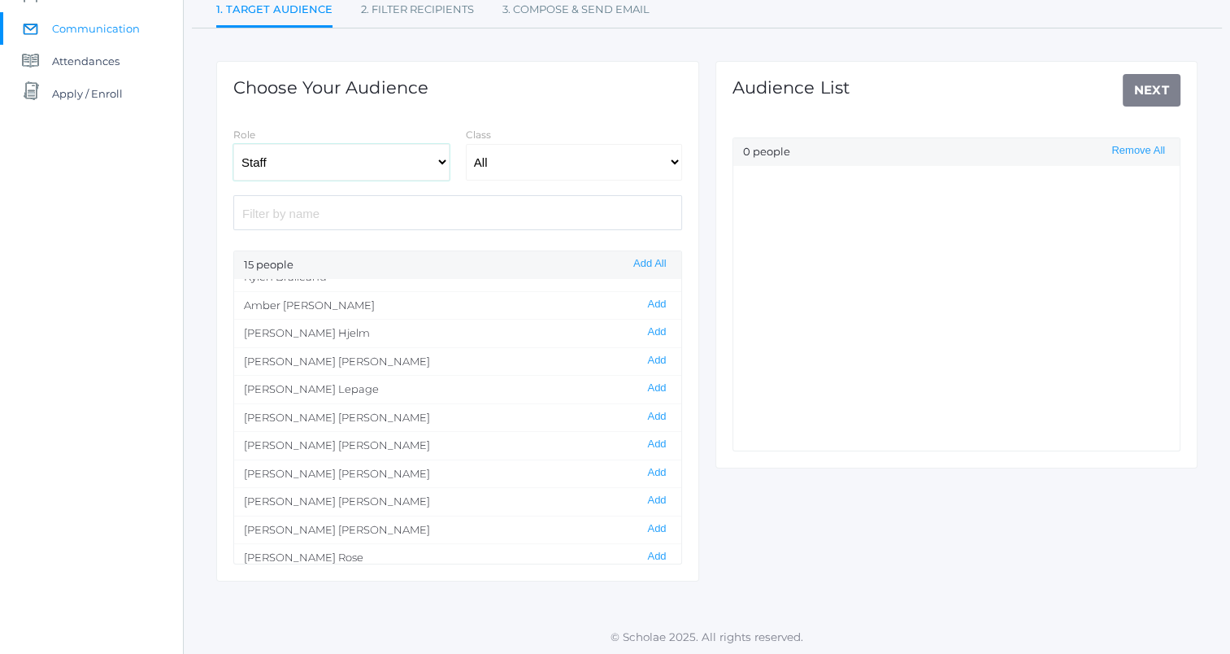
scroll to position [133, 0]
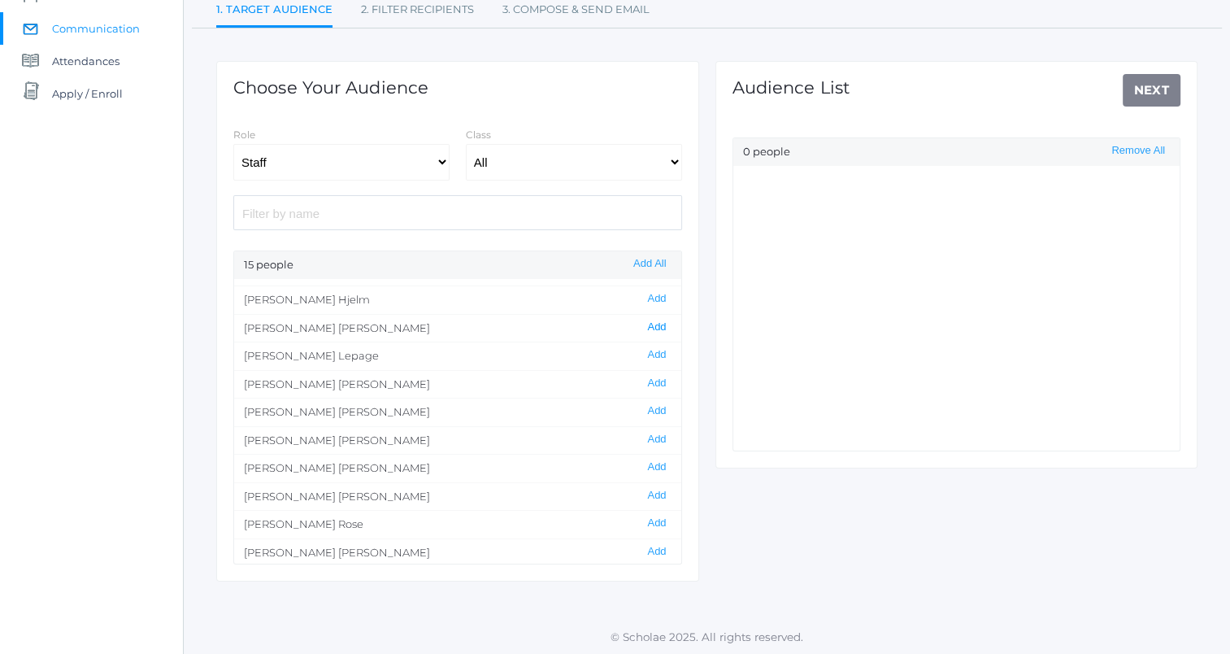
click at [649, 323] on button "Add" at bounding box center [656, 327] width 28 height 14
click at [642, 376] on button "Add" at bounding box center [656, 383] width 28 height 14
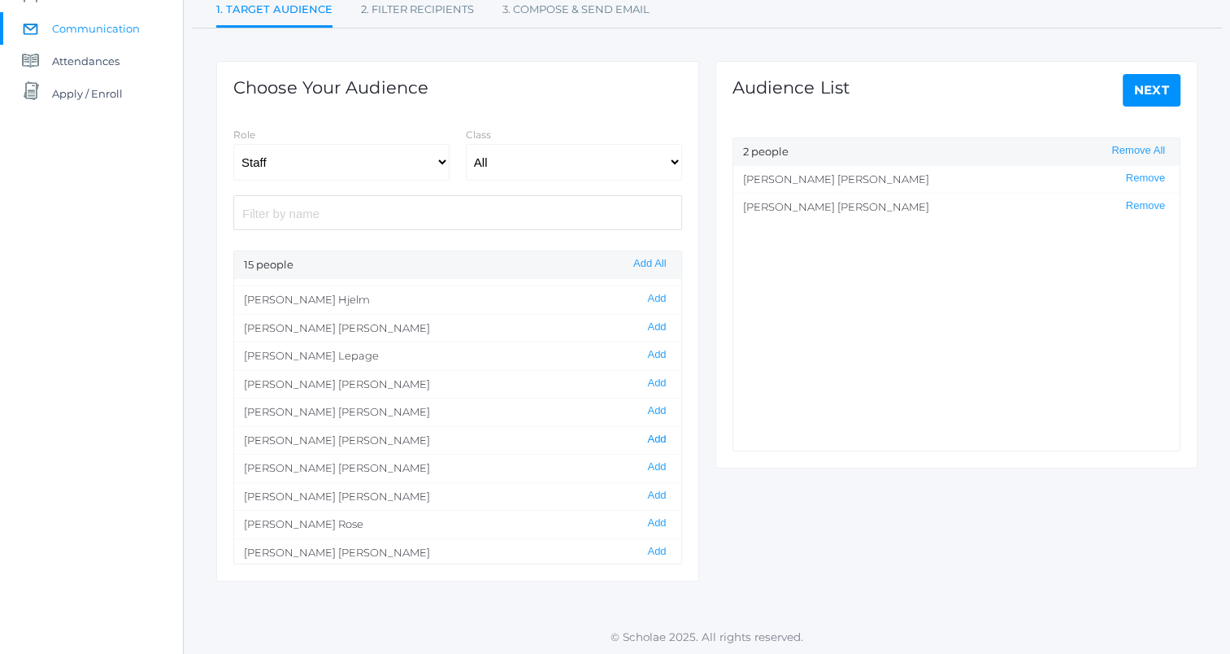
click at [647, 435] on button "Add" at bounding box center [656, 440] width 28 height 14
click at [1167, 94] on link "Next" at bounding box center [1152, 90] width 59 height 33
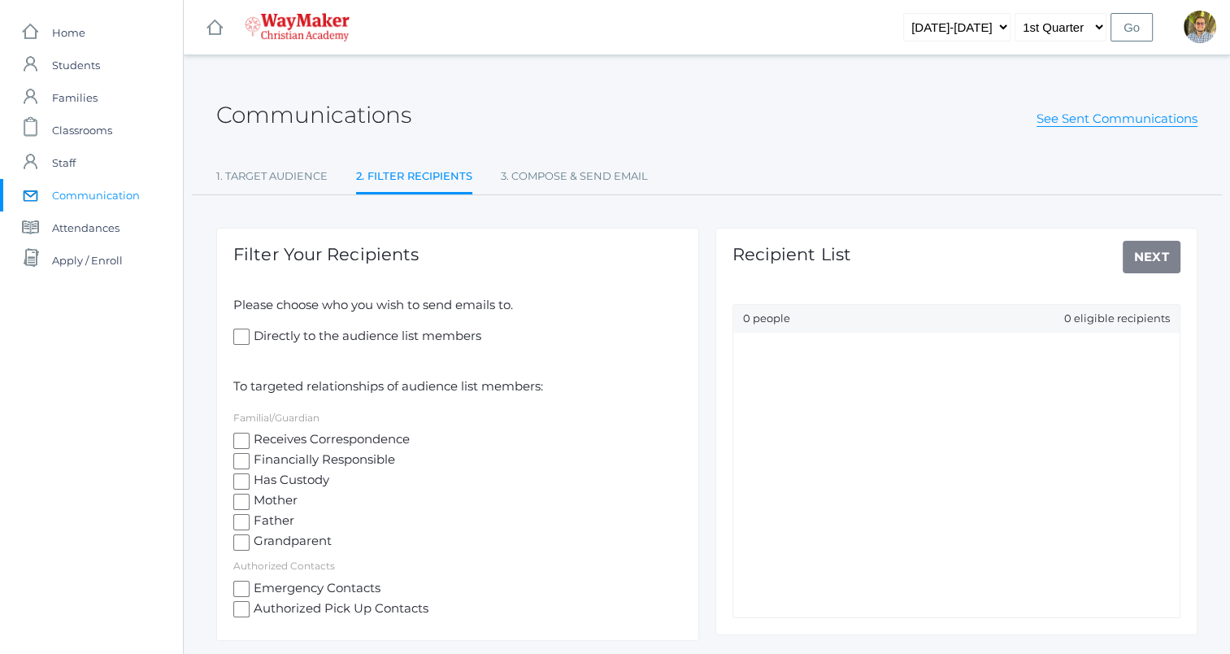
scroll to position [61, 0]
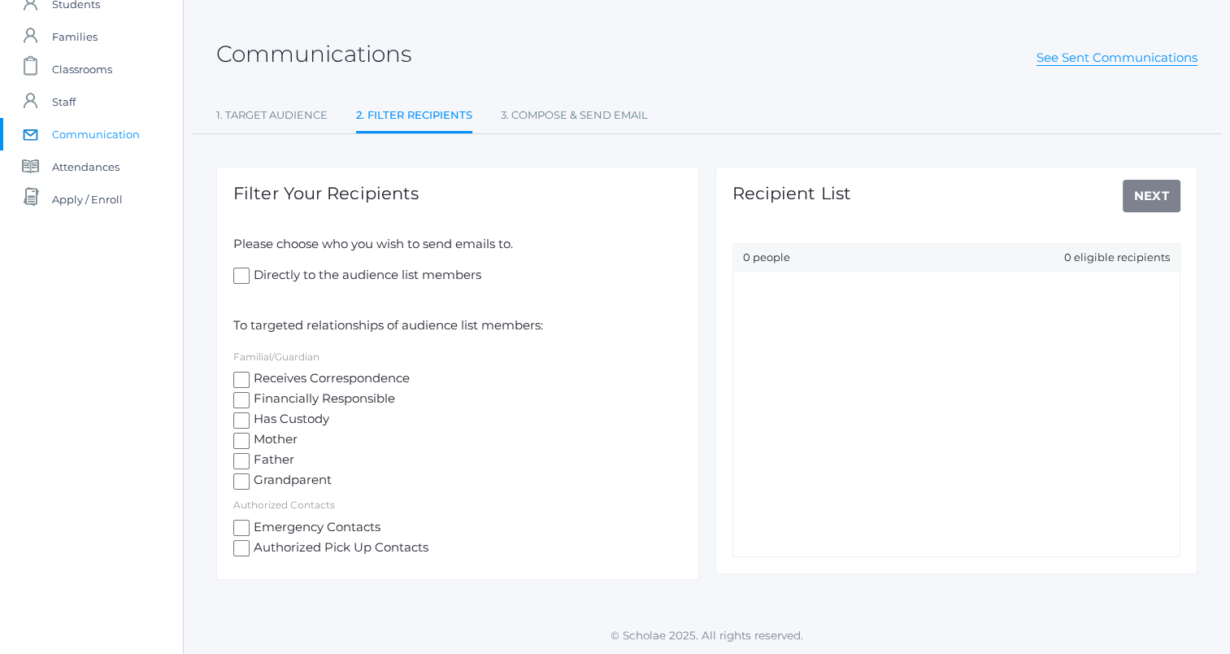
click at [241, 273] on input "Directly to the audience list members" at bounding box center [241, 276] width 16 height 16
checkbox input "true"
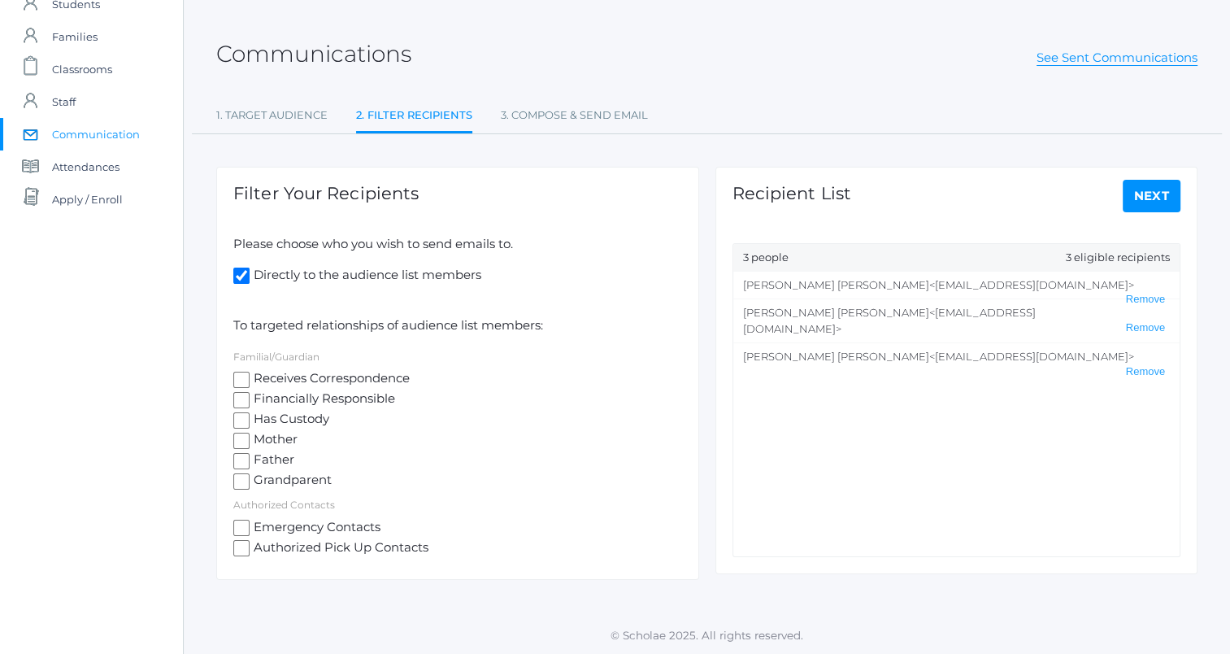
click at [1151, 195] on link "Next" at bounding box center [1152, 196] width 59 height 33
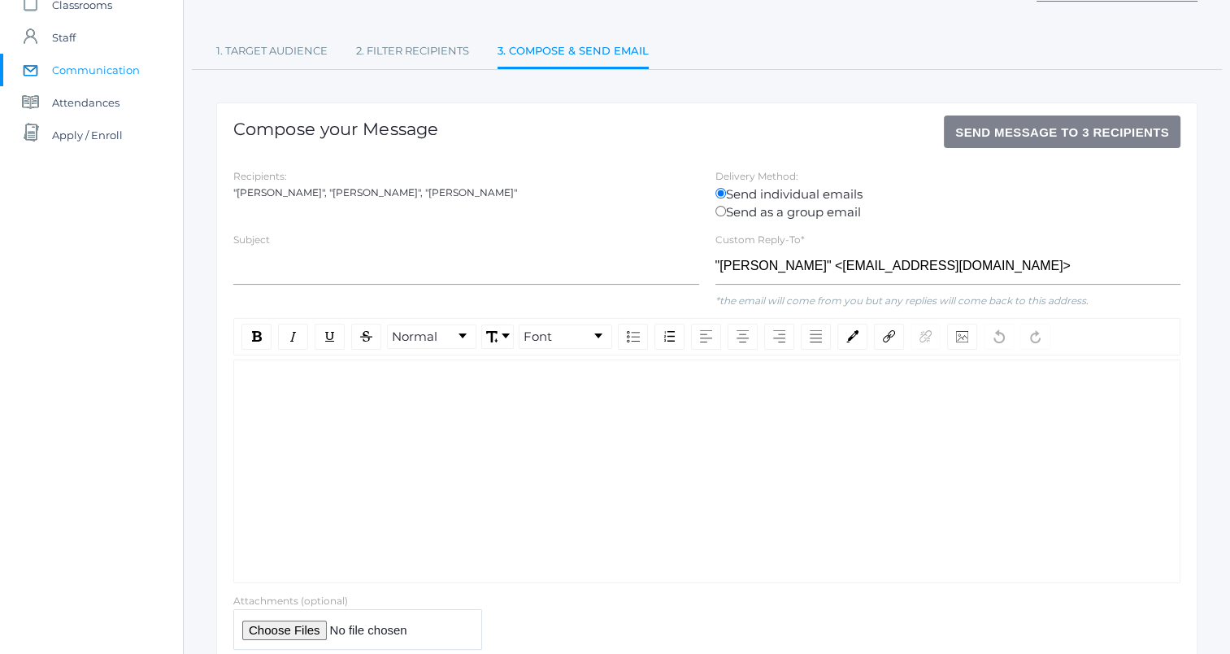
scroll to position [126, 0]
click at [758, 213] on label "Send as a group email" at bounding box center [949, 211] width 466 height 19
click at [726, 213] on input "Send as a group email" at bounding box center [721, 210] width 11 height 11
radio input "true"
click at [766, 189] on label "Send individual emails" at bounding box center [949, 194] width 466 height 19
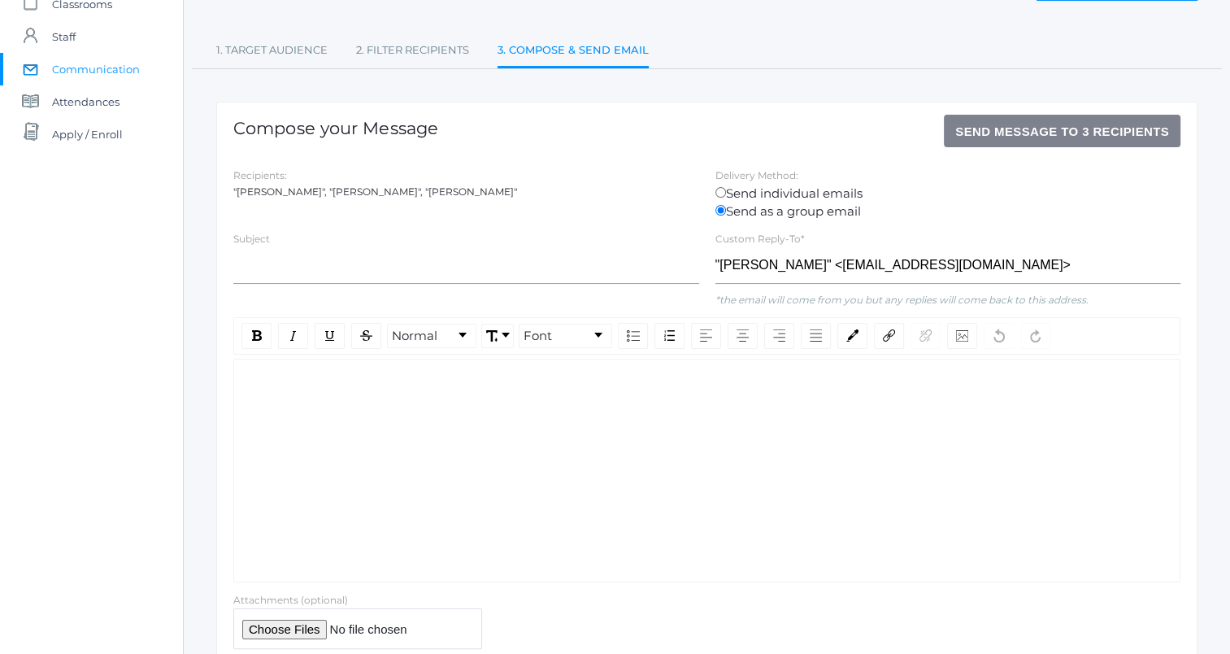
click at [726, 189] on input "Send individual emails" at bounding box center [721, 192] width 11 height 11
radio input "true"
click at [829, 215] on label "Send as a group email" at bounding box center [949, 211] width 466 height 19
click at [726, 215] on input "Send as a group email" at bounding box center [721, 210] width 11 height 11
radio input "true"
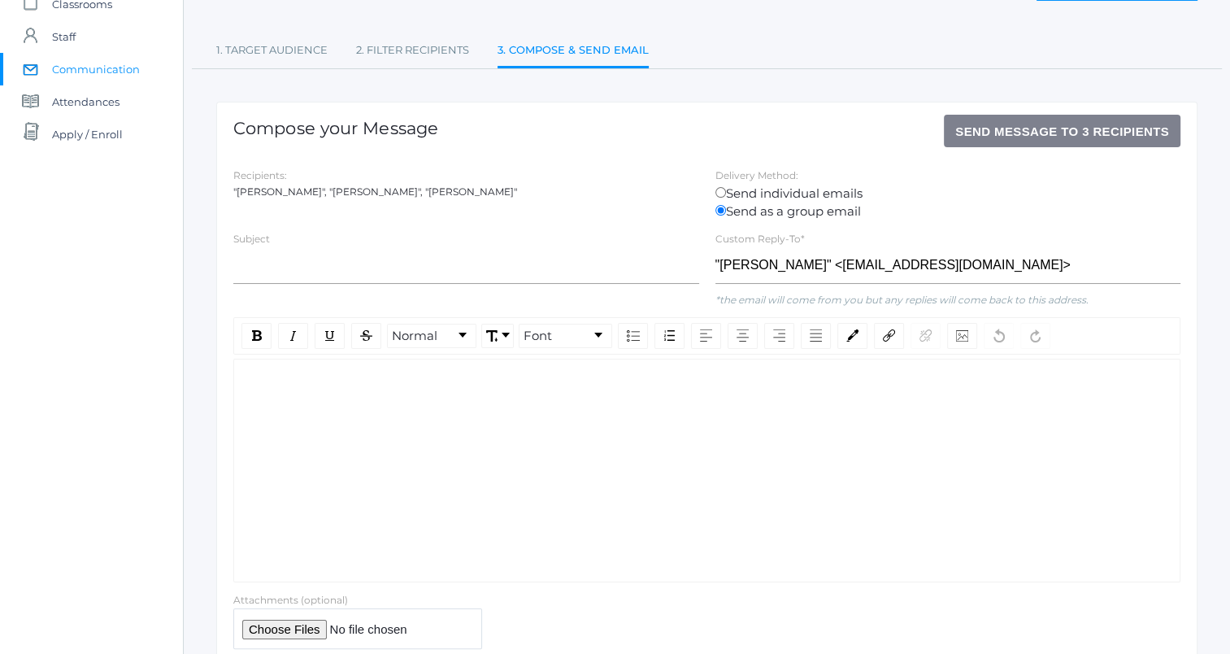
click at [807, 190] on label "Send individual emails" at bounding box center [949, 194] width 466 height 19
click at [726, 190] on input "Send individual emails" at bounding box center [721, 192] width 11 height 11
radio input "true"
click at [816, 207] on label "Send as a group email" at bounding box center [949, 211] width 466 height 19
click at [726, 207] on input "Send as a group email" at bounding box center [721, 210] width 11 height 11
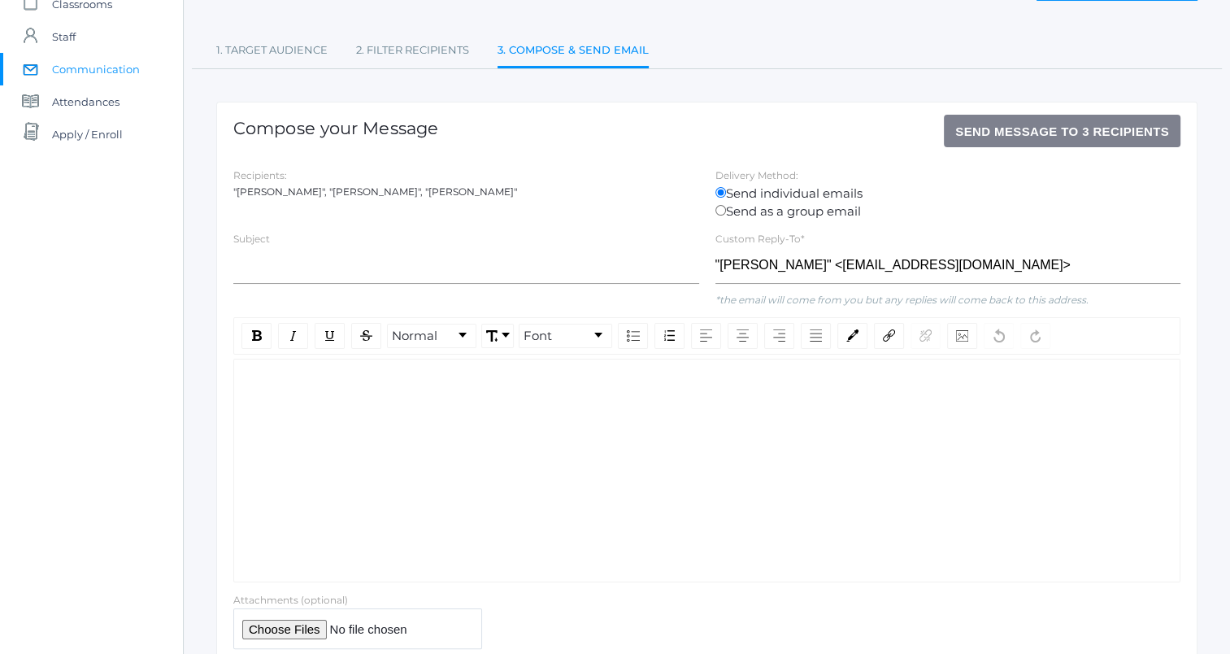
radio input "true"
click at [802, 189] on label "Send individual emails" at bounding box center [949, 194] width 466 height 19
click at [726, 189] on input "Send individual emails" at bounding box center [721, 192] width 11 height 11
radio input "true"
click at [481, 384] on div "rdw-editor" at bounding box center [707, 385] width 920 height 19
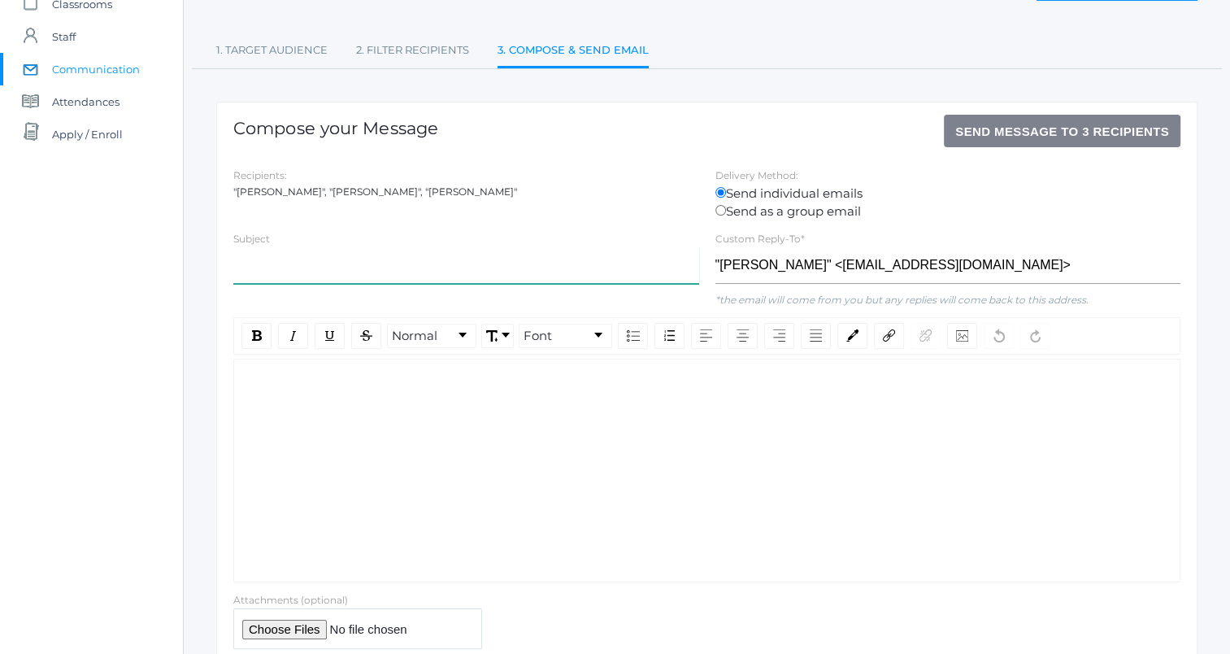
click at [350, 278] on input "text" at bounding box center [466, 265] width 466 height 37
click at [358, 386] on div "rdw-editor" at bounding box center [707, 385] width 920 height 19
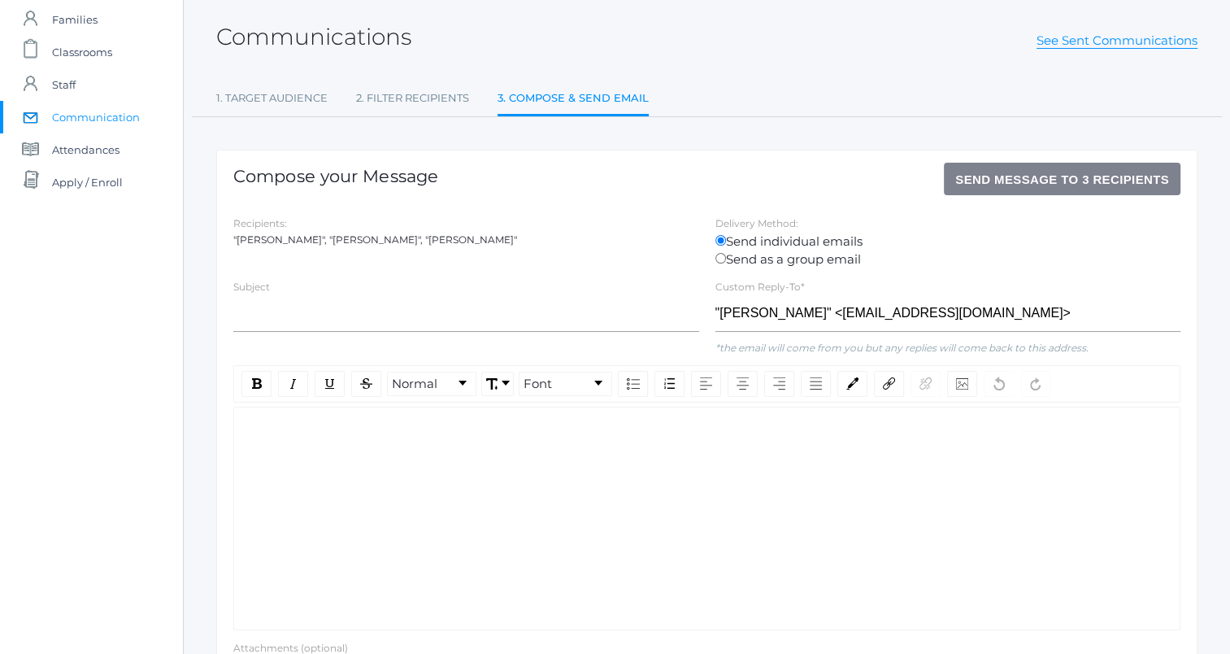
scroll to position [77, 0]
click at [1122, 46] on link "See Sent Communications" at bounding box center [1117, 41] width 161 height 16
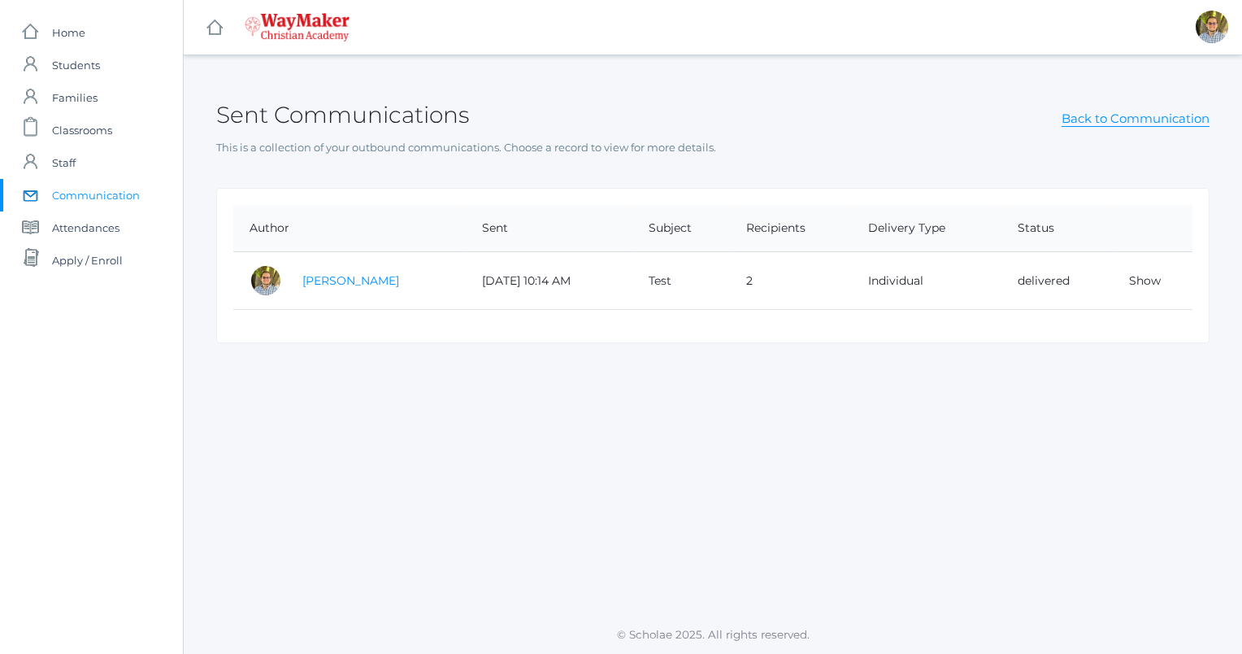
click at [369, 279] on link "[PERSON_NAME]" at bounding box center [350, 280] width 97 height 15
click at [1148, 277] on link "Show" at bounding box center [1145, 280] width 32 height 15
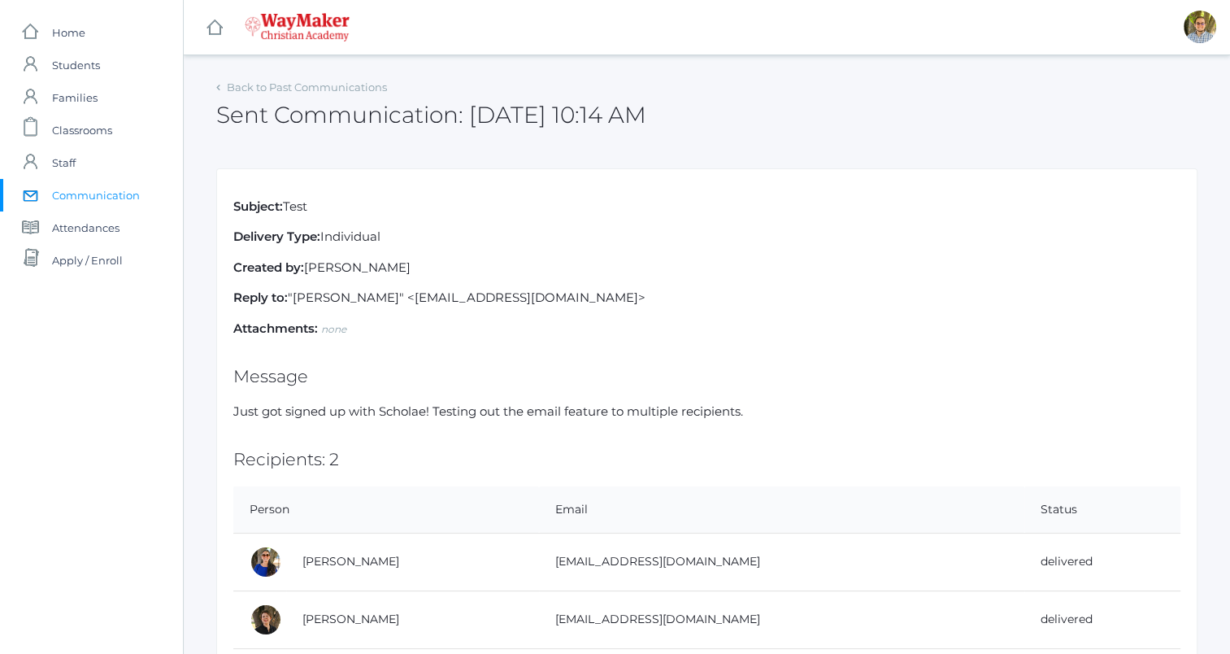
scroll to position [70, 0]
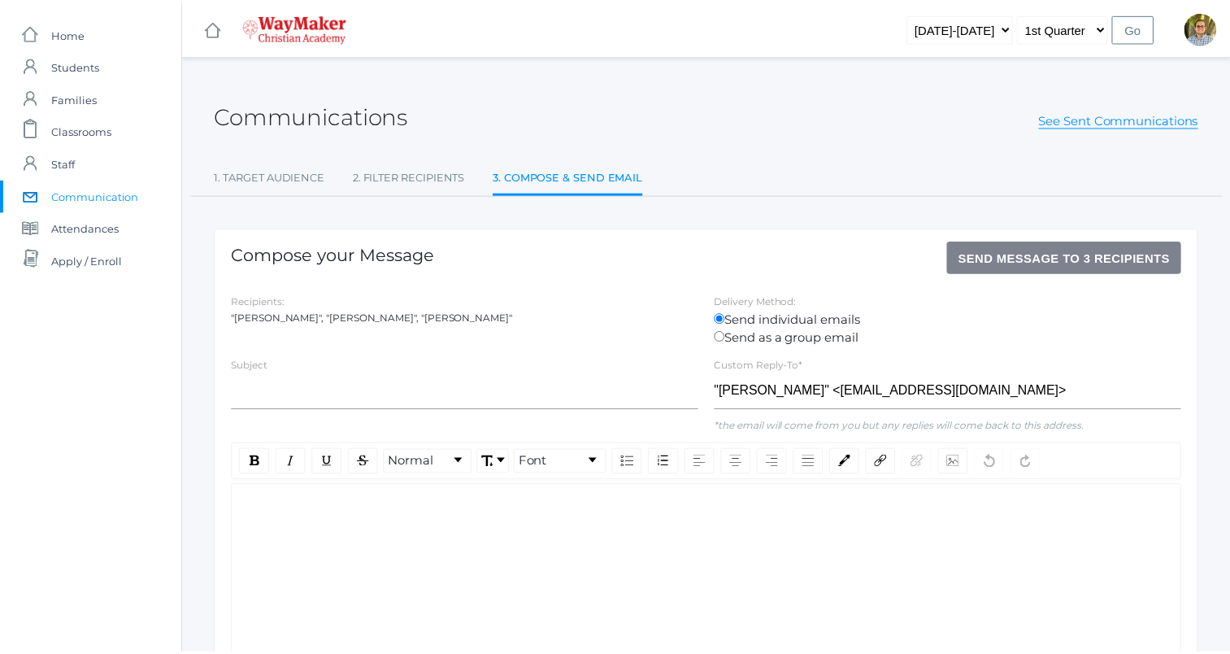
scroll to position [77, 0]
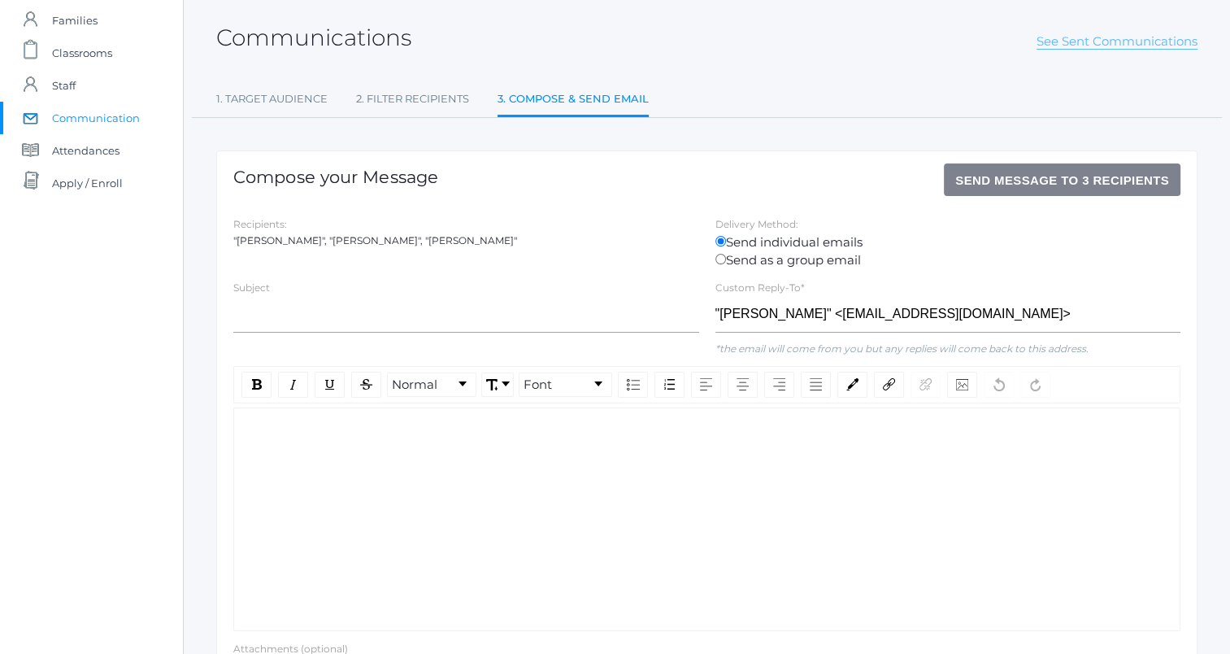
click at [1160, 46] on link "See Sent Communications" at bounding box center [1117, 41] width 161 height 16
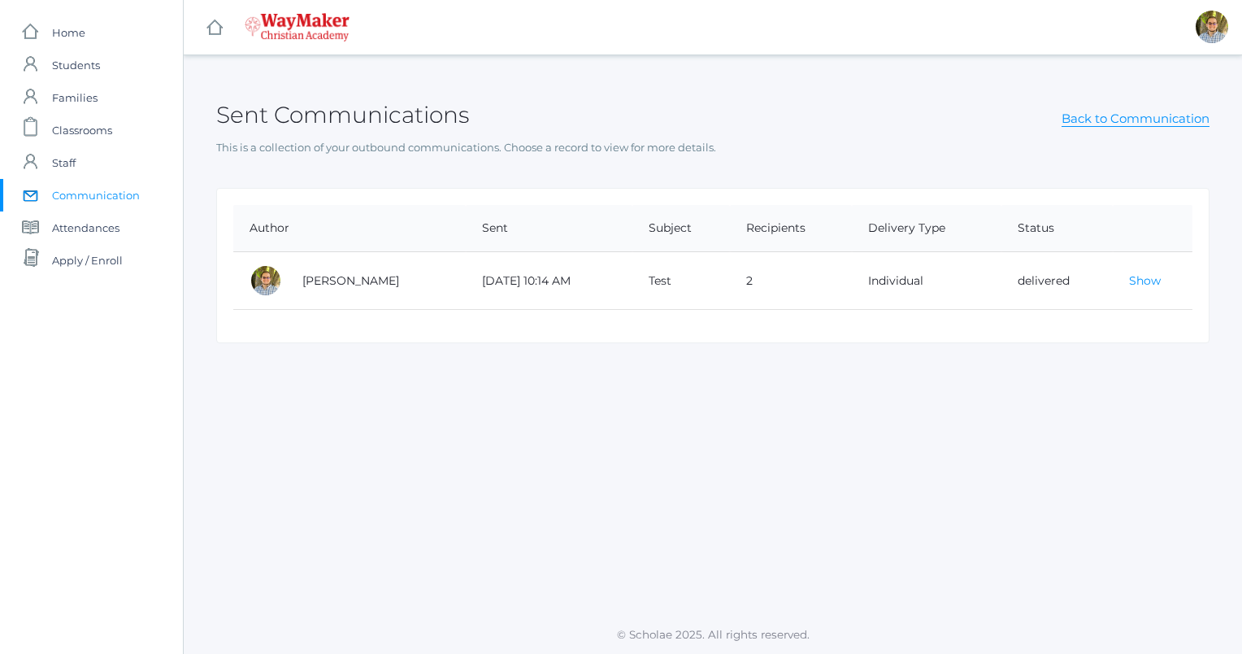
click at [1133, 285] on link "Show" at bounding box center [1145, 280] width 32 height 15
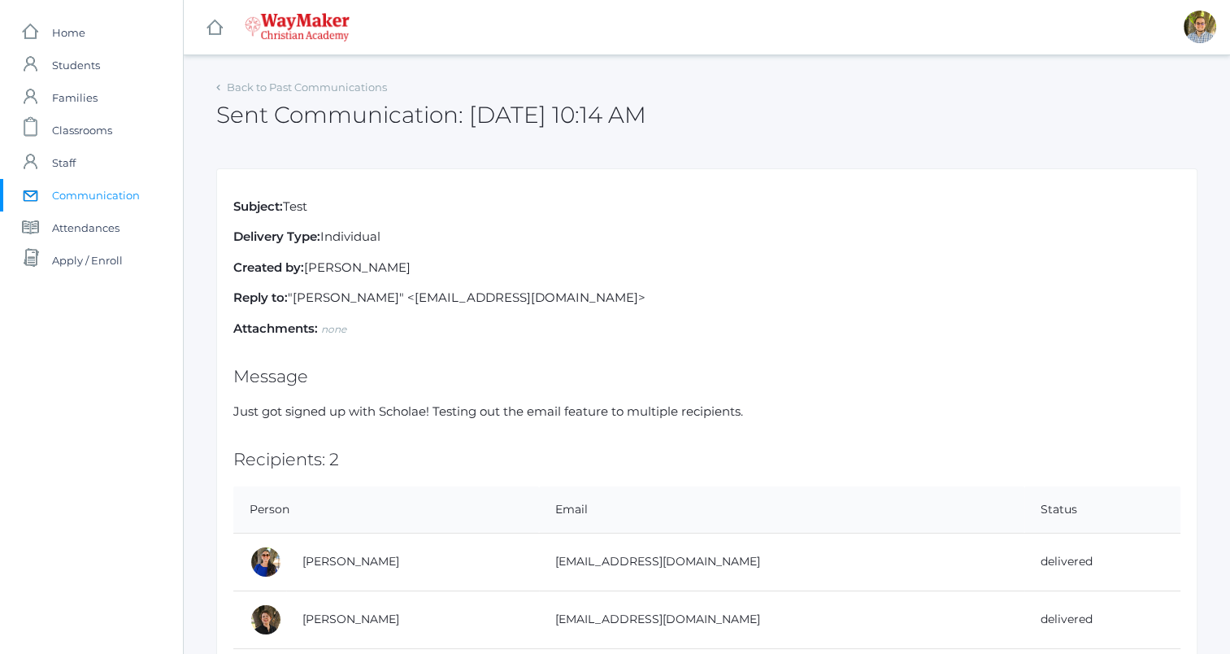
scroll to position [70, 0]
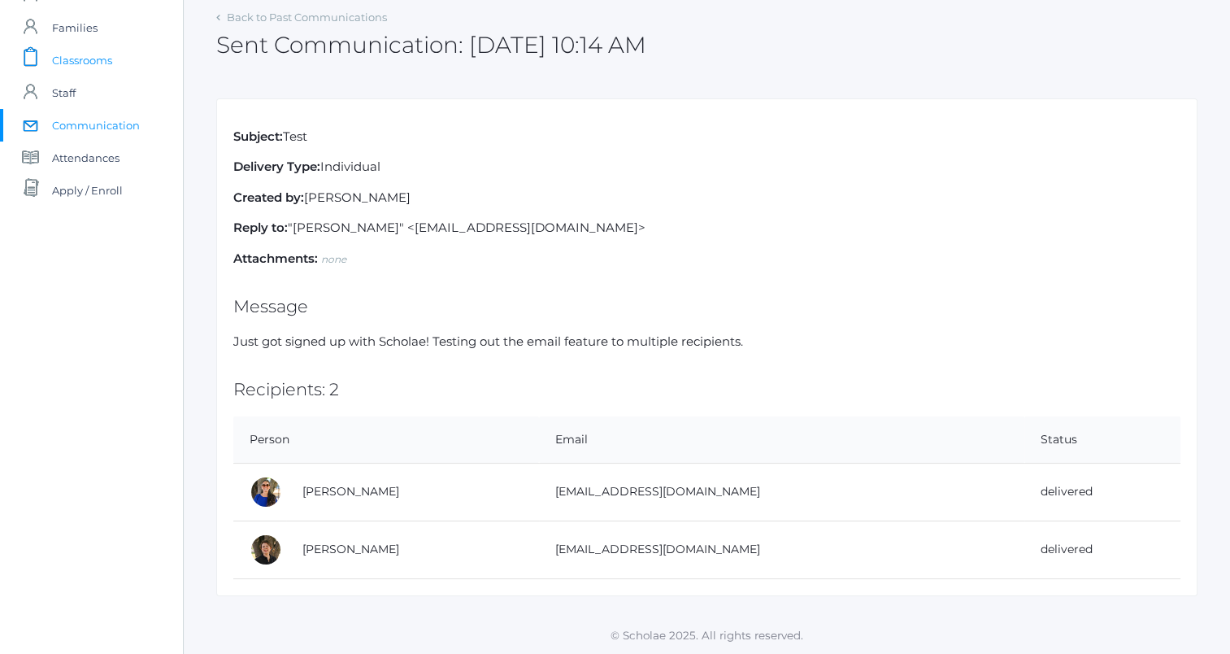
click at [88, 57] on span "Classrooms" at bounding box center [82, 60] width 60 height 33
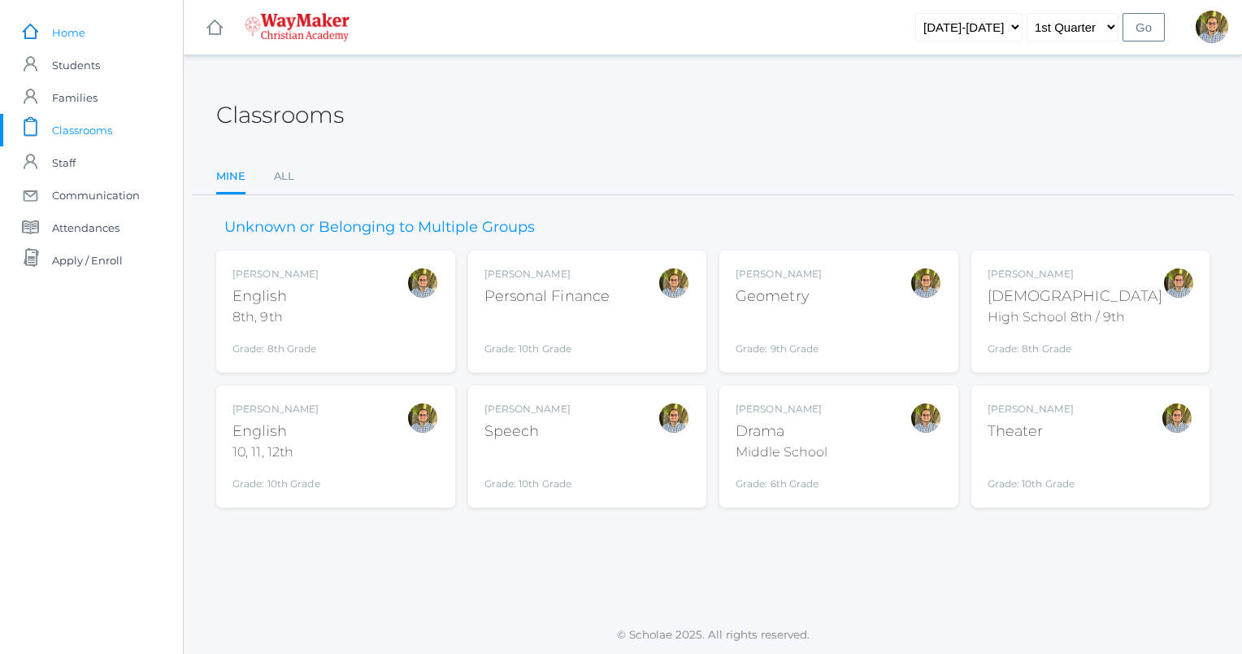
click at [71, 29] on span "Home" at bounding box center [68, 32] width 33 height 33
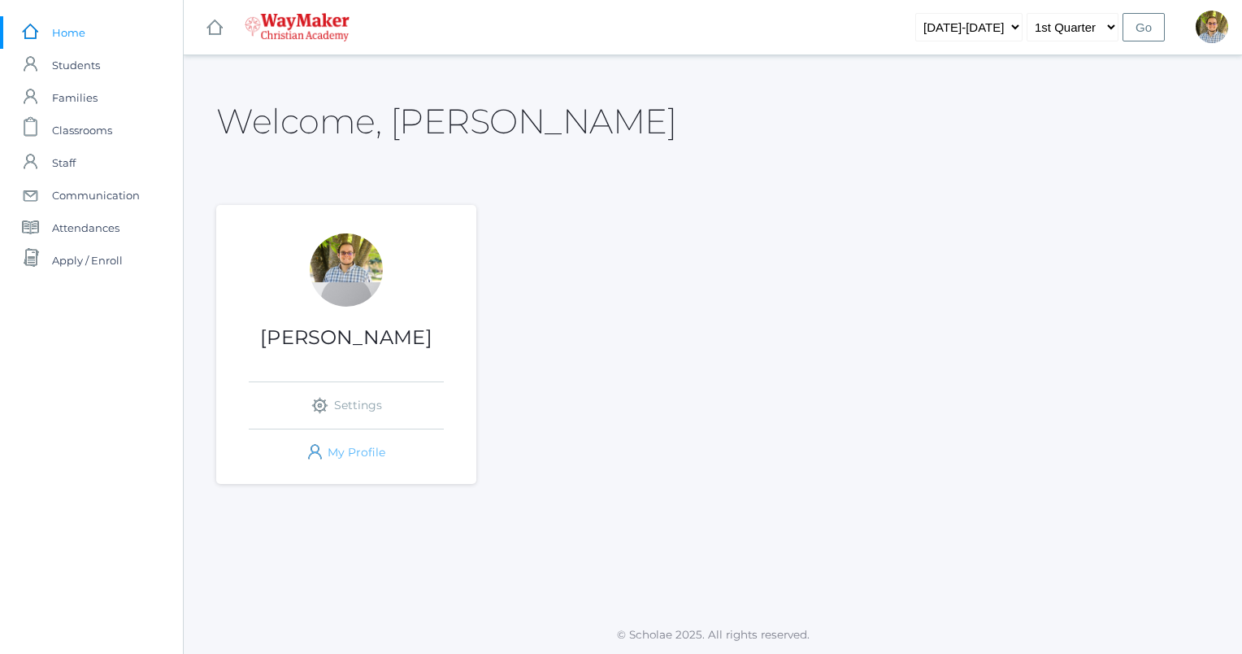
click at [348, 459] on link "icons/user/plain Created with Sketch. My Profile" at bounding box center [346, 452] width 195 height 46
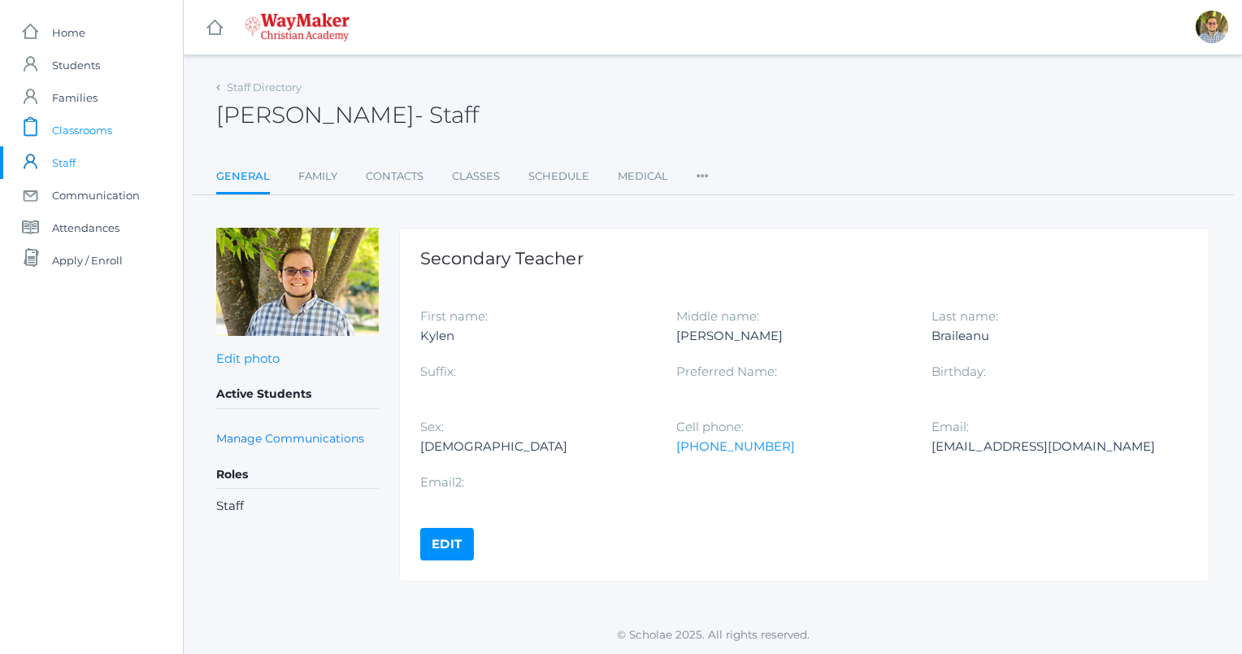
click at [84, 129] on span "Classrooms" at bounding box center [82, 130] width 60 height 33
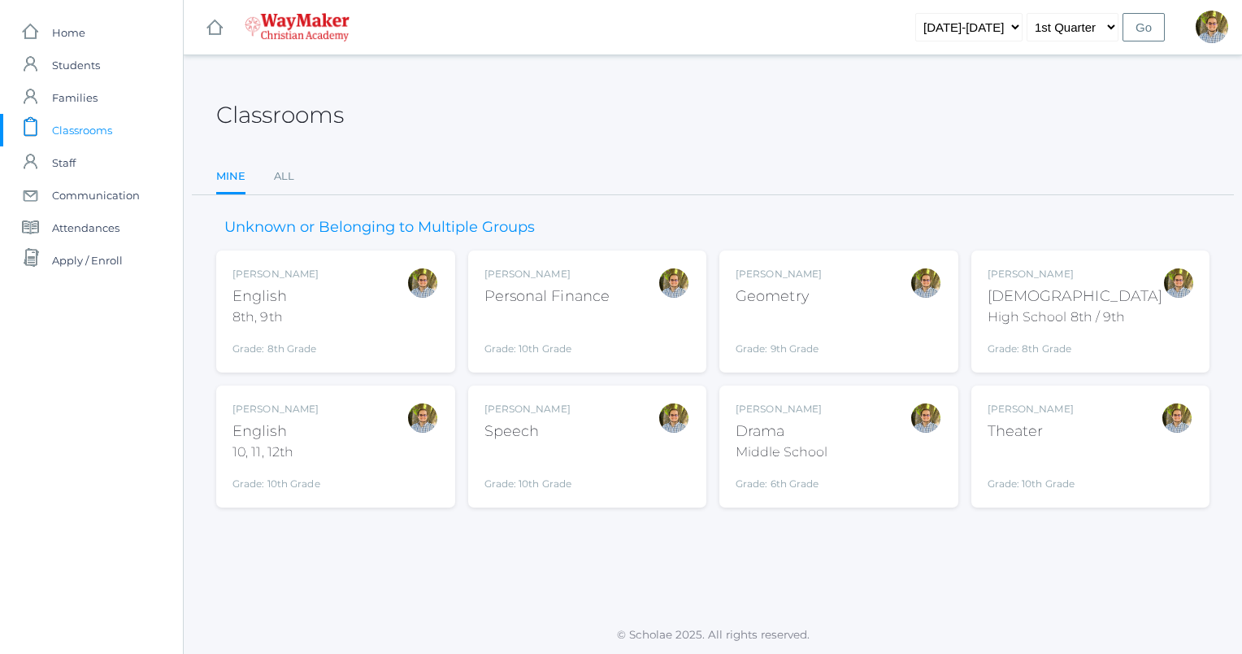
click at [361, 290] on div "Kylen Braileanu English 8th, 9th Grade: 8th Grade 08ENGLISH" at bounding box center [336, 311] width 207 height 89
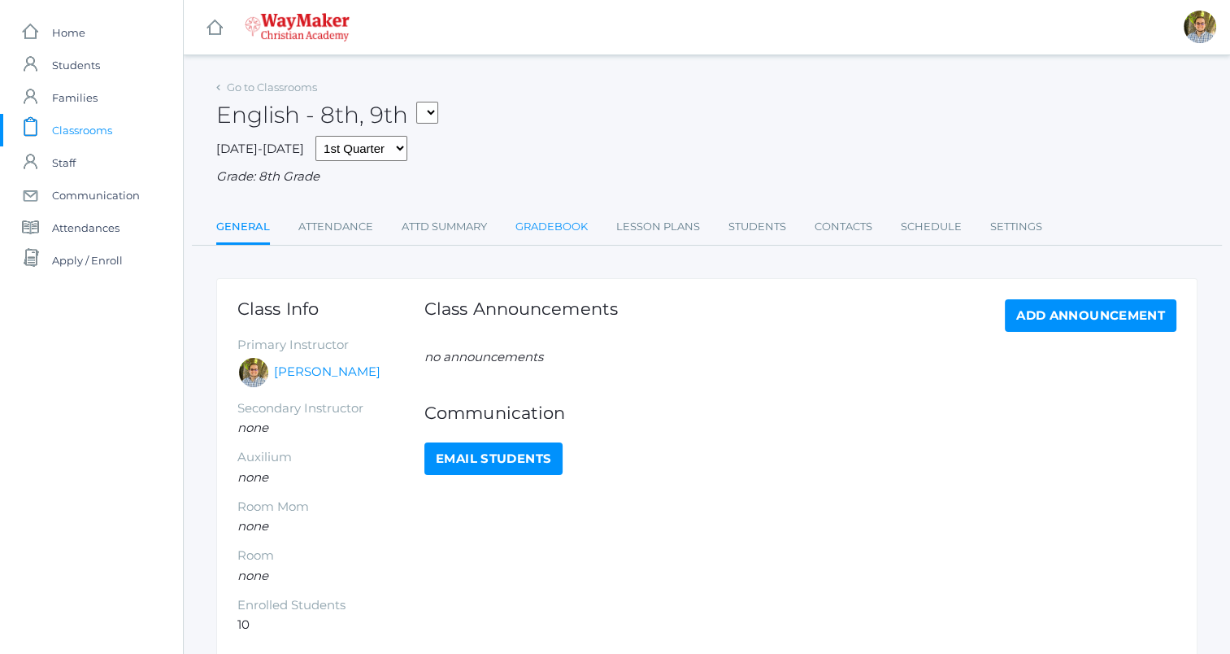
click at [537, 234] on link "Gradebook" at bounding box center [552, 227] width 72 height 33
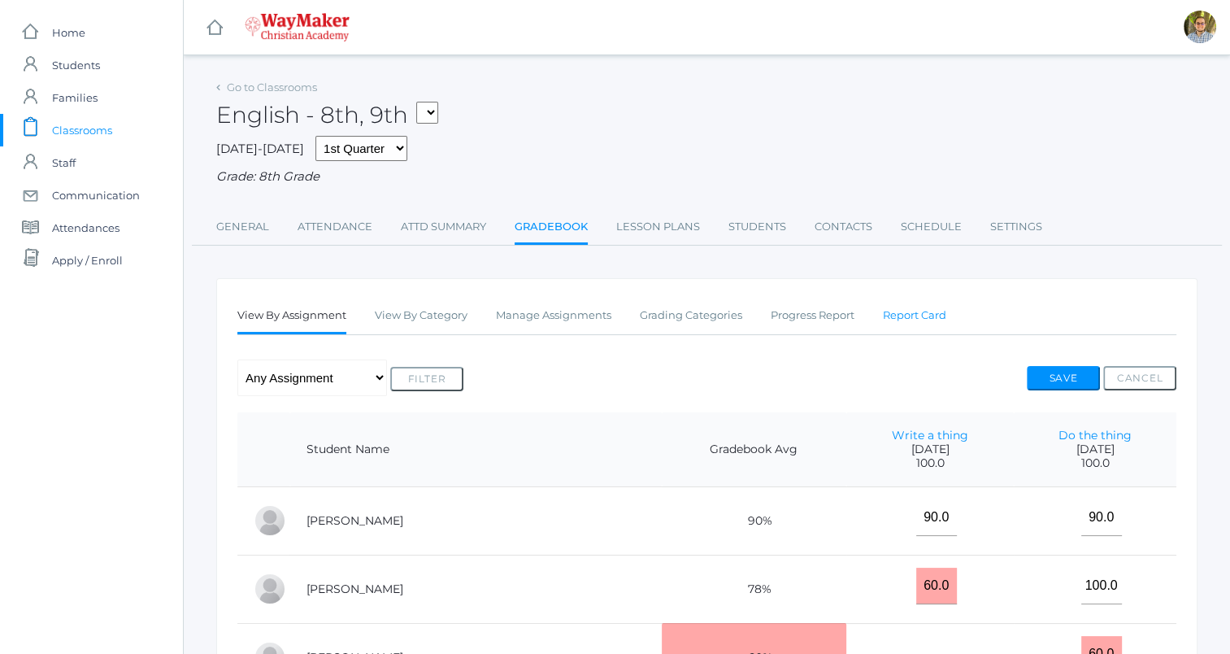
click at [914, 323] on link "Report Card" at bounding box center [914, 315] width 63 height 33
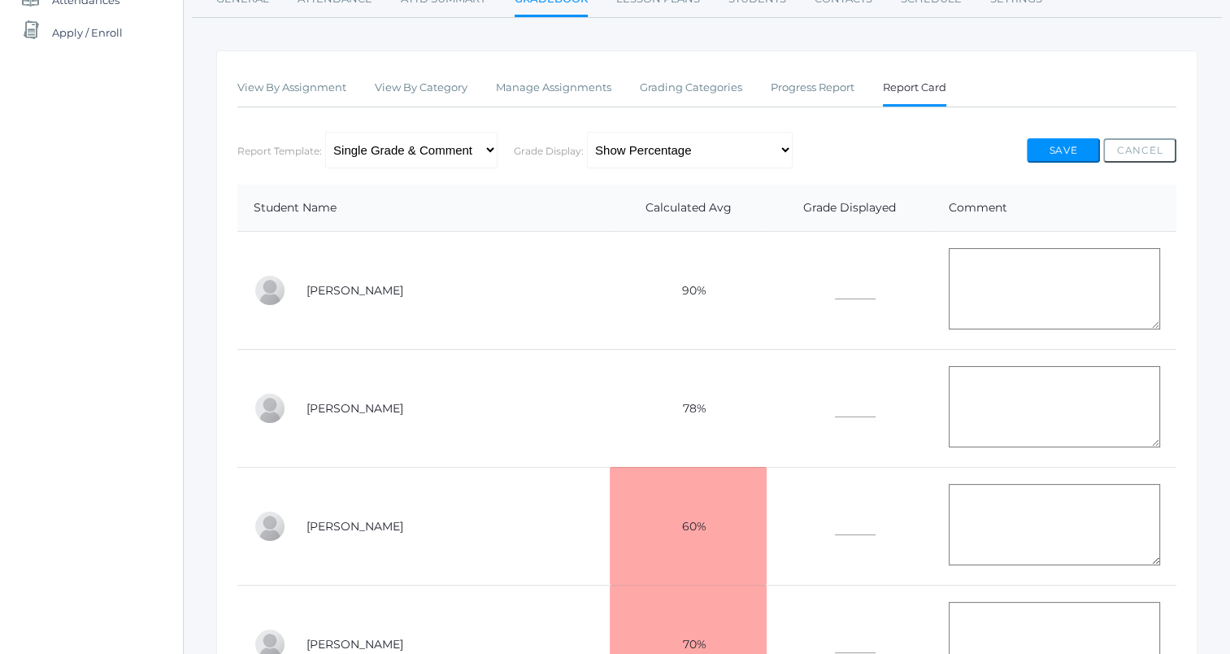
scroll to position [220, 0]
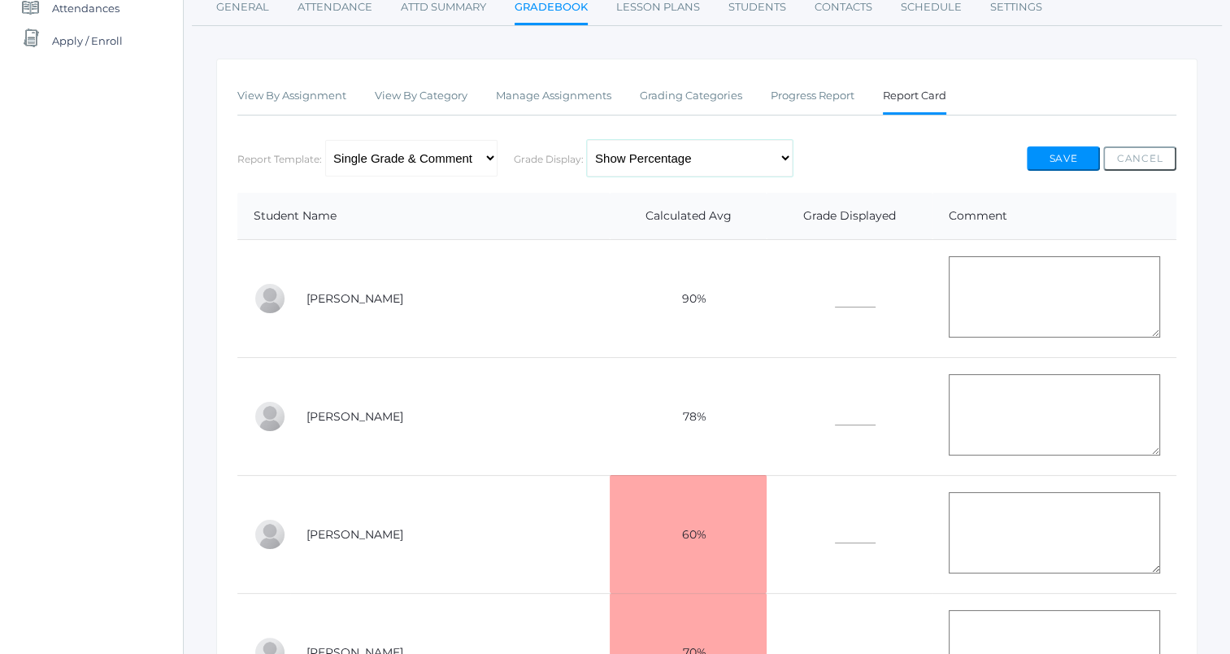
click at [637, 166] on select "Show Percentage Show Grade Letter Show Grade Letter & Percentage" at bounding box center [690, 158] width 206 height 37
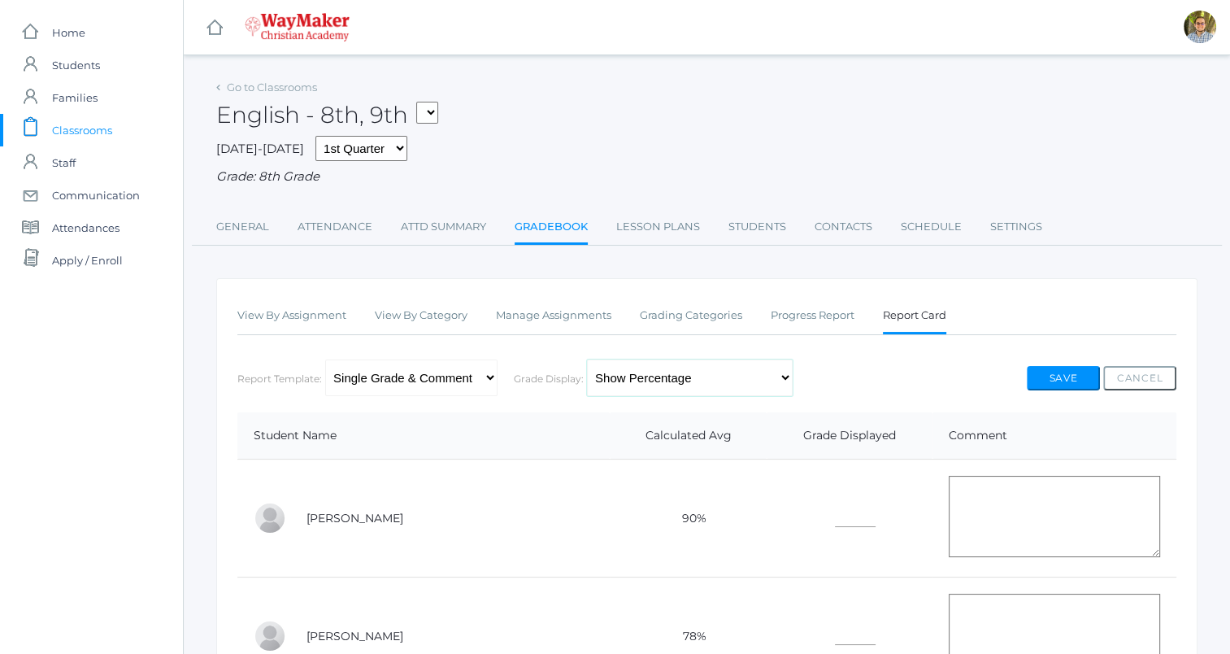
scroll to position [0, 0]
click at [105, 131] on span "Classrooms" at bounding box center [82, 130] width 60 height 33
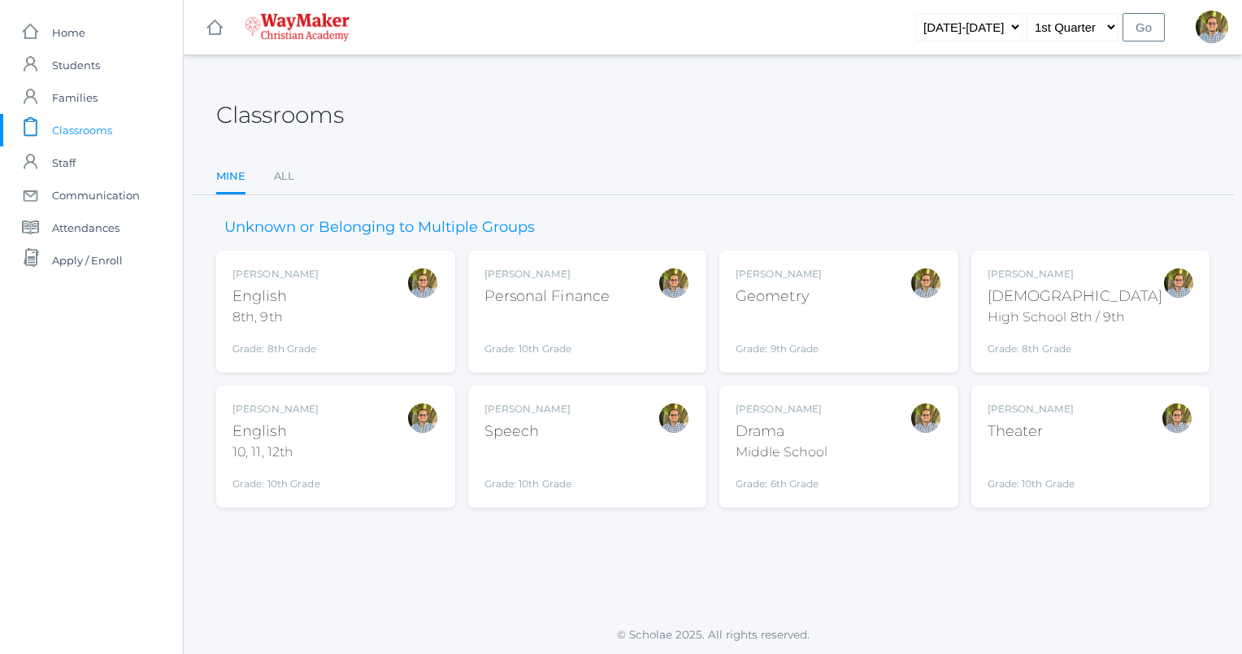
click at [94, 123] on span "Classrooms" at bounding box center [82, 130] width 60 height 33
click at [334, 298] on div "[PERSON_NAME] [DEMOGRAPHIC_DATA] 8th, 9th Grade: 8th Grade 08ENGLISH" at bounding box center [336, 311] width 207 height 89
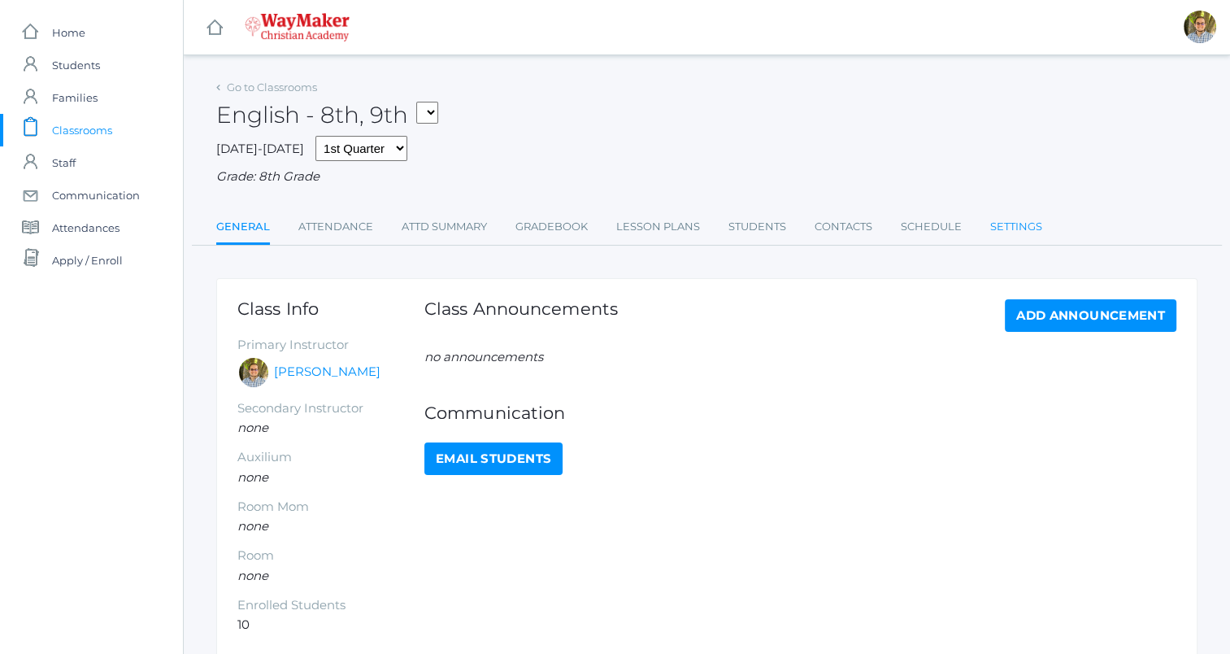
click at [1034, 229] on link "Settings" at bounding box center [1016, 227] width 52 height 33
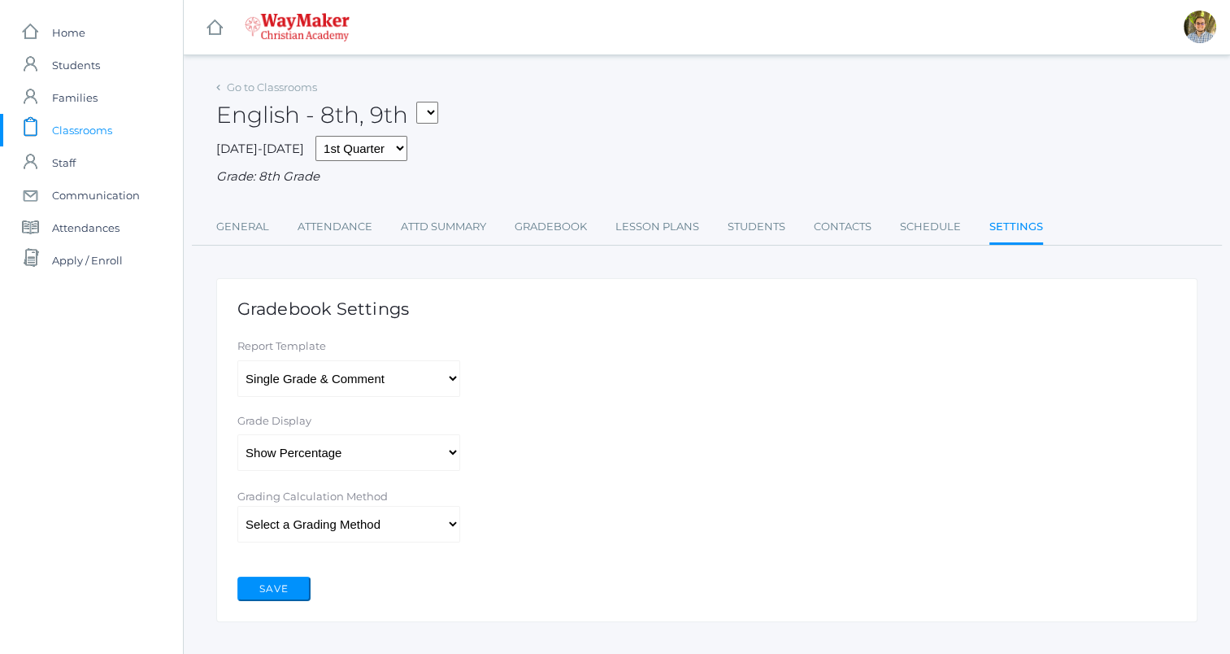
scroll to position [27, 0]
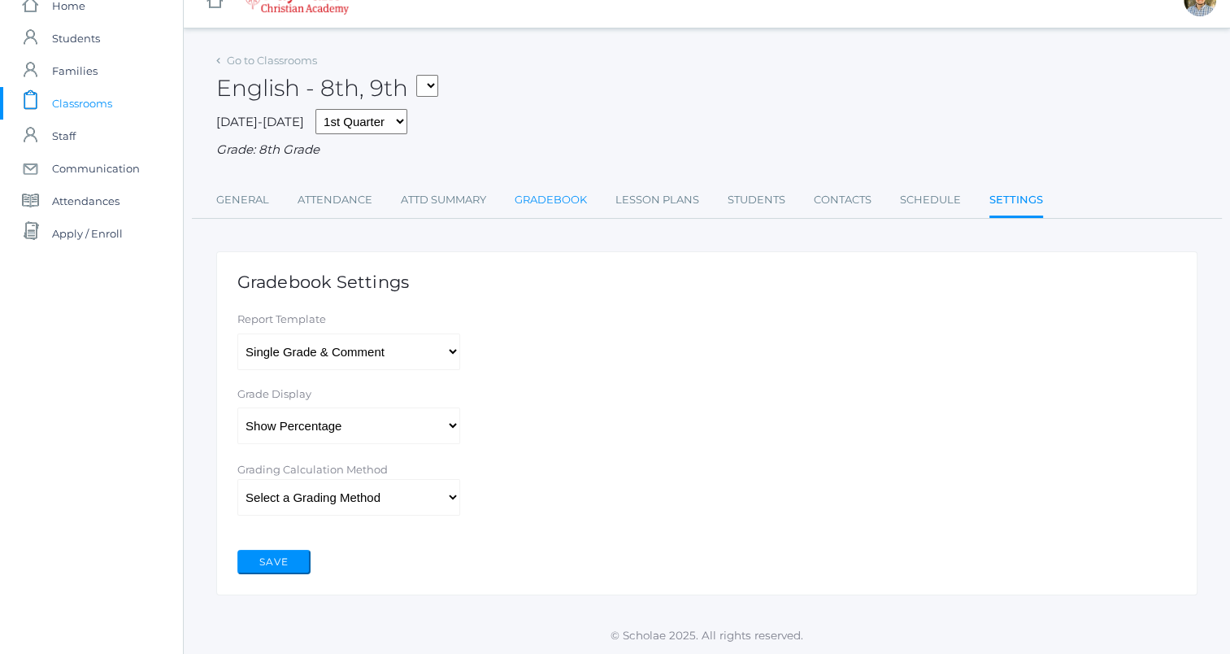
click at [554, 200] on link "Gradebook" at bounding box center [551, 200] width 72 height 33
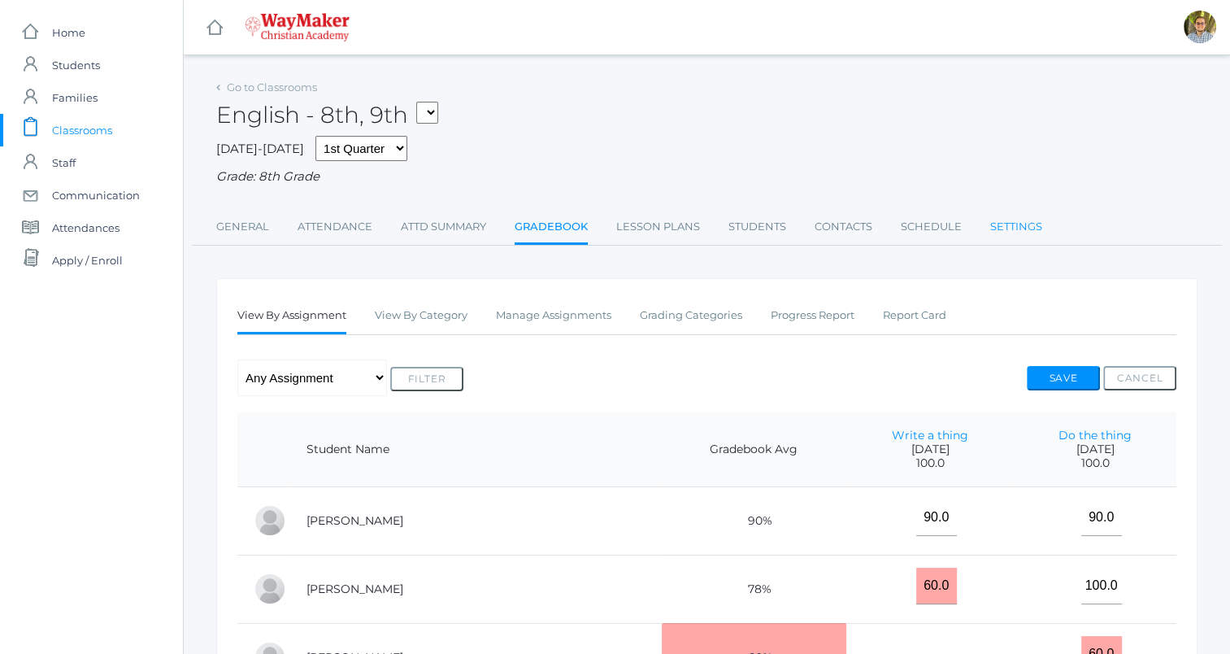
click at [1016, 231] on link "Settings" at bounding box center [1016, 227] width 52 height 33
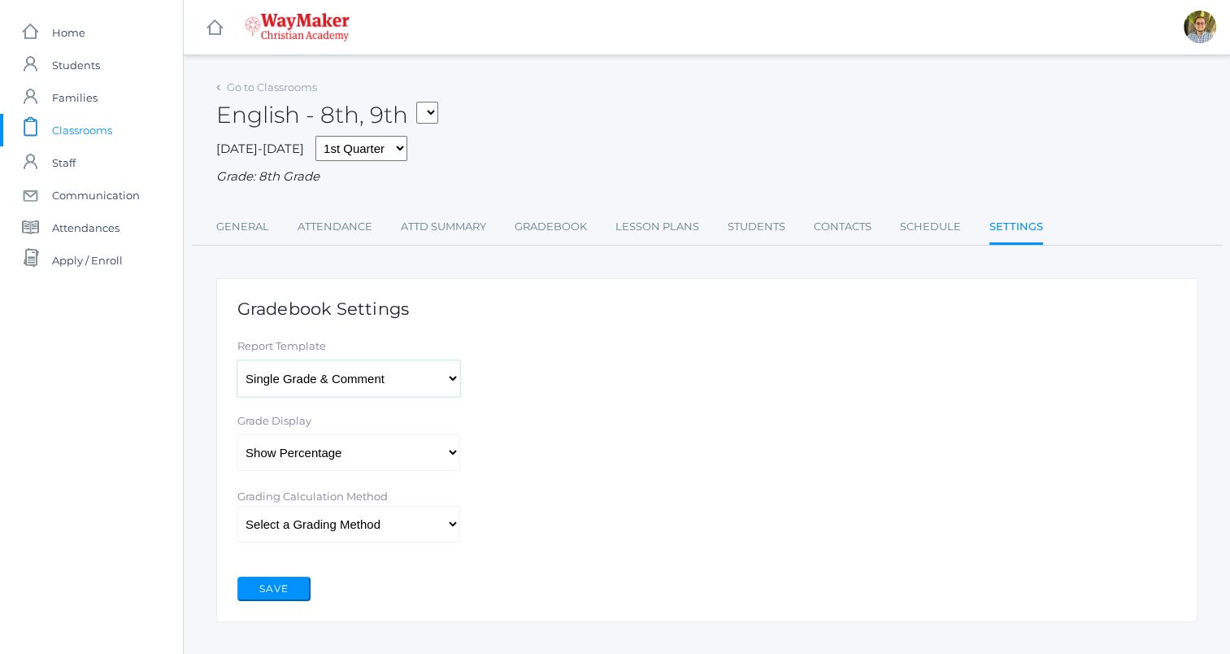
click at [436, 379] on select"] "Single Grade & Comment Multi-Grade & Comment(s)" at bounding box center [348, 378] width 223 height 37
click at [595, 400] on form "Gradebook Settings Report Template Single Grade & Comment Multi-Grade & Comment…" at bounding box center [706, 450] width 939 height 302
click at [377, 456] on select"] "Show Percentage Show Grade Letter Show Grade Letter & Percentage" at bounding box center [348, 452] width 223 height 37
select select"] "3"
click at [237, 435] on select"] "Show Percentage Show Grade Letter Show Grade Letter & Percentage" at bounding box center [348, 452] width 223 height 37
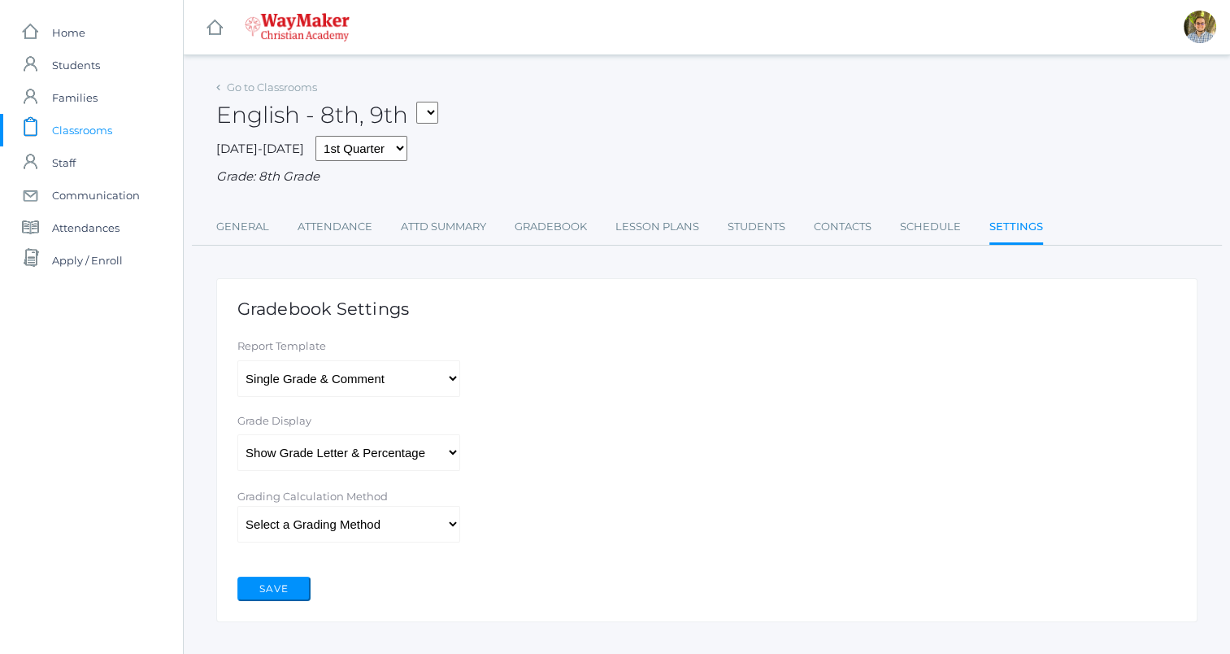
click at [472, 546] on form "Gradebook Settings Report Template Single Grade & Comment Multi-Grade & Comment…" at bounding box center [706, 450] width 939 height 302
click at [433, 529] on select "Select a Grading Method Percent Method Points Method" at bounding box center [348, 524] width 223 height 37
select select "1"
click at [237, 506] on select "Select a Grading Method Percent Method Points Method" at bounding box center [348, 524] width 223 height 37
click at [335, 527] on select "Select a Grading Method Percent Method Points Method" at bounding box center [348, 524] width 223 height 37
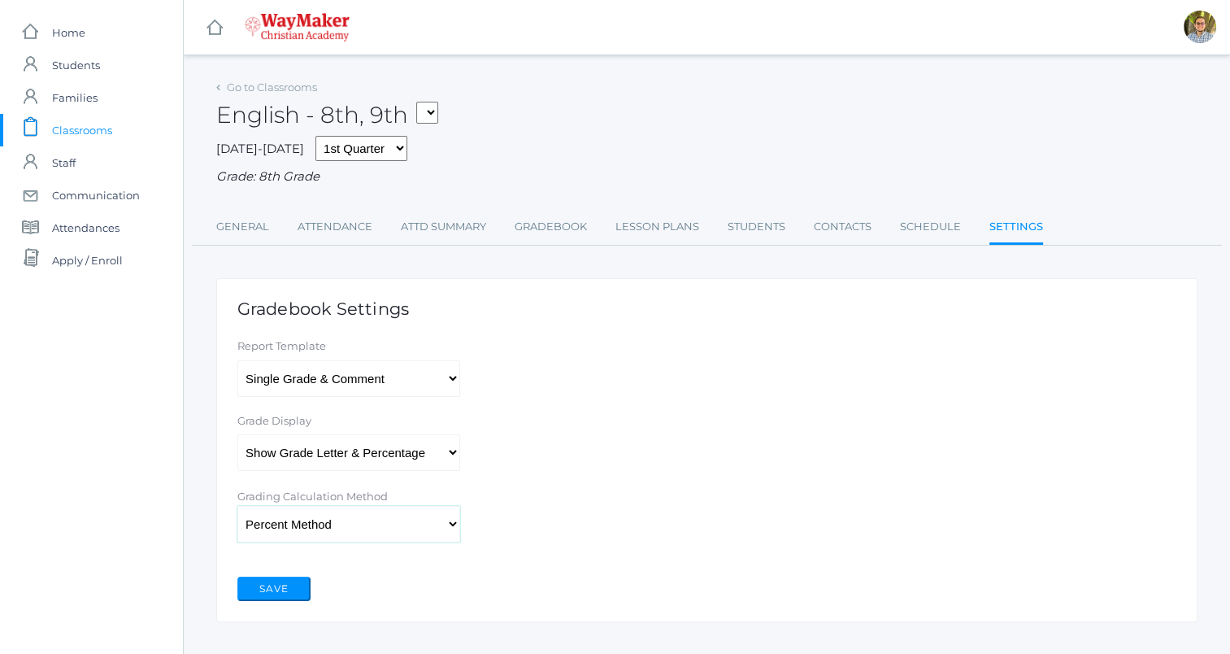
click at [335, 527] on select "Select a Grading Method Percent Method Points Method" at bounding box center [348, 524] width 223 height 37
click at [286, 580] on button "Save" at bounding box center [273, 588] width 73 height 24
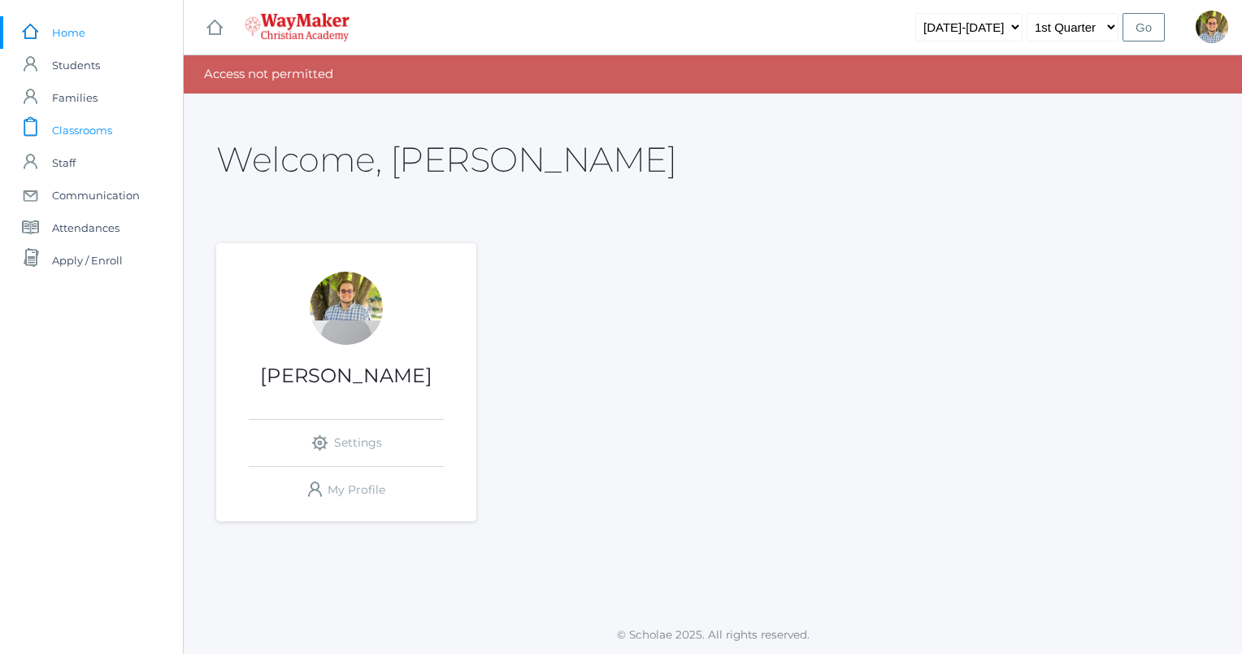
click at [92, 136] on span "Classrooms" at bounding box center [82, 130] width 60 height 33
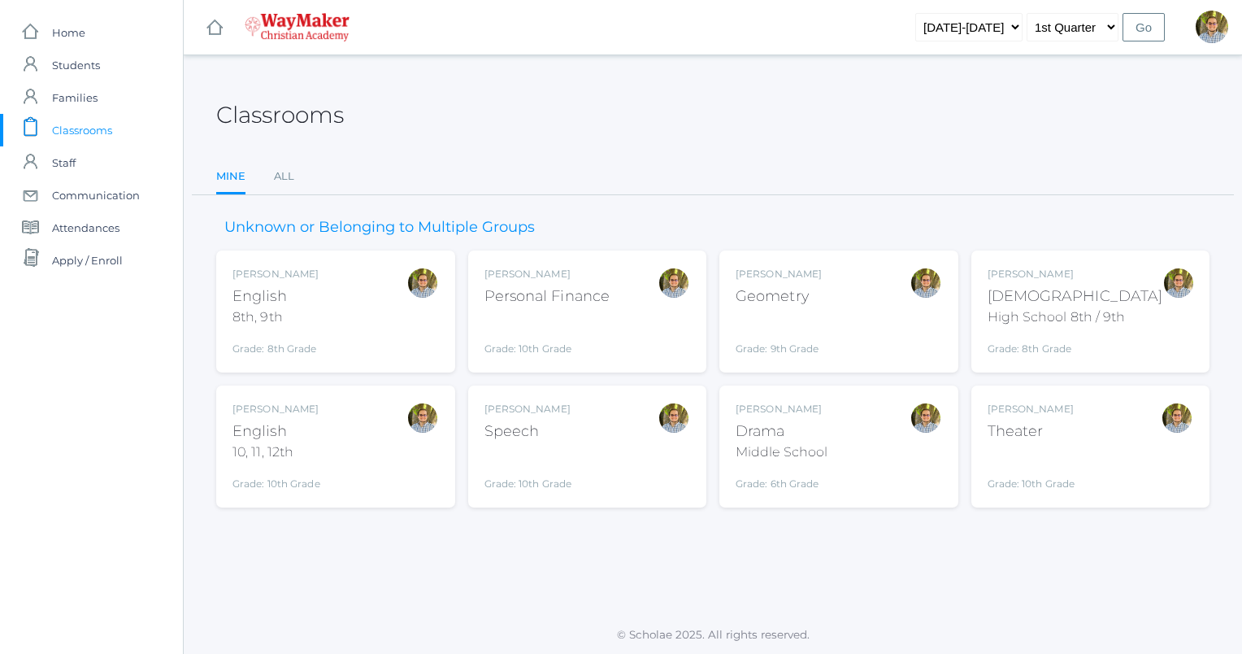
click at [415, 332] on div at bounding box center [423, 311] width 33 height 89
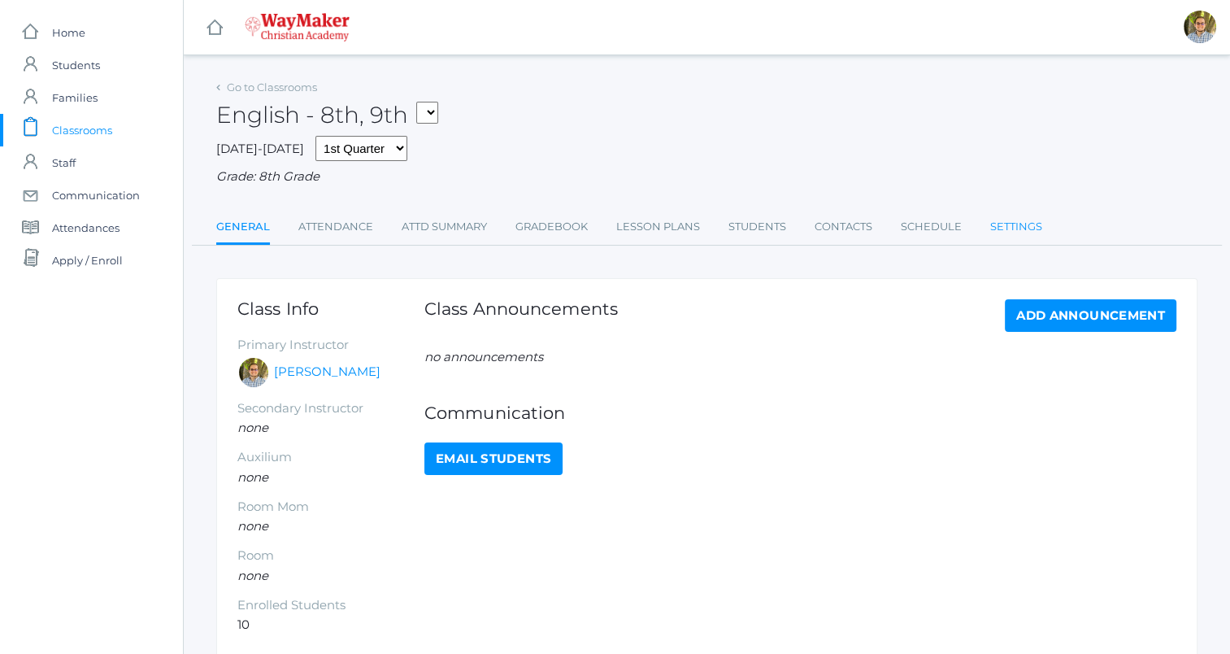
click at [1031, 231] on link "Settings" at bounding box center [1016, 227] width 52 height 33
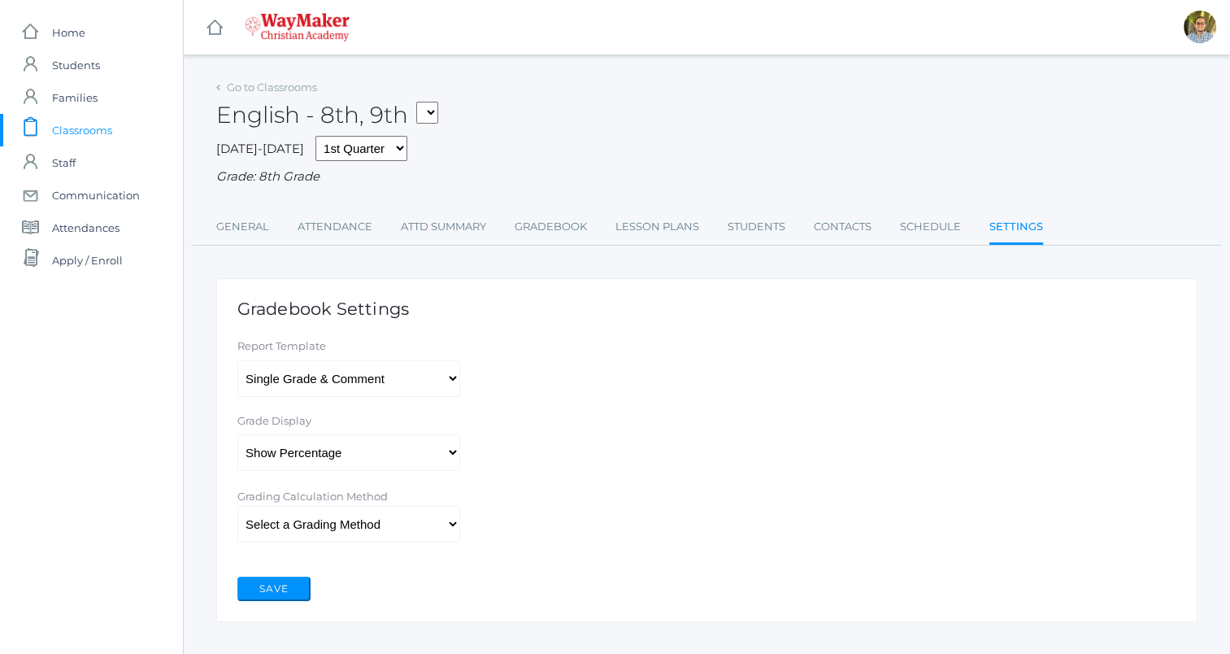
scroll to position [26, 0]
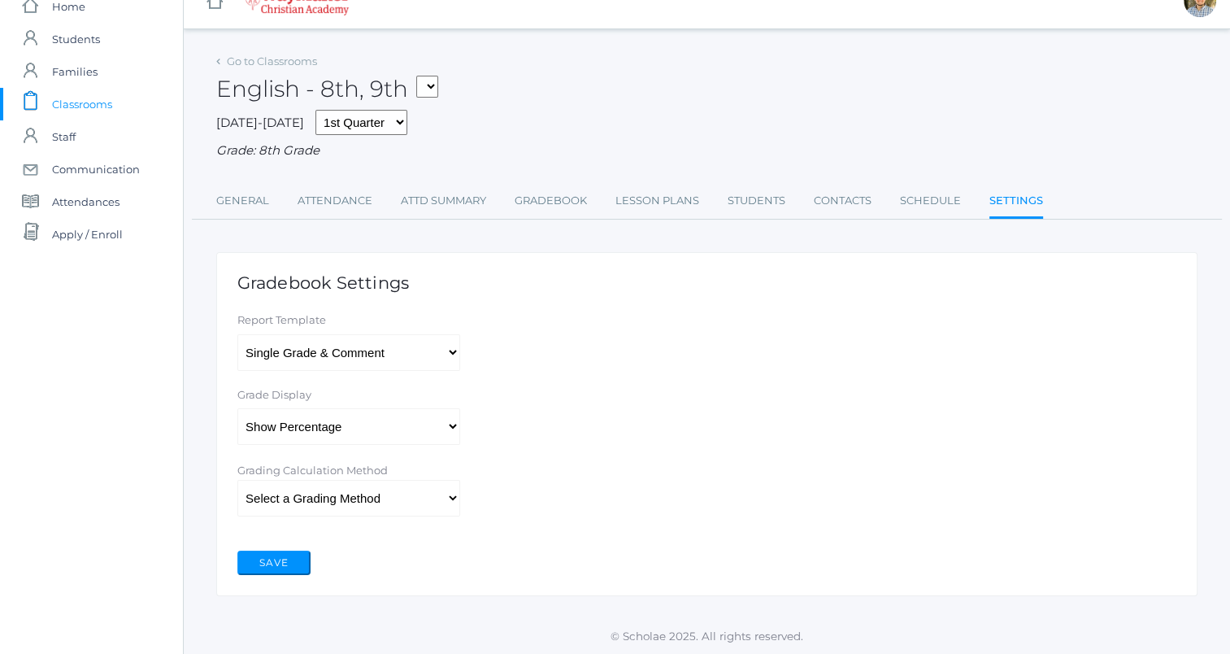
click at [879, 205] on ul "General Attendance Attd Summary Gradebook Lesson Plans Students Contacts Schedu…" at bounding box center [706, 202] width 981 height 35
click at [849, 202] on link "Contacts" at bounding box center [843, 201] width 58 height 33
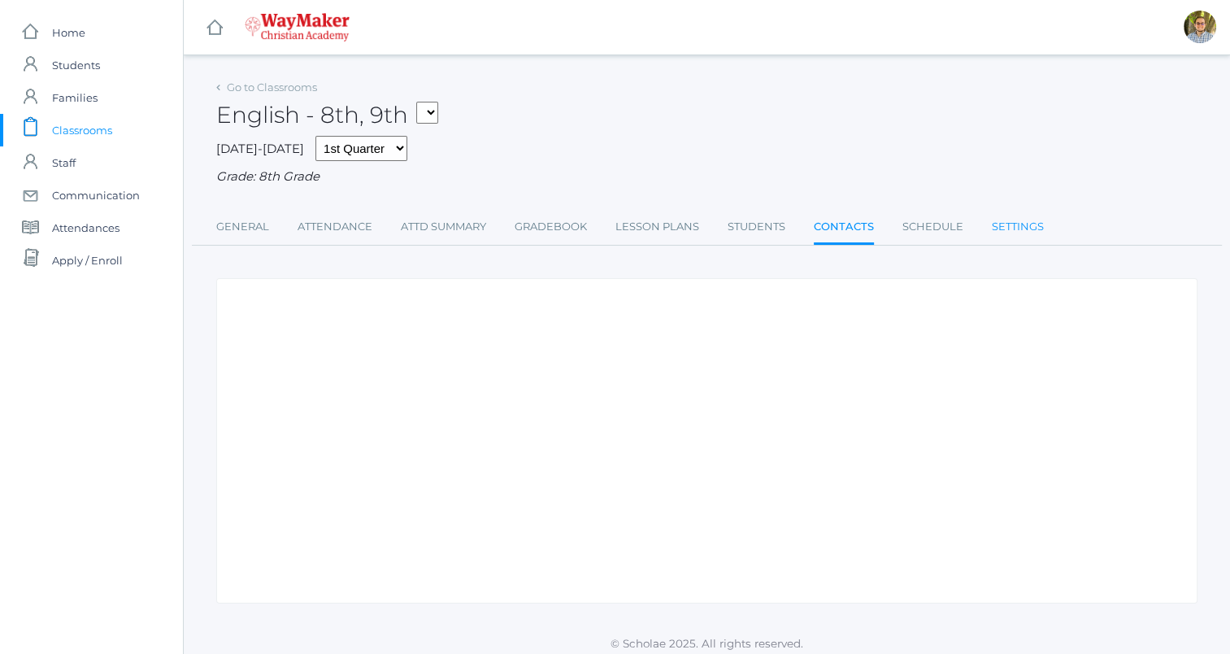
click at [1003, 236] on link "Settings" at bounding box center [1018, 227] width 52 height 33
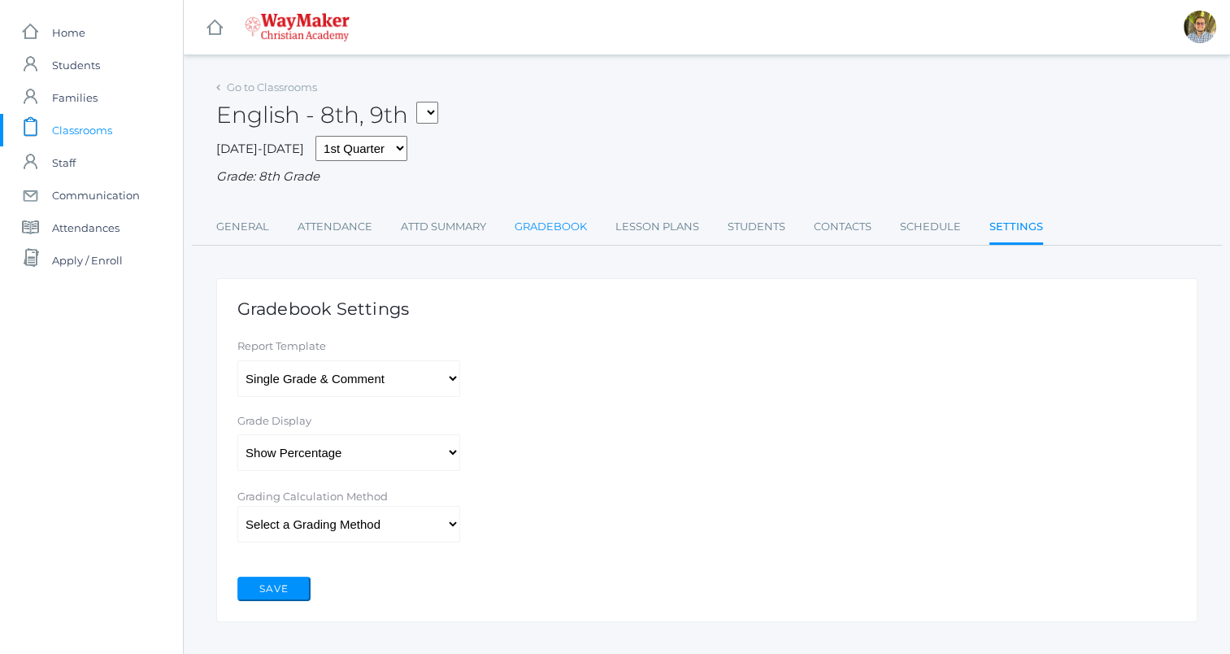
click at [527, 237] on link "Gradebook" at bounding box center [551, 227] width 72 height 33
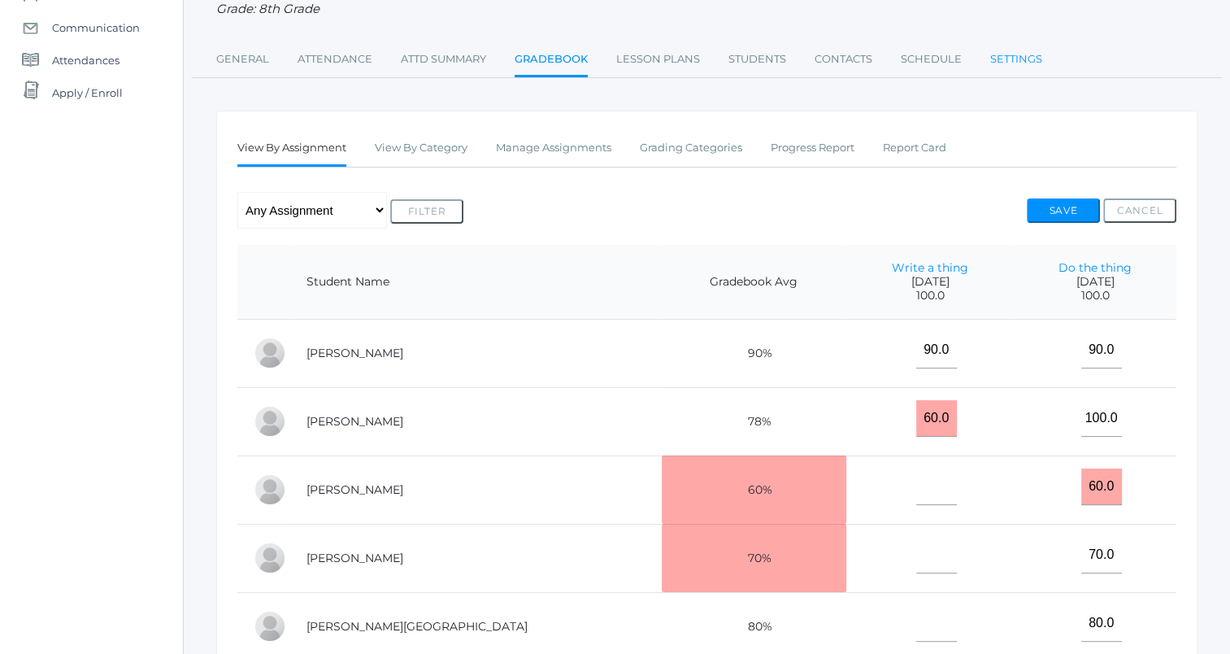
click at [999, 70] on link "Settings" at bounding box center [1016, 59] width 52 height 33
